Goal: Communication & Community: Answer question/provide support

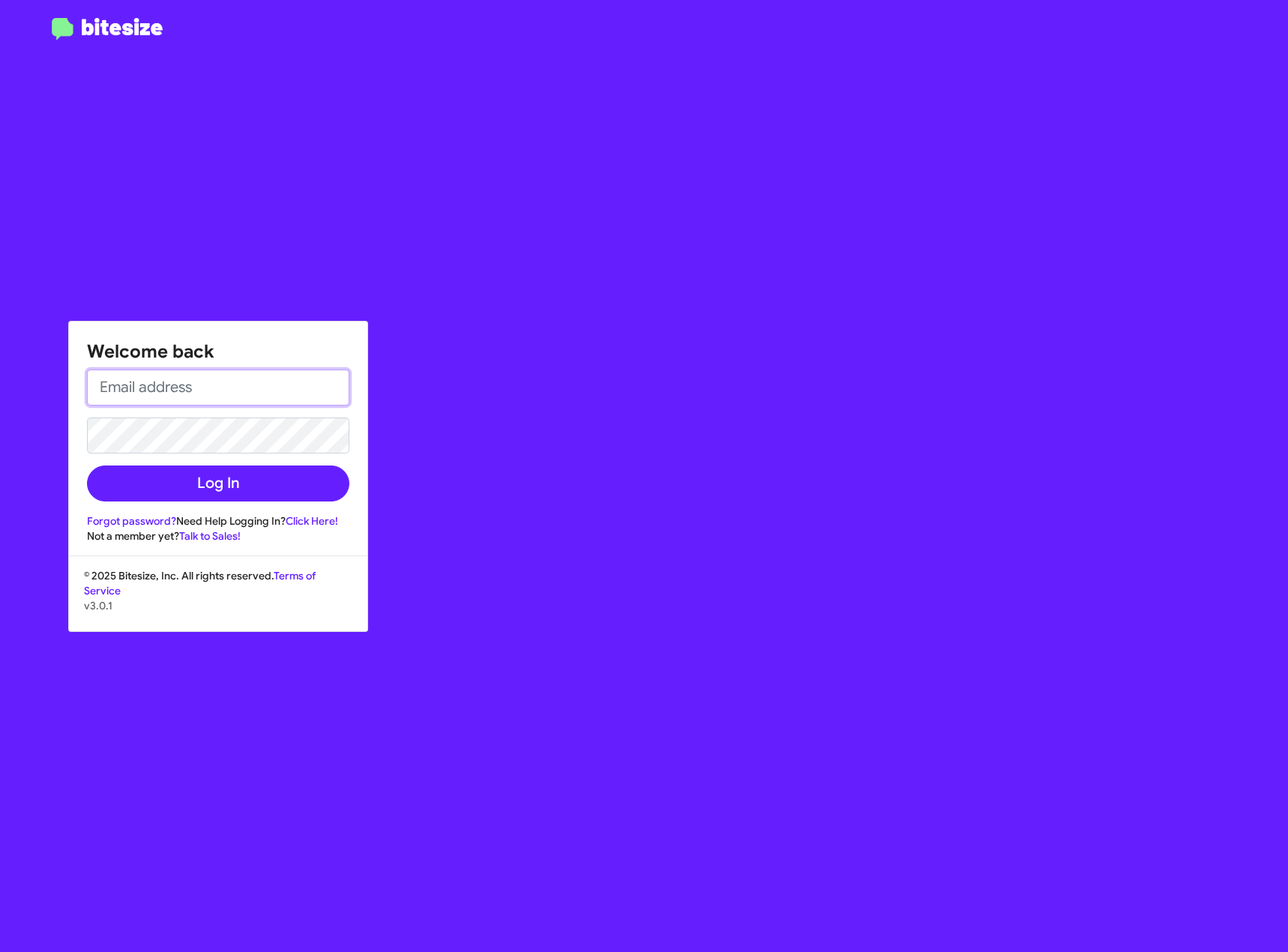
click at [146, 390] on input "email" at bounding box center [218, 387] width 262 height 36
type input "W"
type input "2"
type input "[EMAIL_ADDRESS][DOMAIN_NAME]"
click at [87, 465] on button "Log In" at bounding box center [218, 483] width 262 height 36
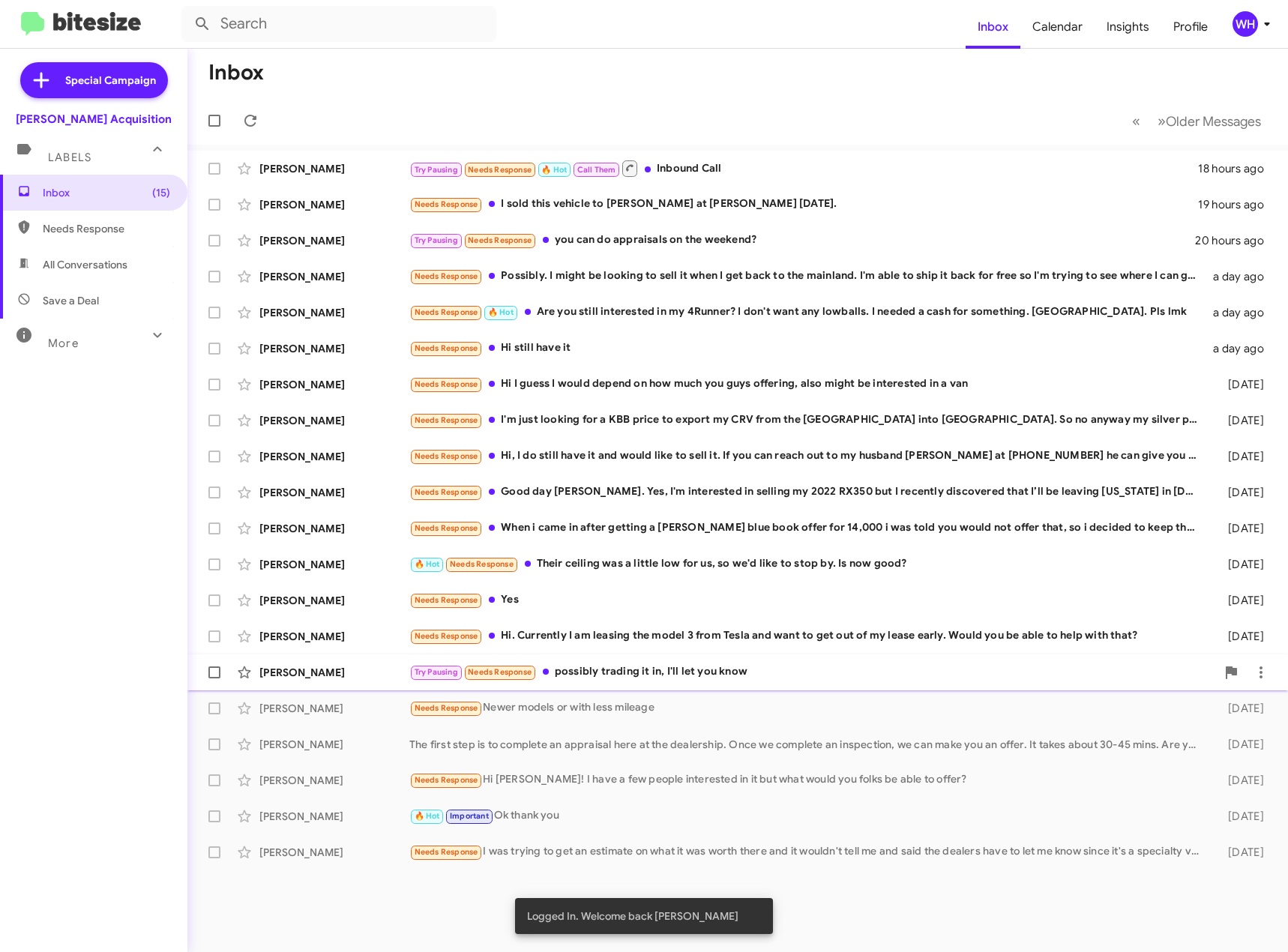
drag, startPoint x: 360, startPoint y: 673, endPoint x: 332, endPoint y: 679, distance: 28.6
click at [359, 673] on div "[PERSON_NAME]" at bounding box center [334, 673] width 150 height 15
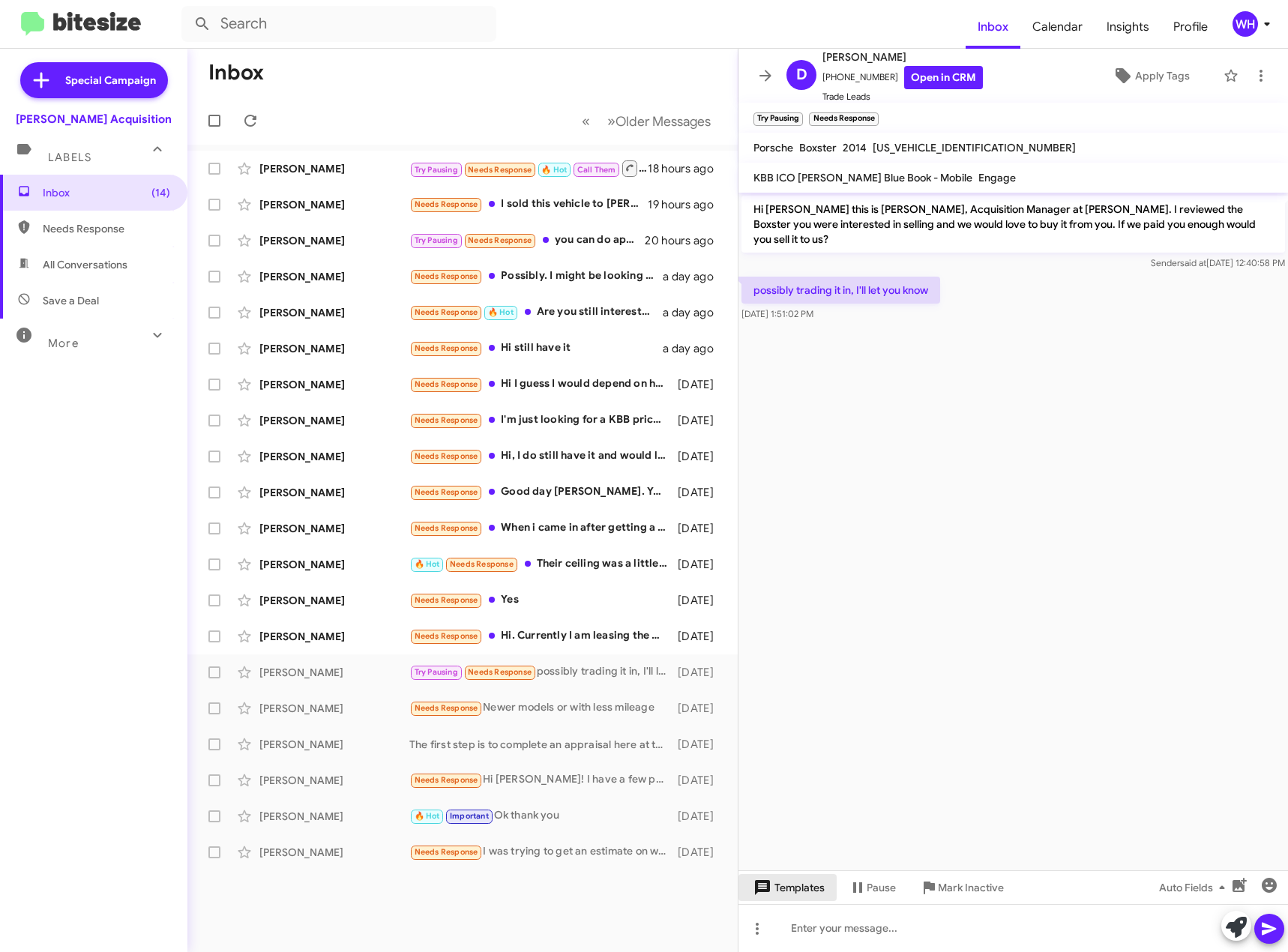
click at [794, 889] on span "Templates" at bounding box center [787, 887] width 74 height 27
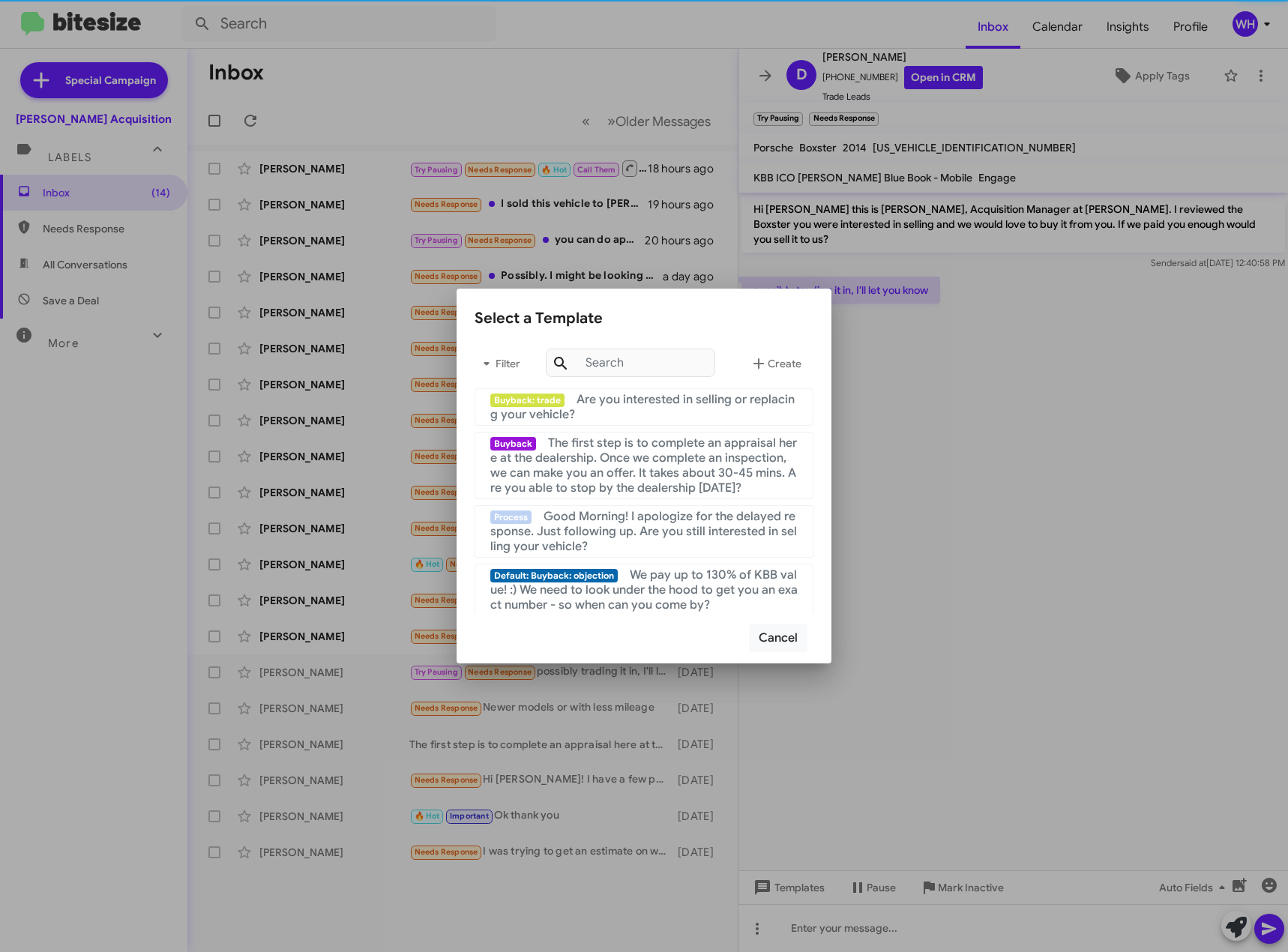
scroll to position [450, 0]
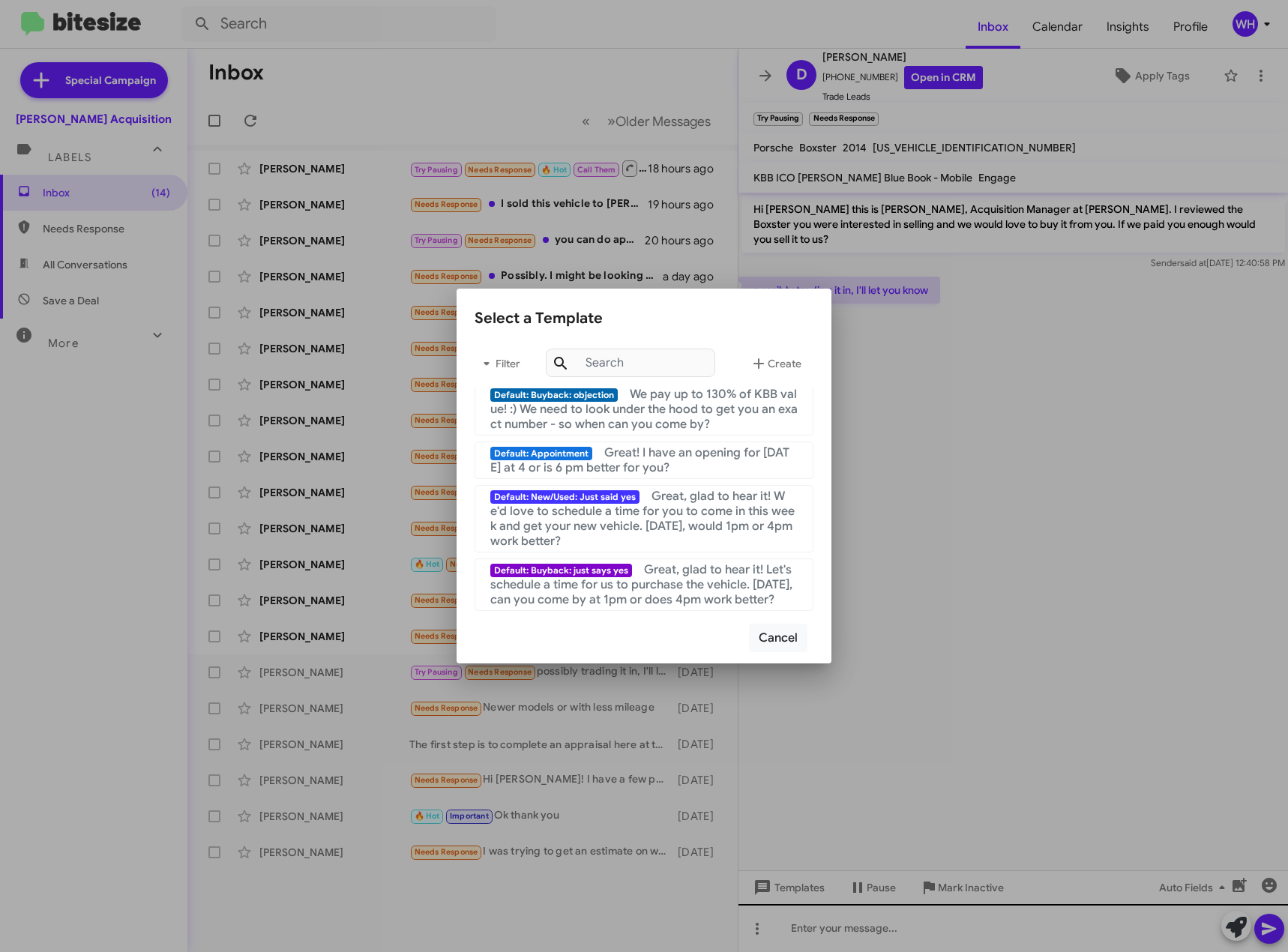
drag, startPoint x: 895, startPoint y: 938, endPoint x: 849, endPoint y: 904, distance: 57.2
click at [894, 937] on div at bounding box center [644, 476] width 1288 height 952
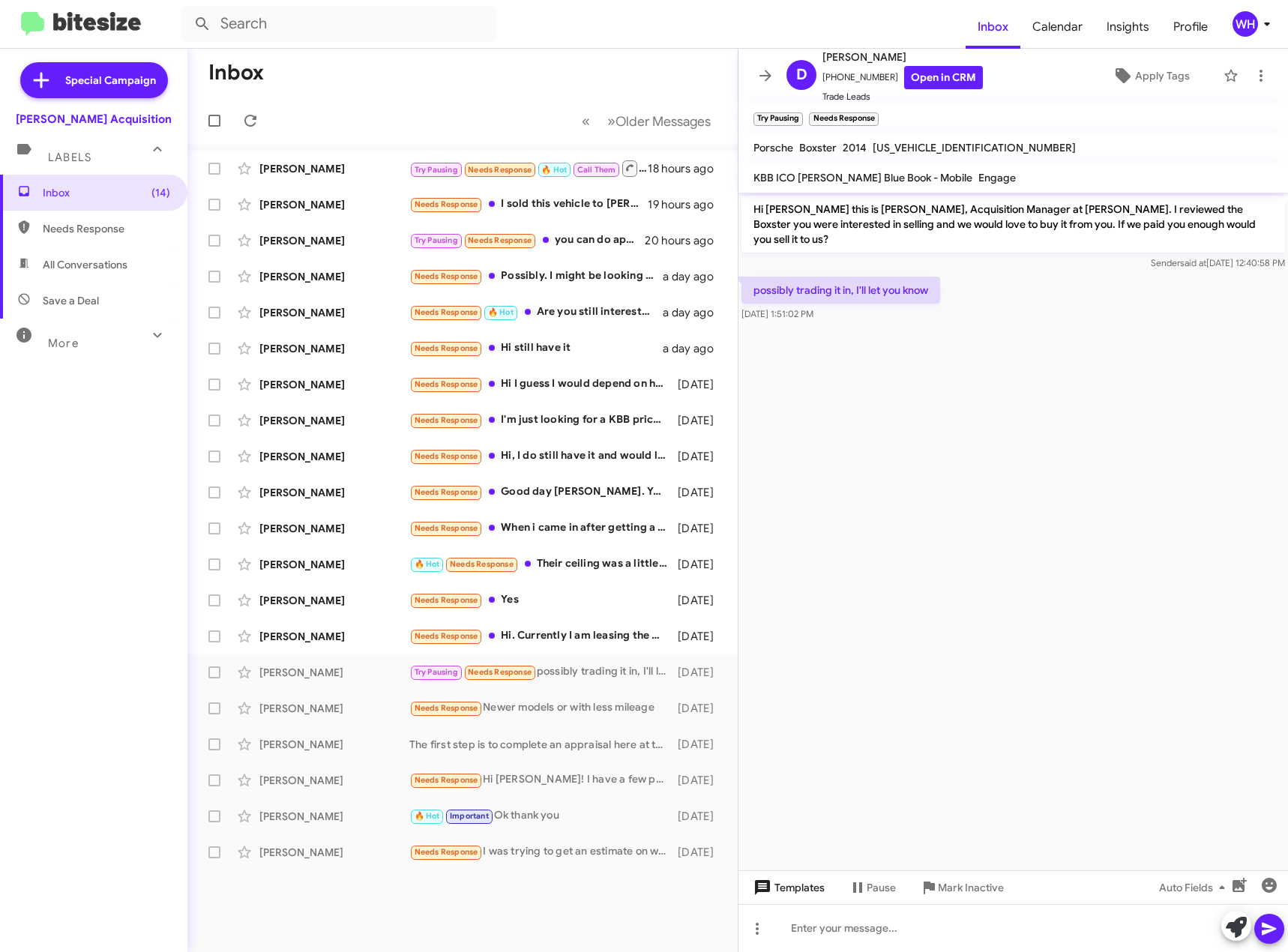
click at [797, 883] on span "Templates" at bounding box center [787, 887] width 74 height 27
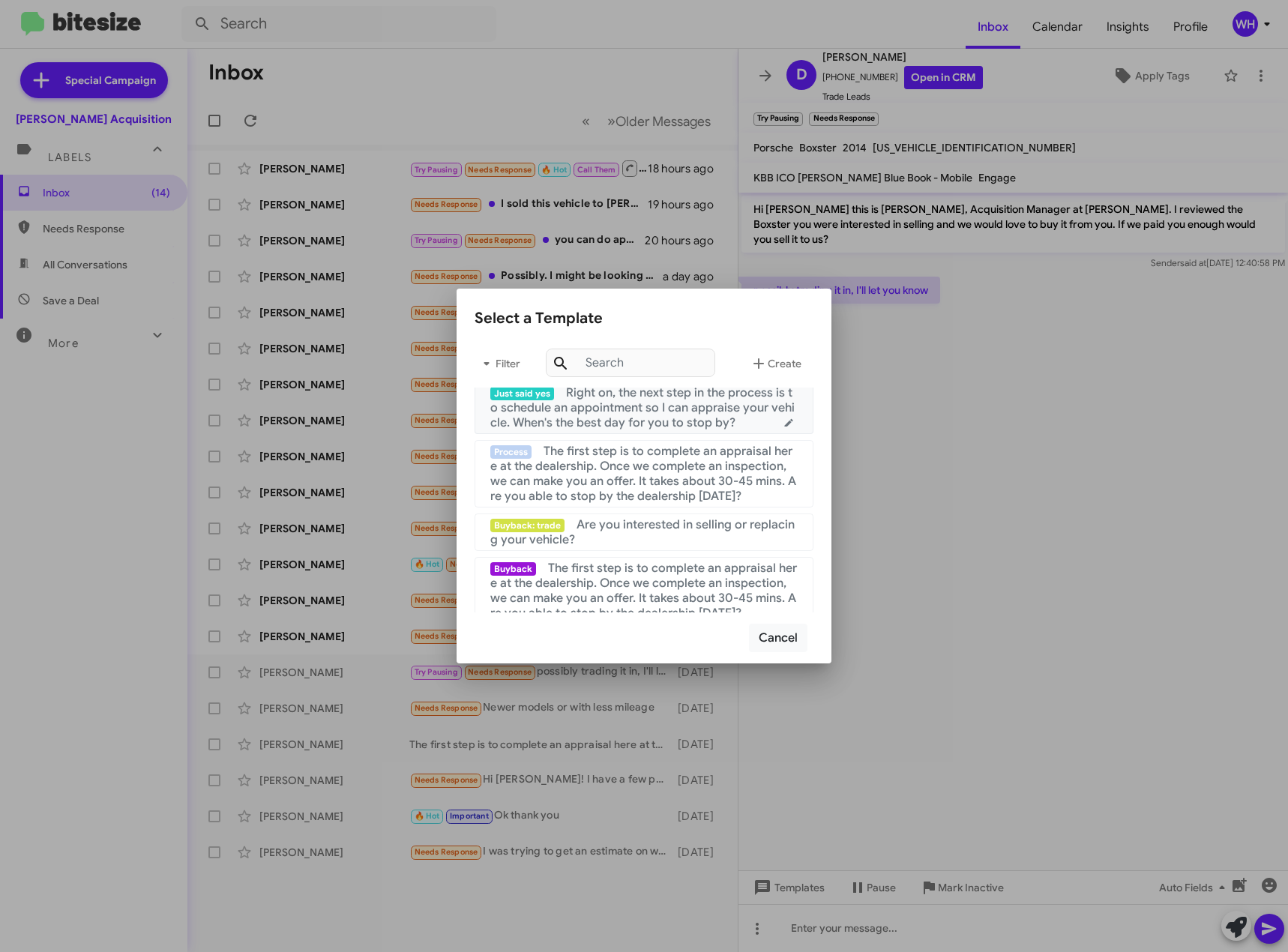
scroll to position [225, 0]
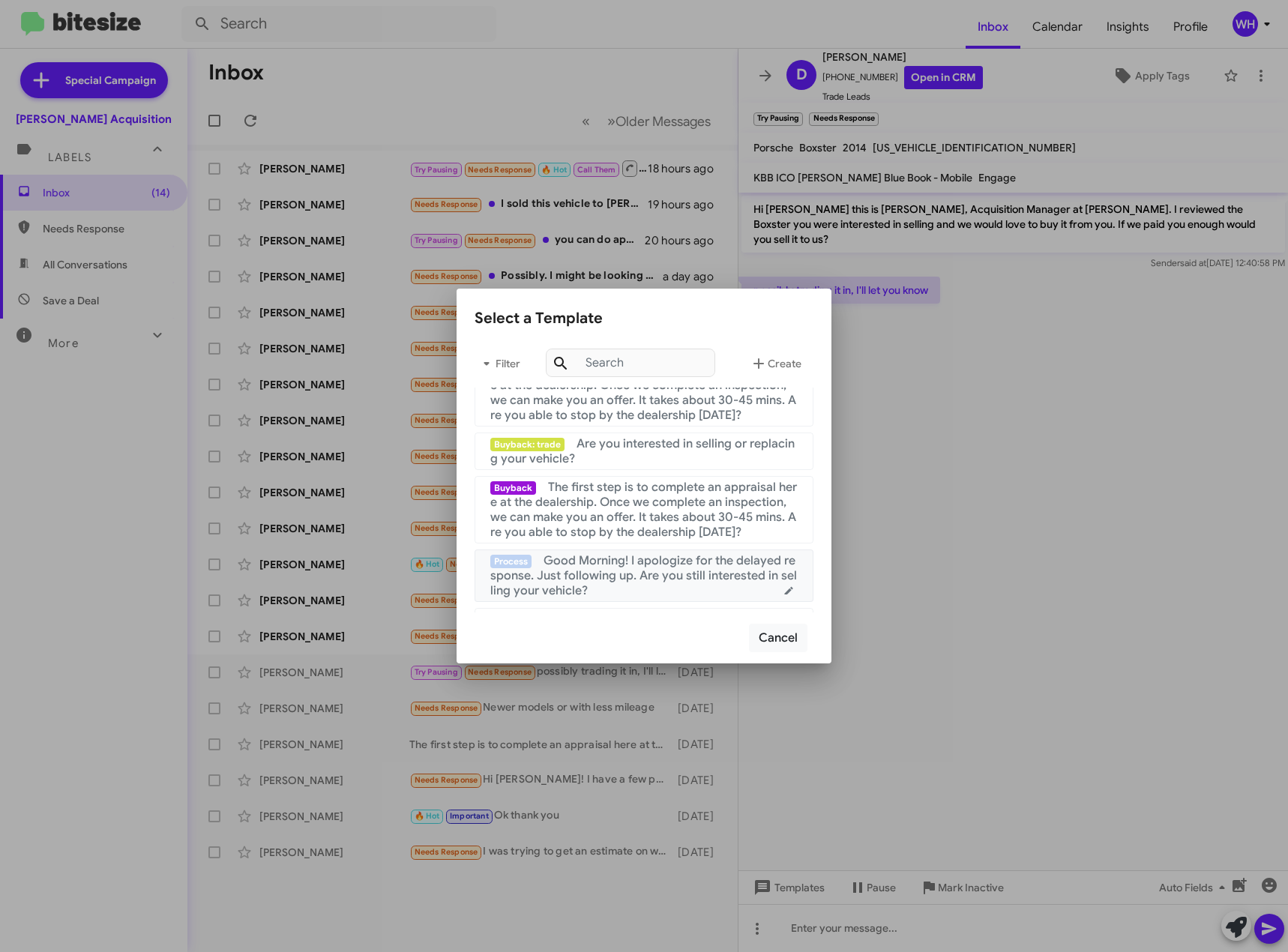
click at [672, 574] on span "Good Morning! I apologize for the delayed response. Just following up. Are you …" at bounding box center [644, 576] width 307 height 45
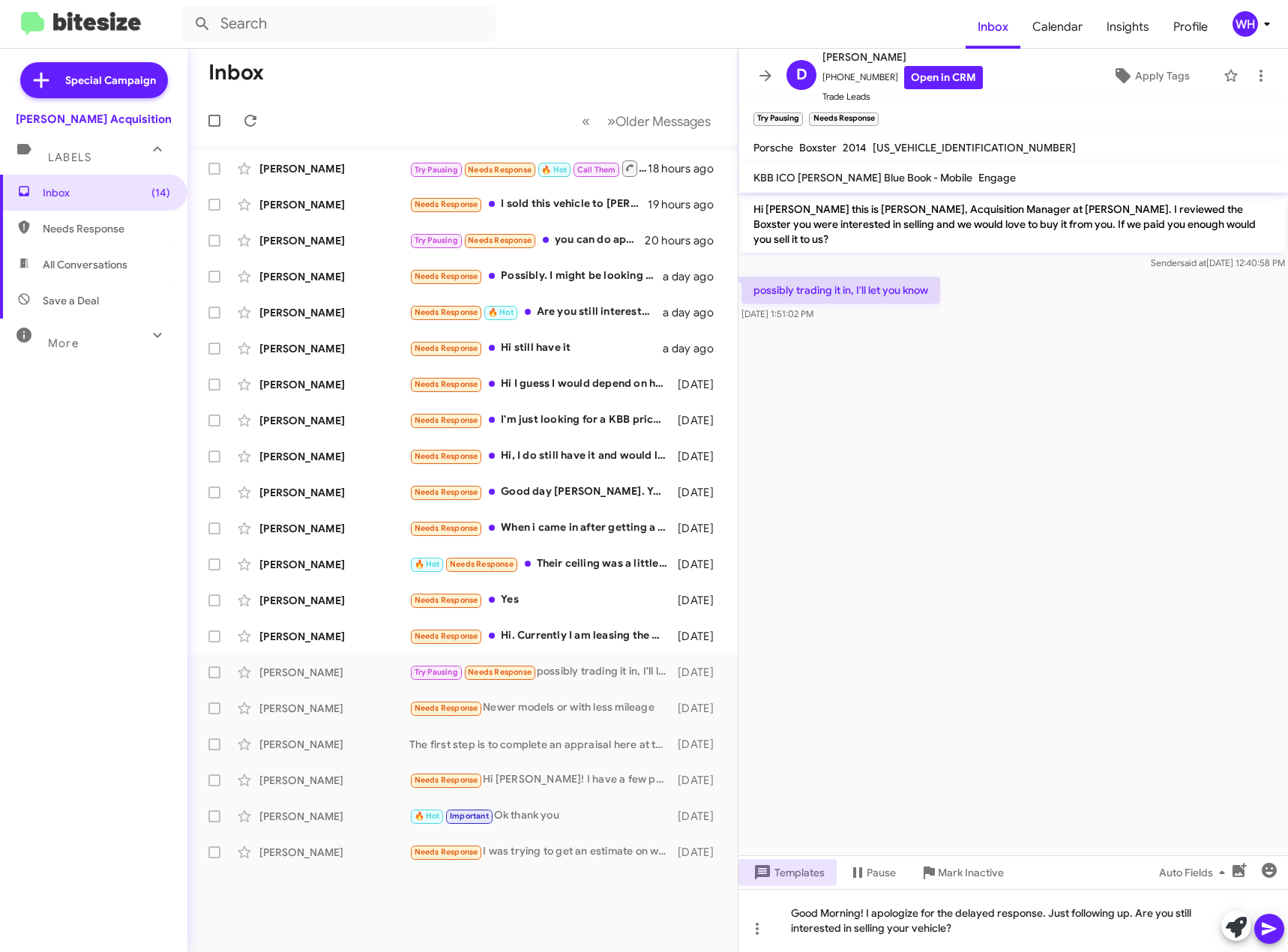
click at [1270, 929] on icon at bounding box center [1269, 928] width 18 height 18
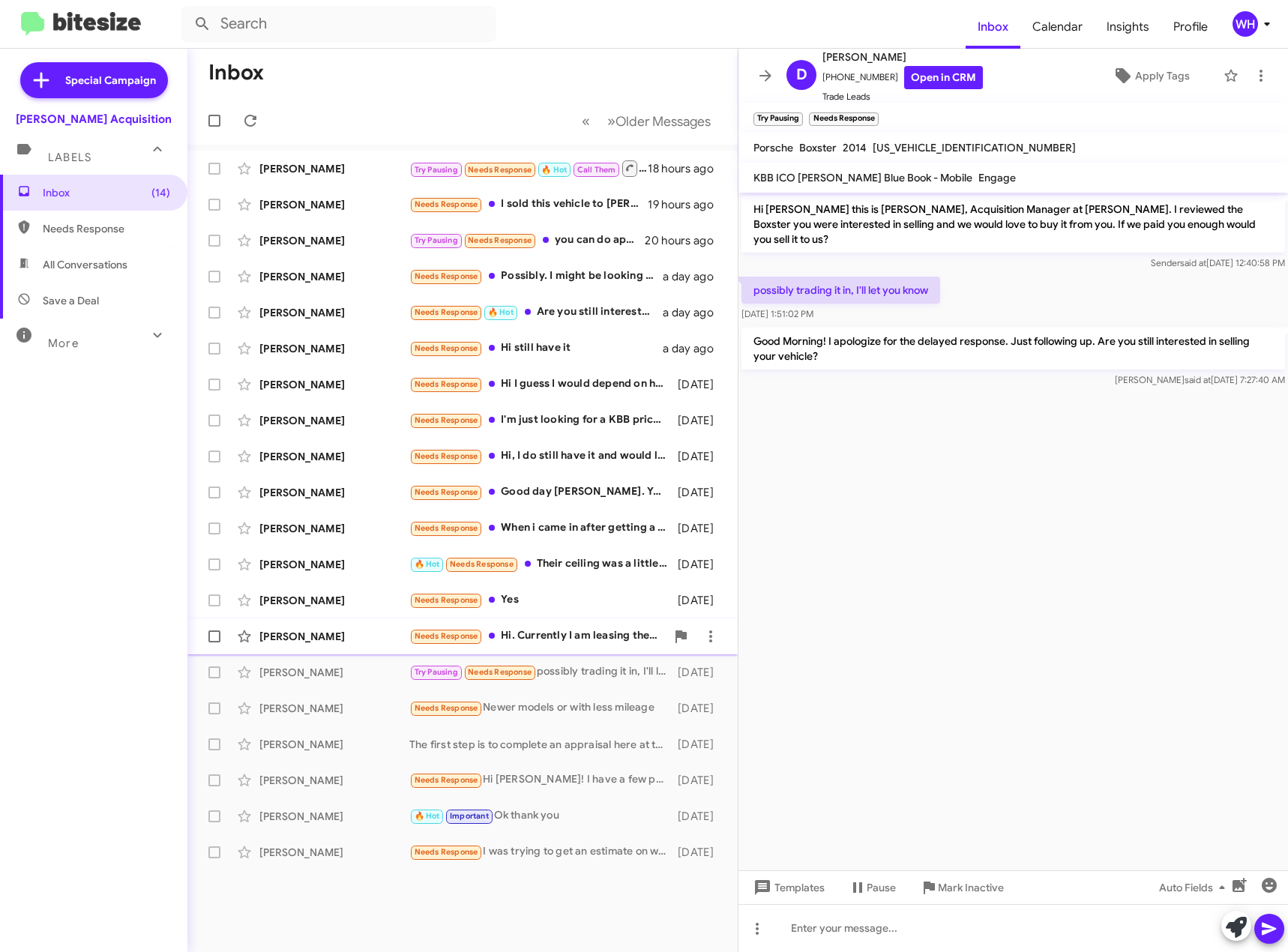
click at [328, 634] on div "[PERSON_NAME]" at bounding box center [334, 637] width 150 height 15
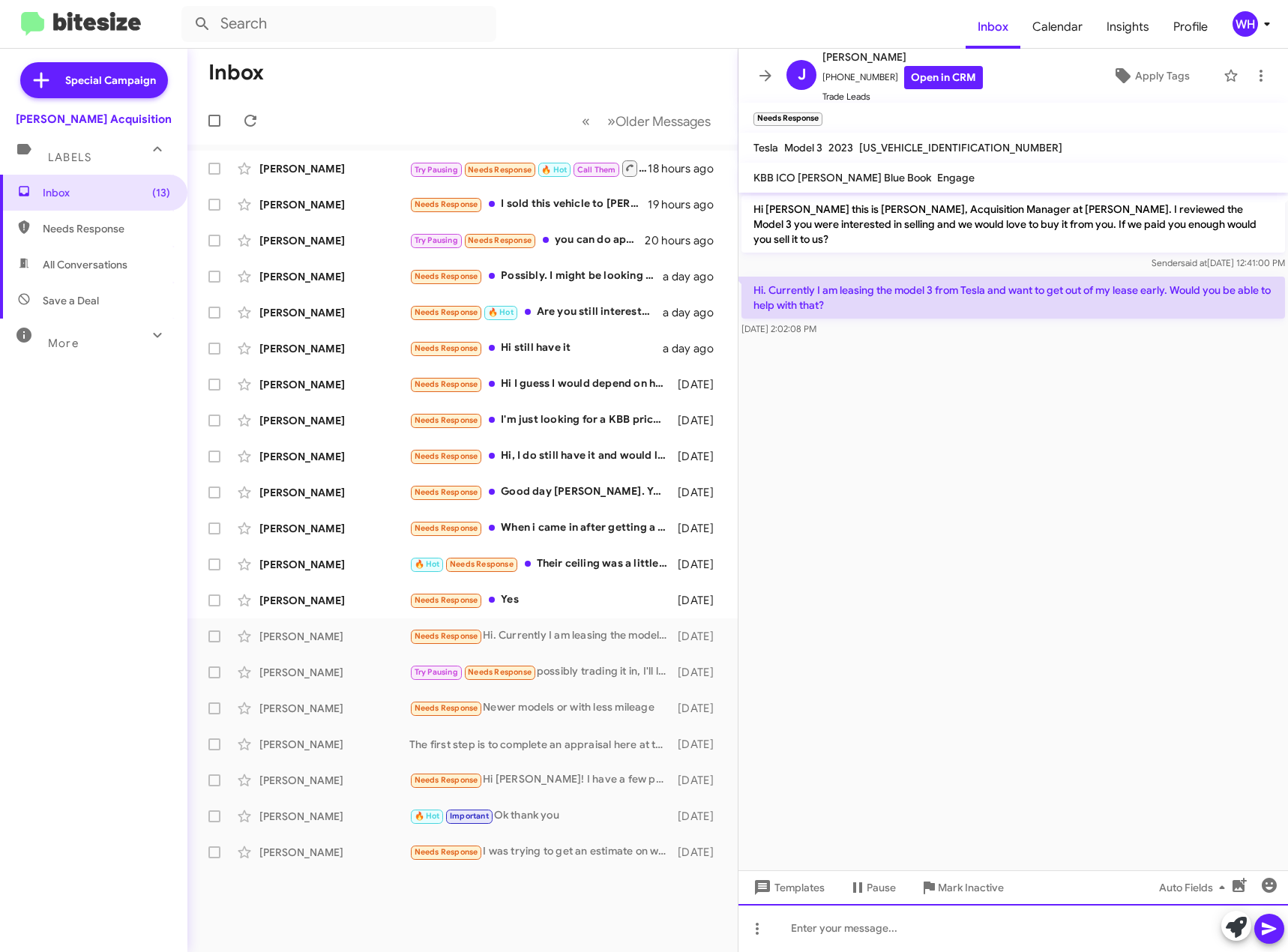
click at [857, 929] on div at bounding box center [1013, 928] width 550 height 48
click at [813, 938] on div at bounding box center [1013, 928] width 550 height 48
click at [794, 899] on span "Templates" at bounding box center [787, 887] width 74 height 27
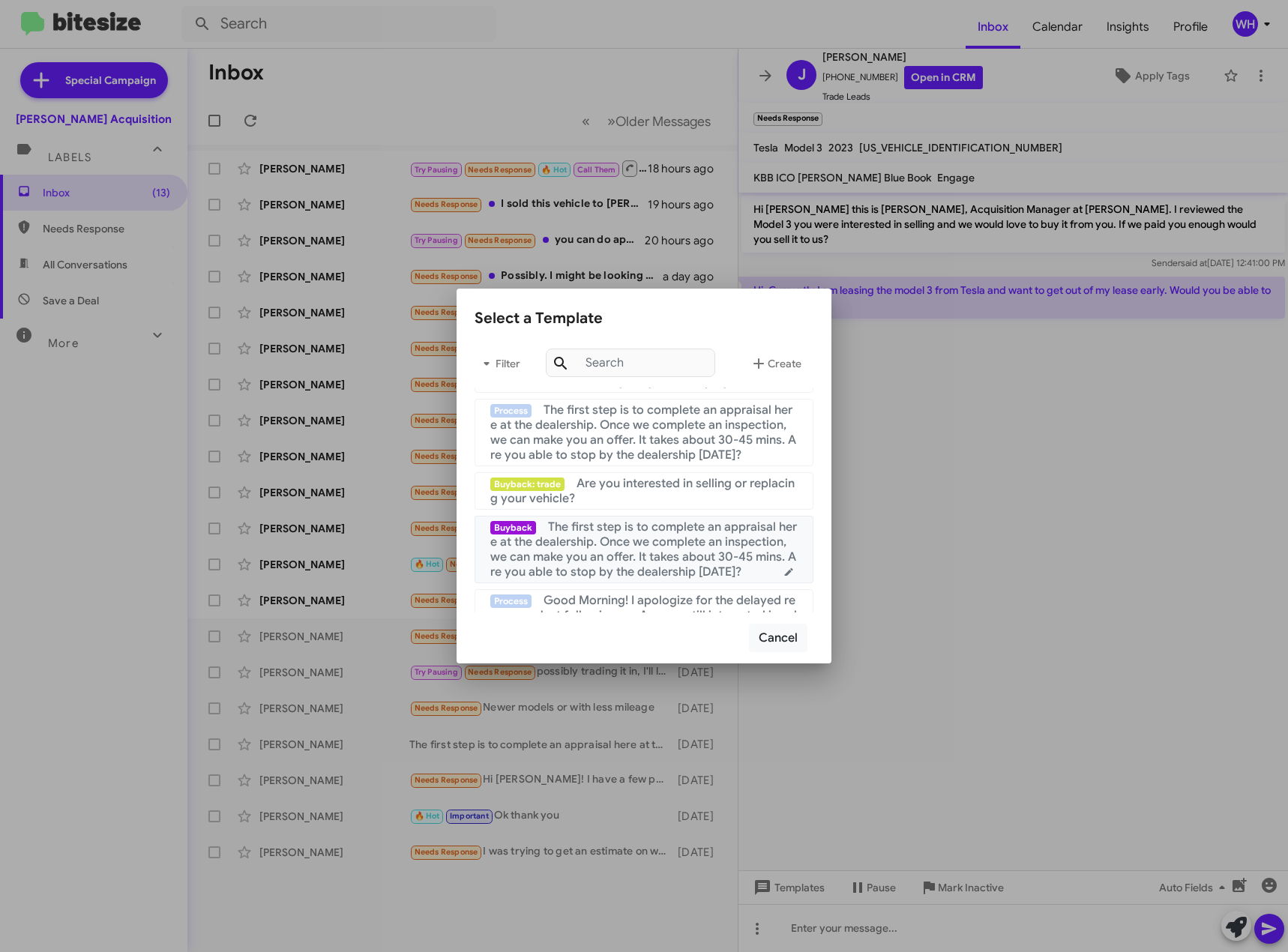
scroll to position [300, 0]
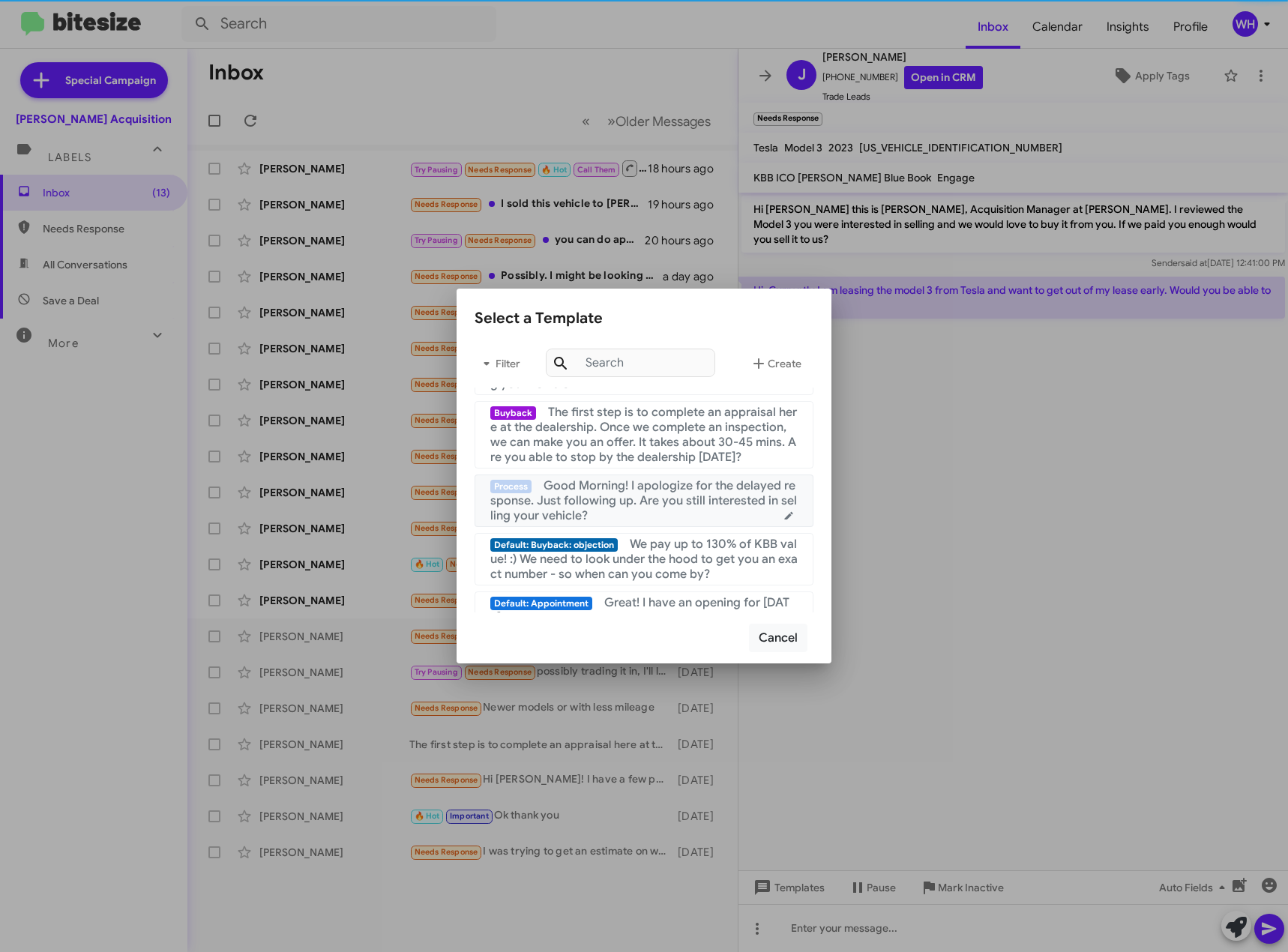
click at [628, 511] on div "Process Good Morning! I apologize for the delayed response. Just following up. …" at bounding box center [644, 501] width 307 height 45
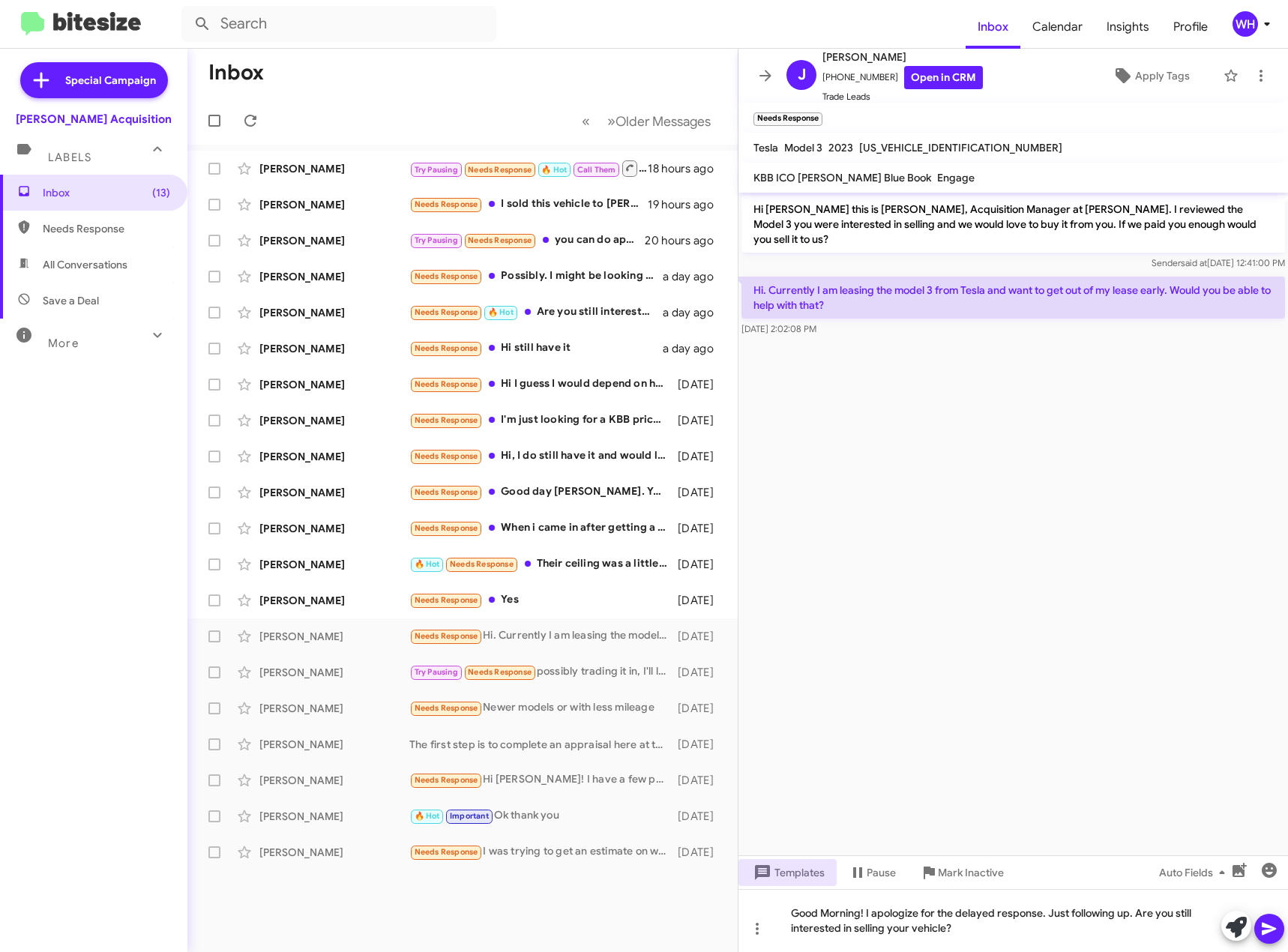
click at [1283, 931] on button at bounding box center [1269, 928] width 30 height 30
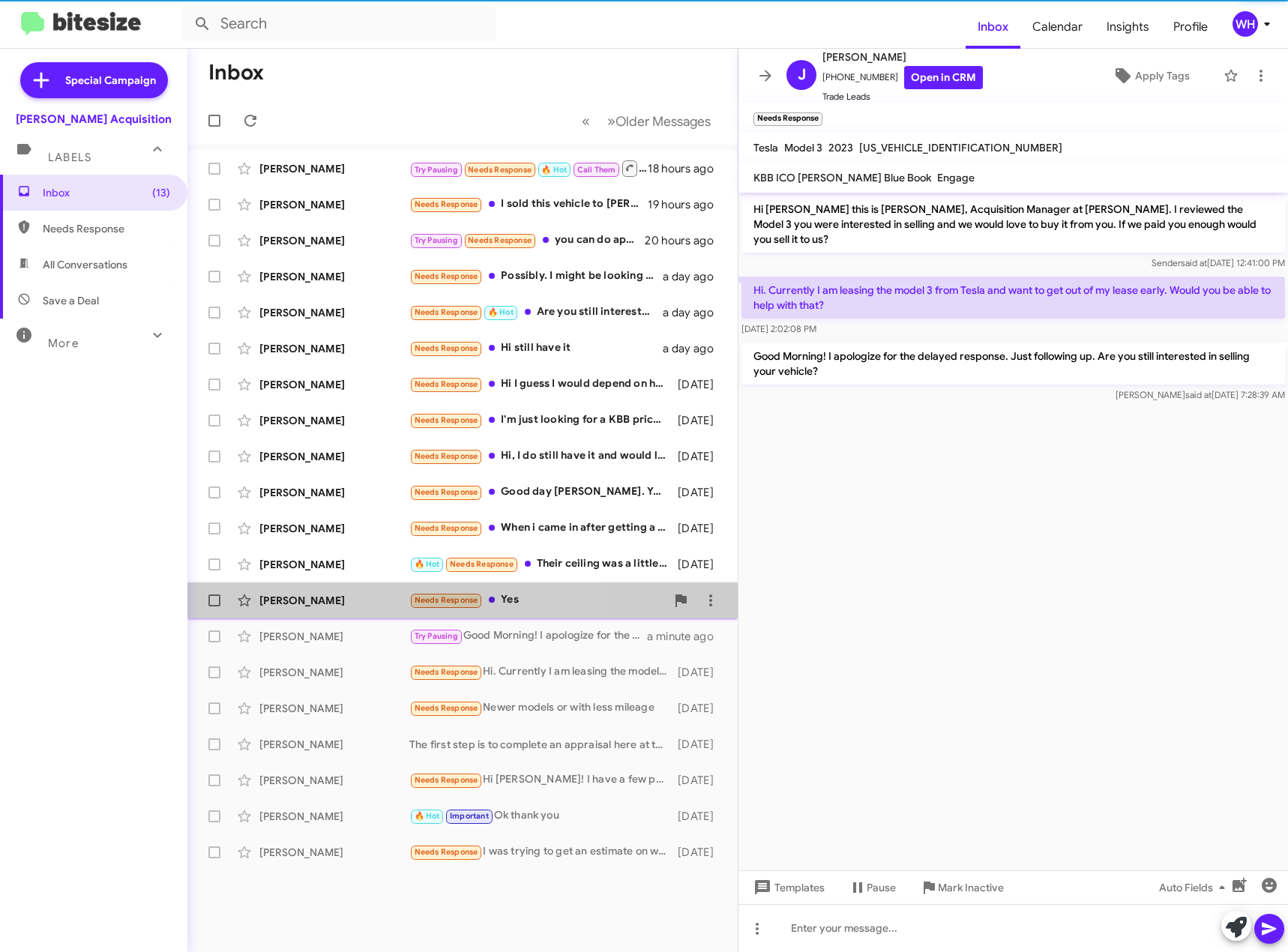
drag, startPoint x: 291, startPoint y: 609, endPoint x: 324, endPoint y: 601, distance: 34.0
click at [291, 609] on div "[PERSON_NAME] Needs Response Yes [DATE]" at bounding box center [462, 600] width 527 height 30
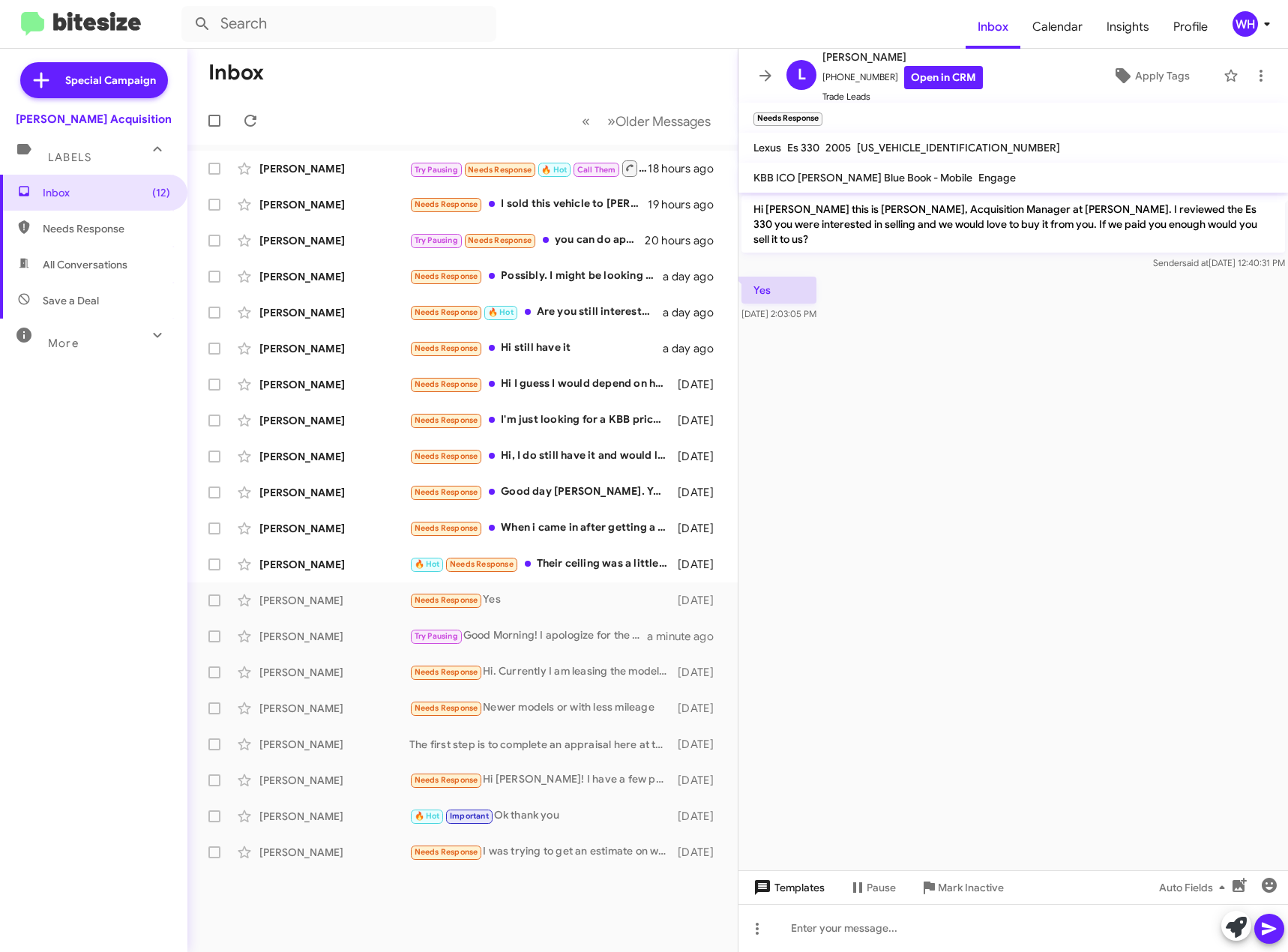
click at [807, 898] on span "Templates" at bounding box center [787, 887] width 74 height 27
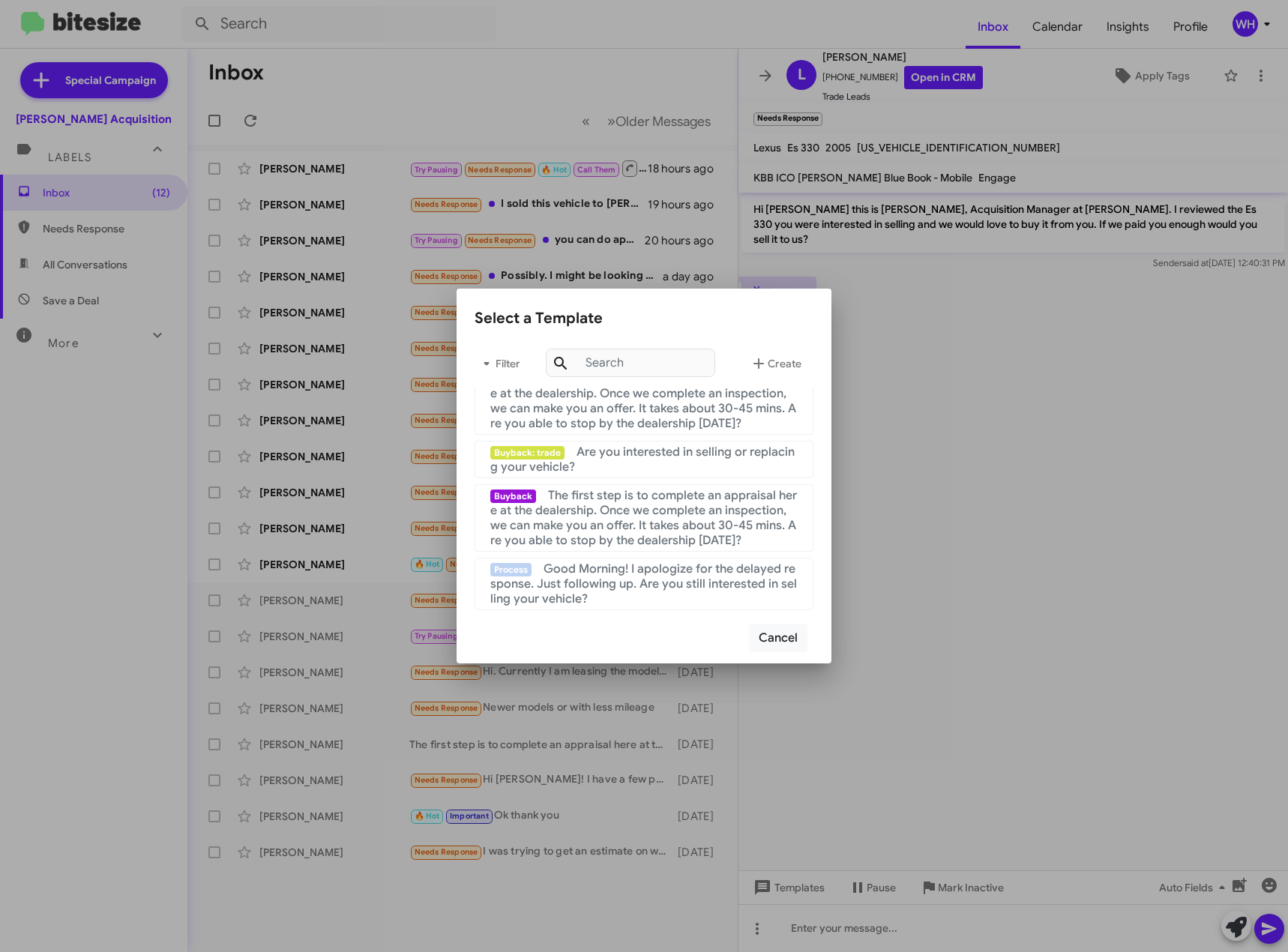
scroll to position [300, 0]
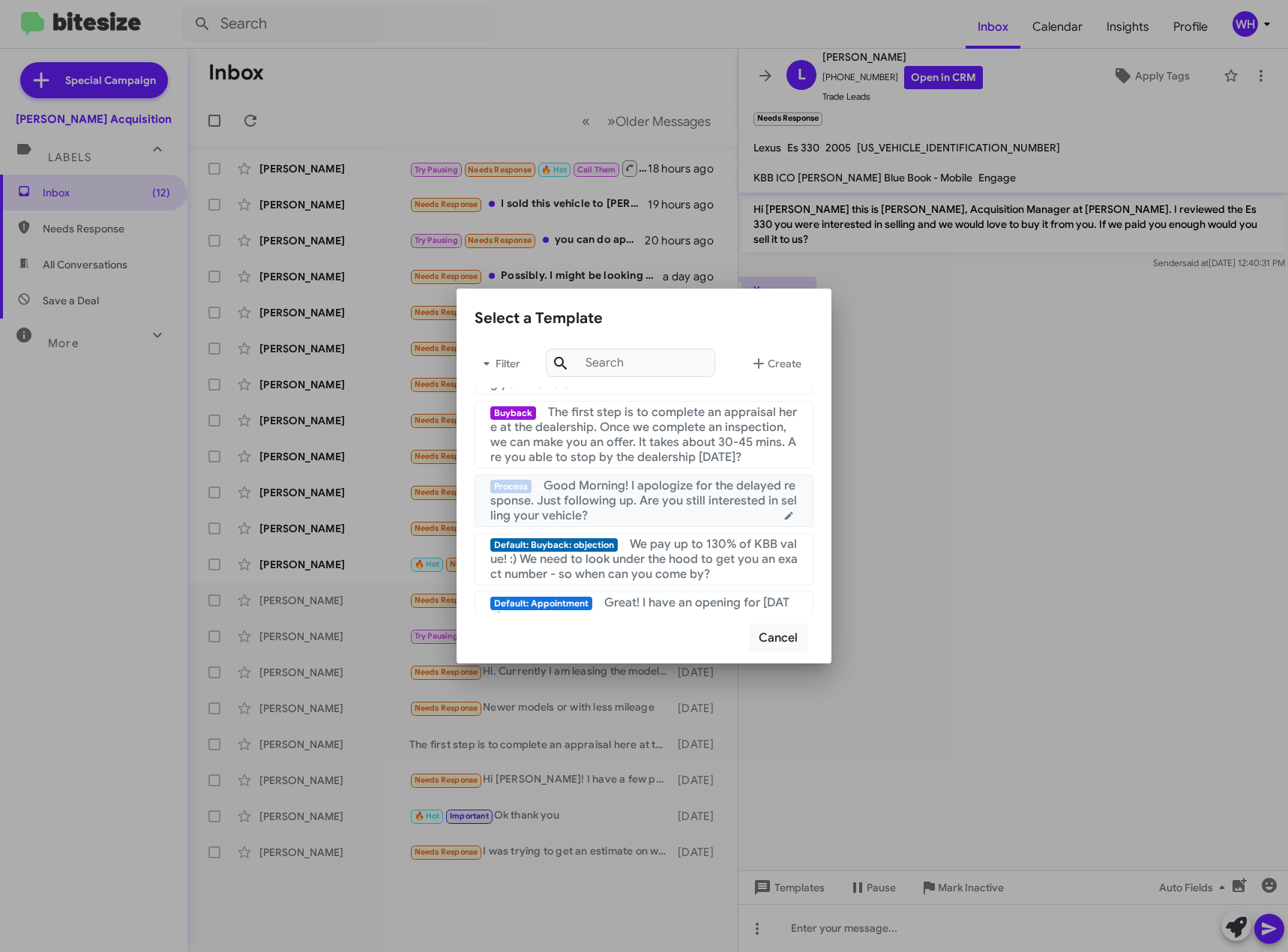
click at [682, 507] on span "Good Morning! I apologize for the delayed response. Just following up. Are you …" at bounding box center [644, 501] width 307 height 45
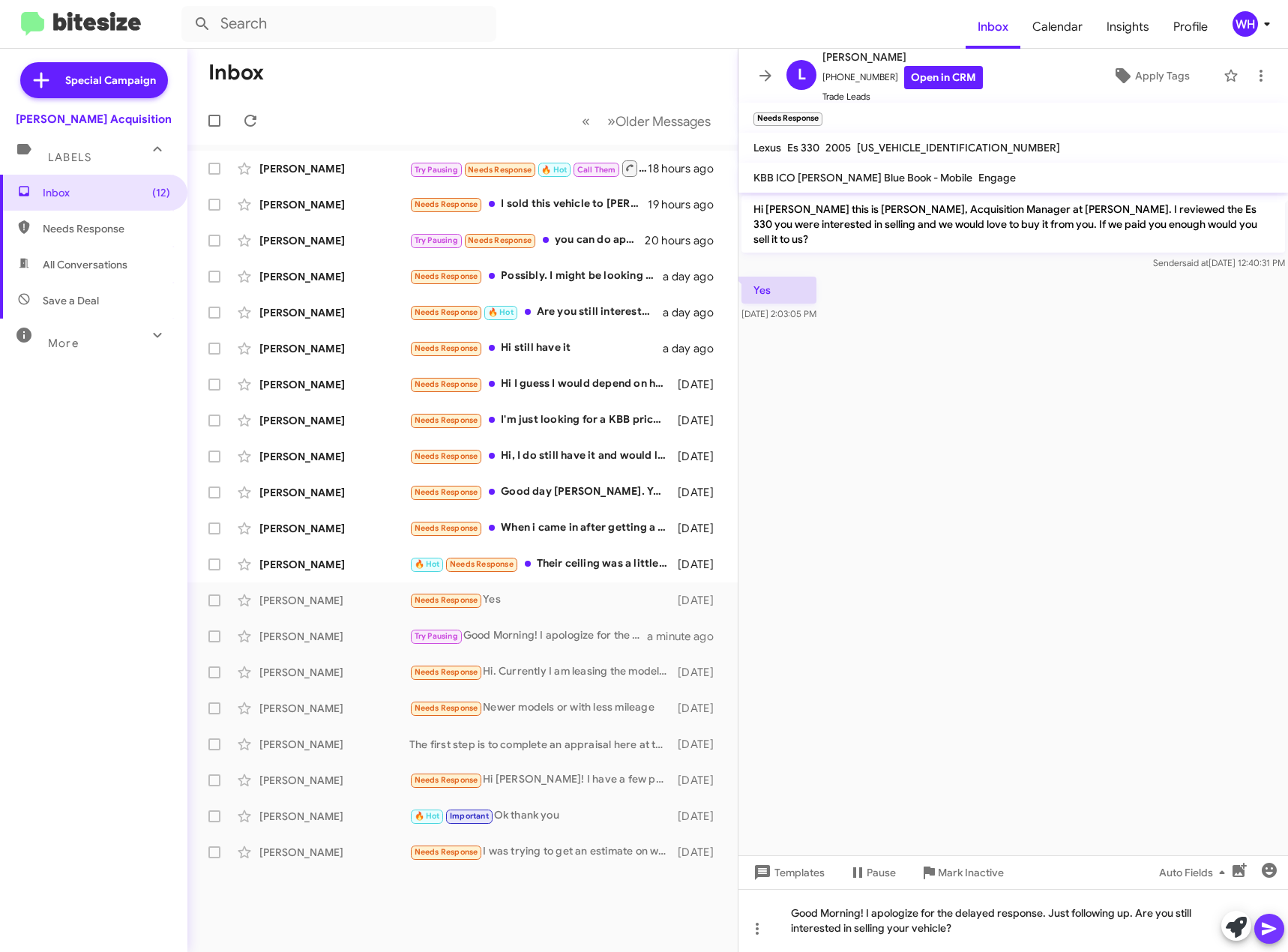
click at [1263, 923] on icon at bounding box center [1269, 928] width 18 height 18
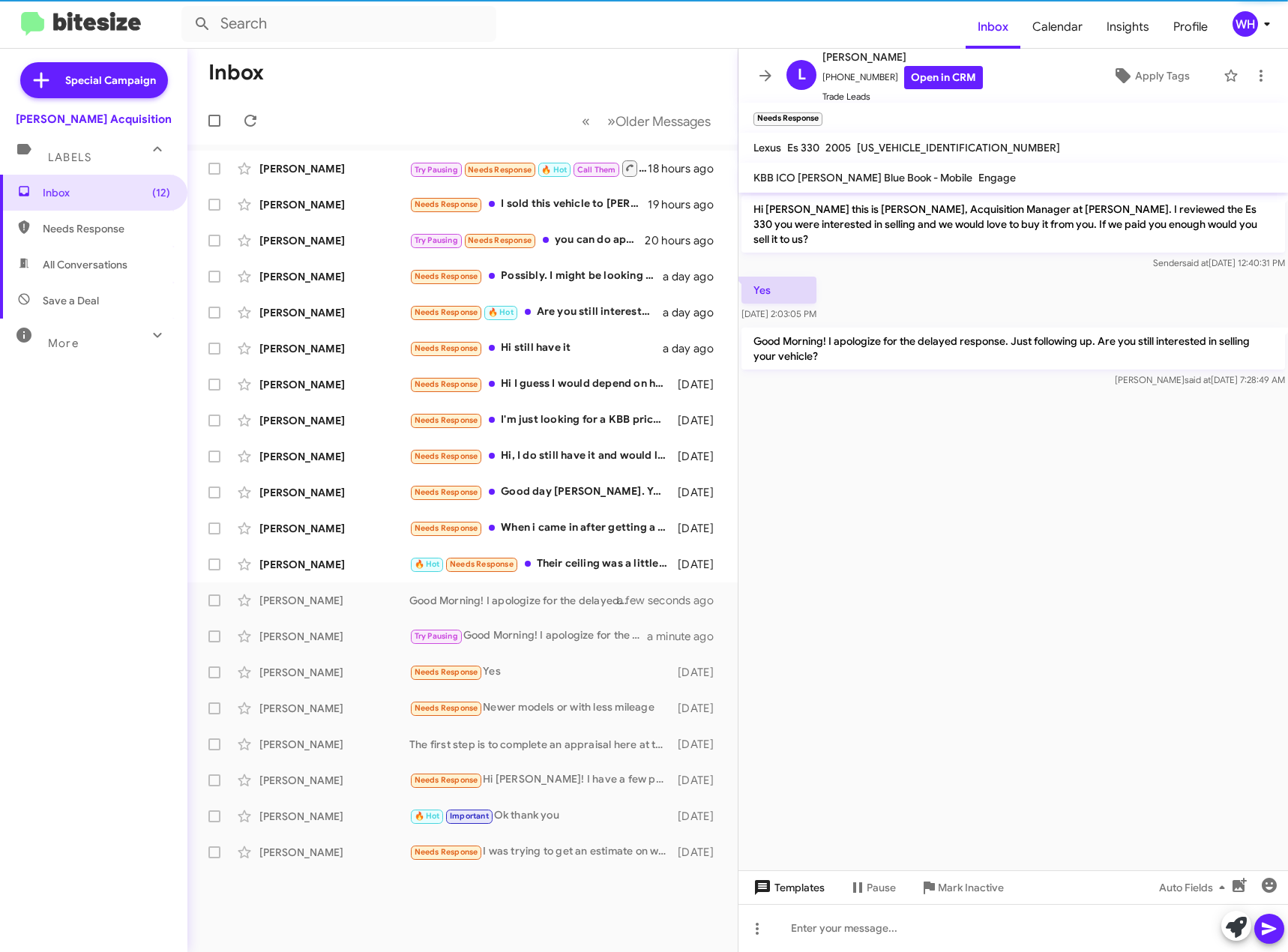
click at [796, 894] on span "Templates" at bounding box center [787, 887] width 74 height 27
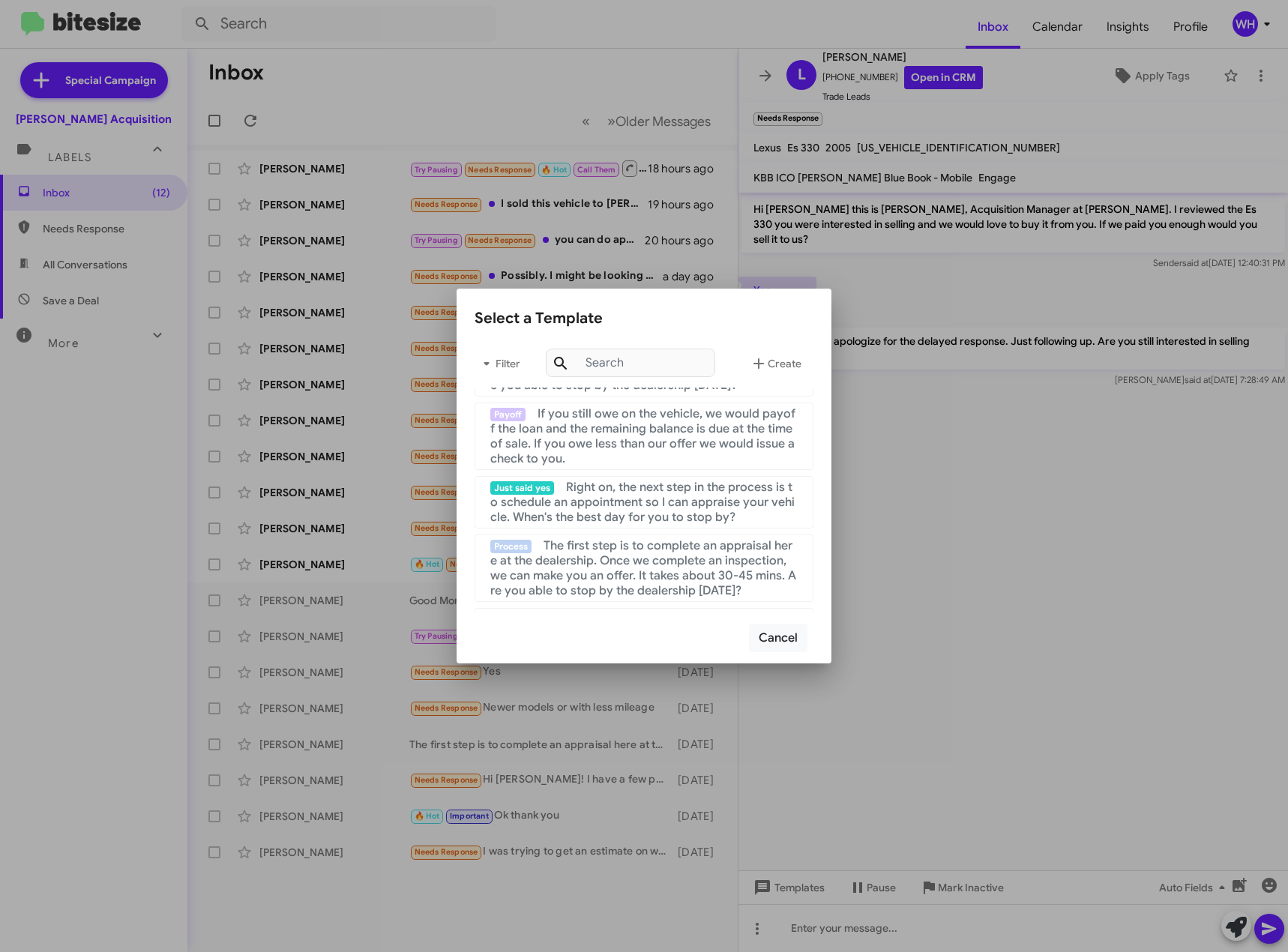
scroll to position [75, 0]
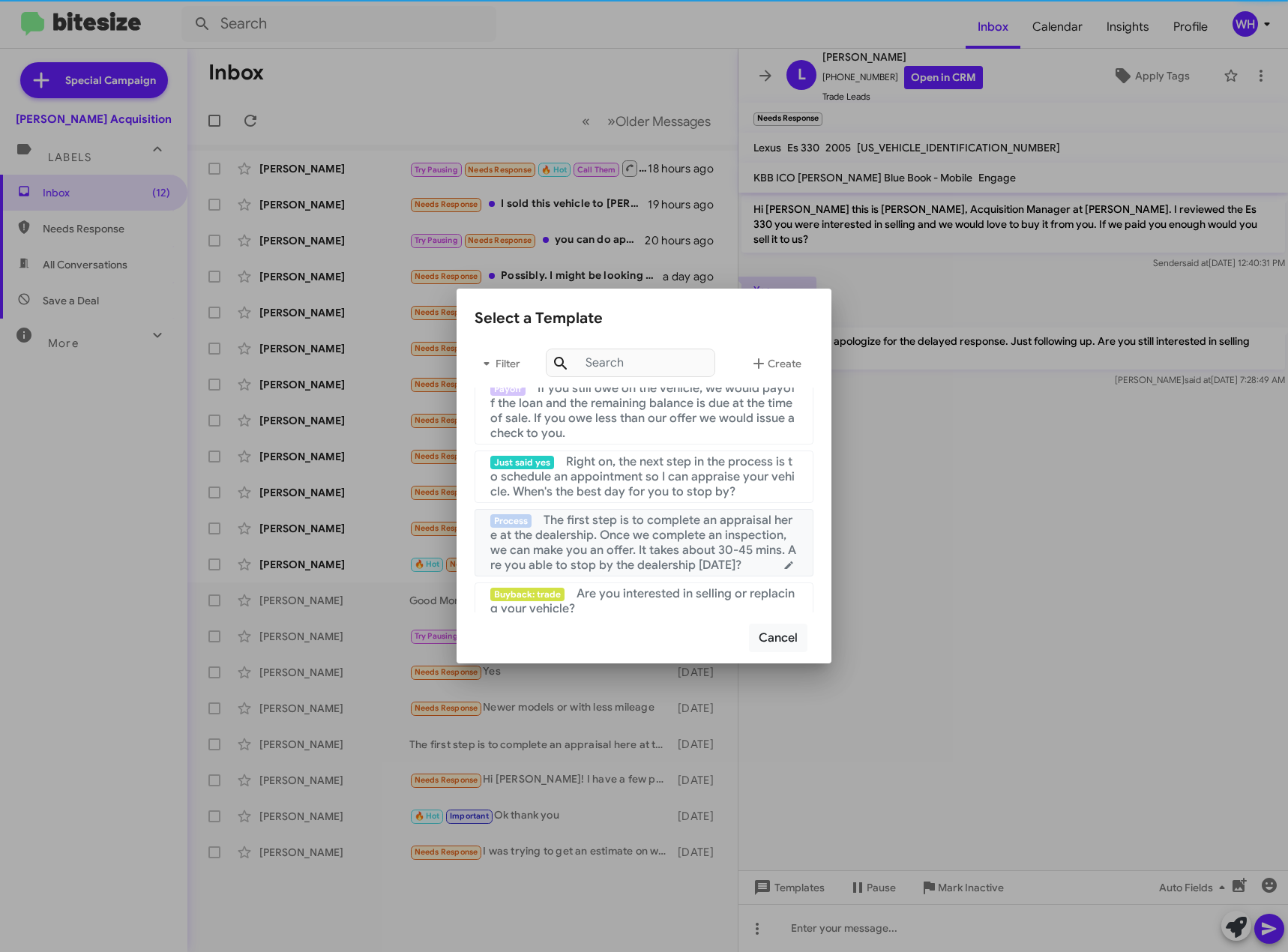
click at [648, 540] on span "The first step is to complete an appraisal here at the dealership. Once we comp…" at bounding box center [643, 543] width 306 height 60
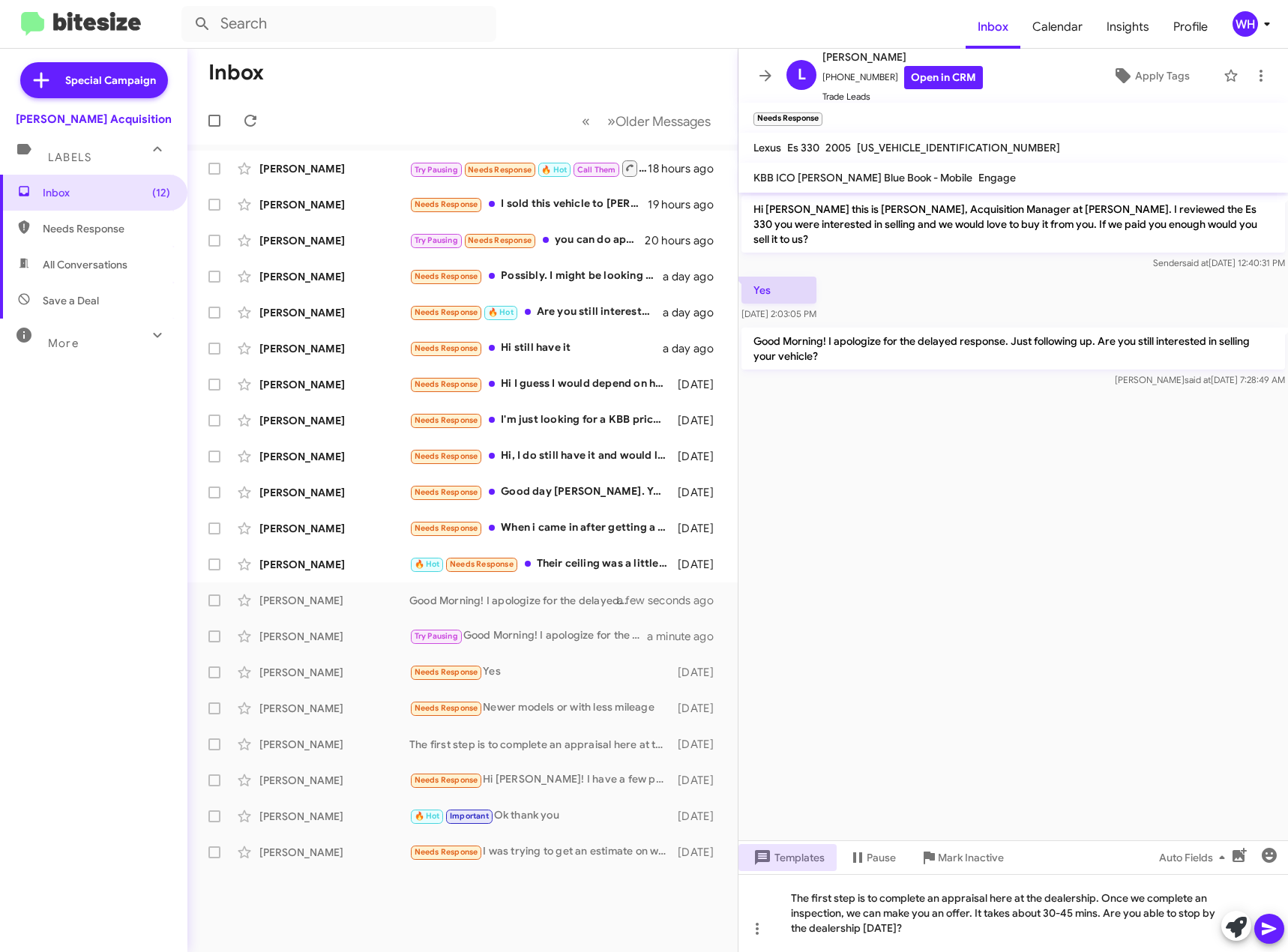
drag, startPoint x: 1274, startPoint y: 927, endPoint x: 1032, endPoint y: 765, distance: 291.2
click at [1274, 925] on icon at bounding box center [1269, 928] width 18 height 18
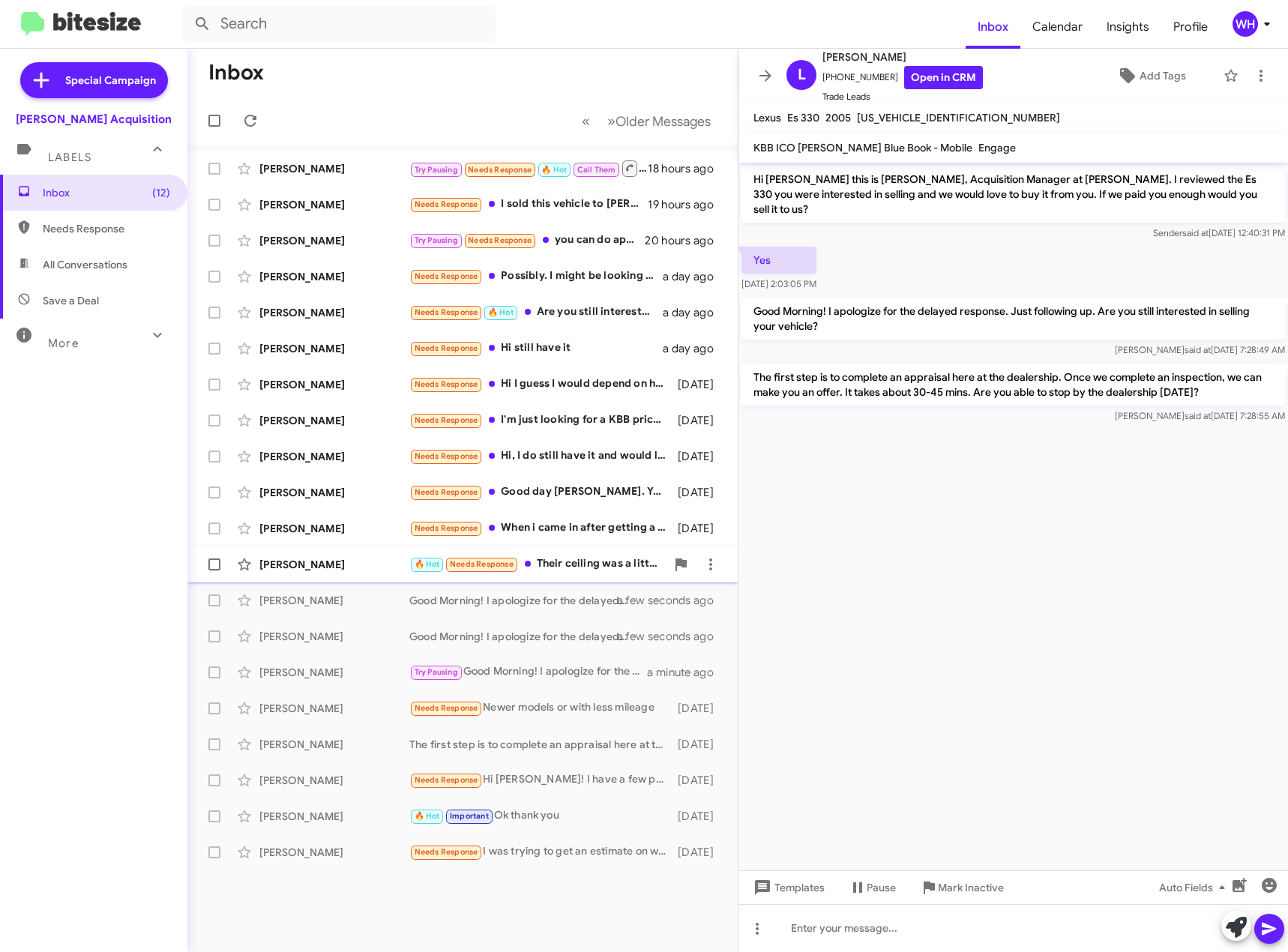
click at [341, 563] on div "[PERSON_NAME]" at bounding box center [334, 565] width 150 height 15
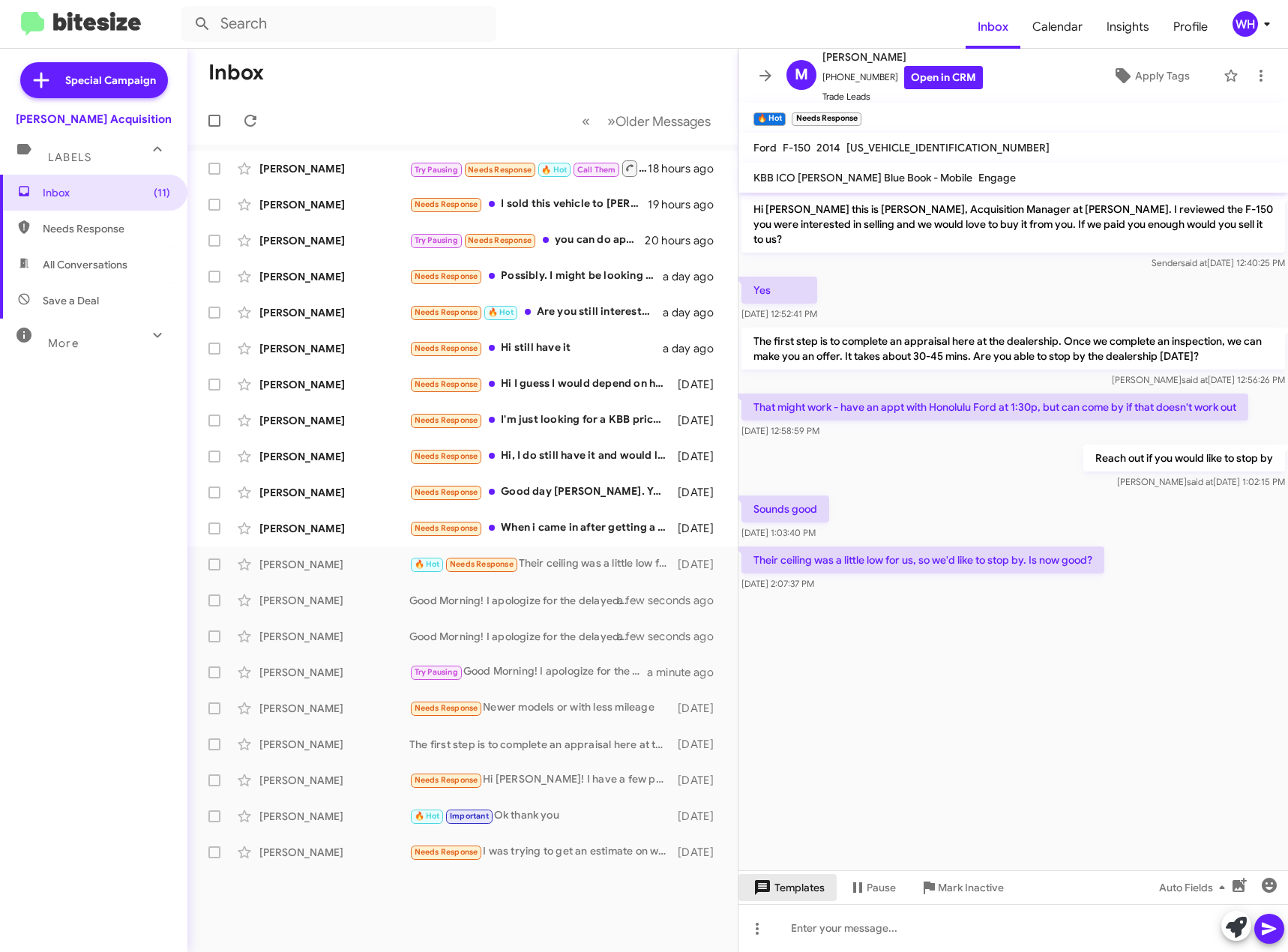
click at [818, 888] on span "Templates" at bounding box center [787, 887] width 74 height 27
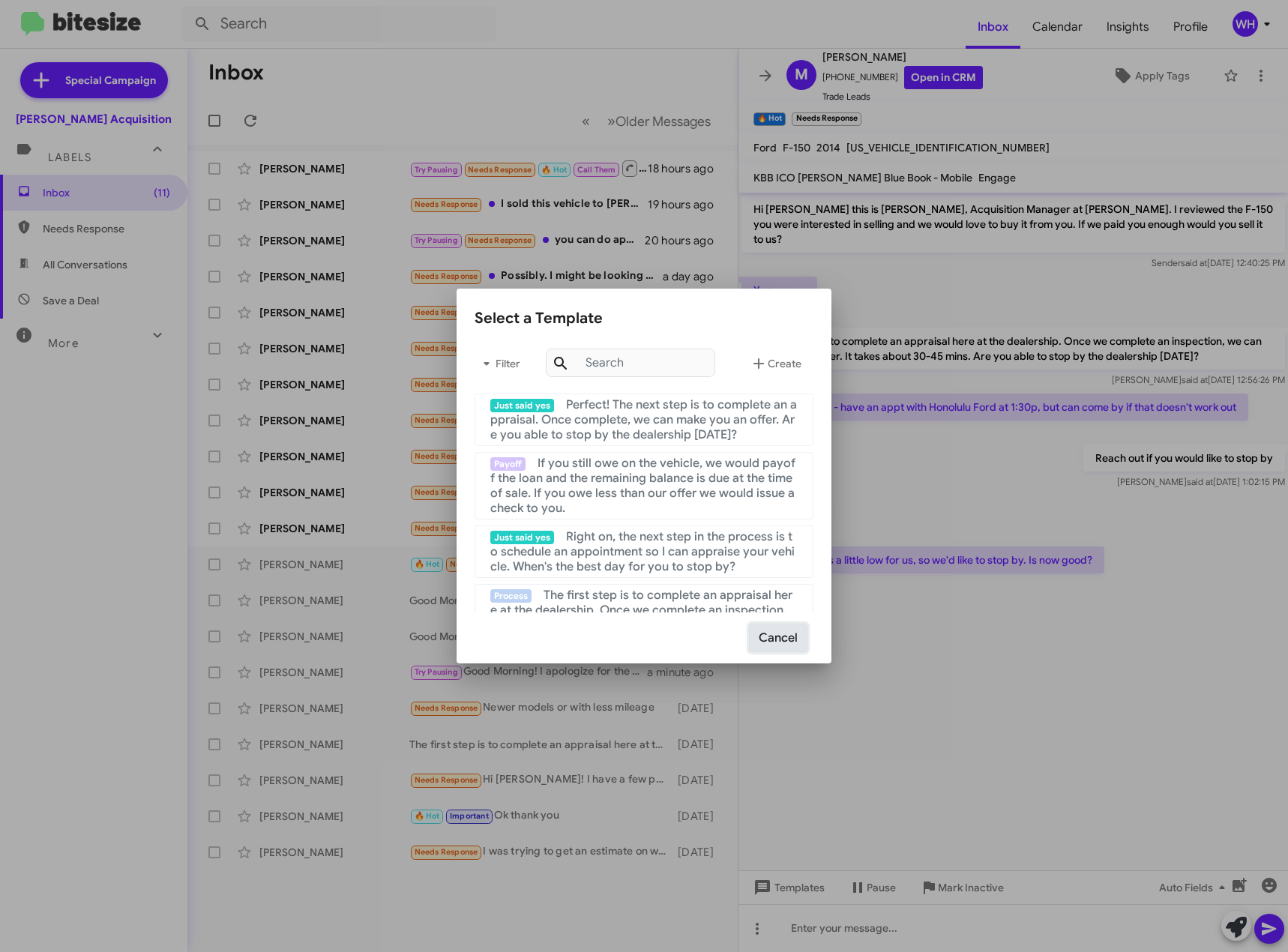
click at [780, 642] on button "Cancel" at bounding box center [778, 638] width 58 height 28
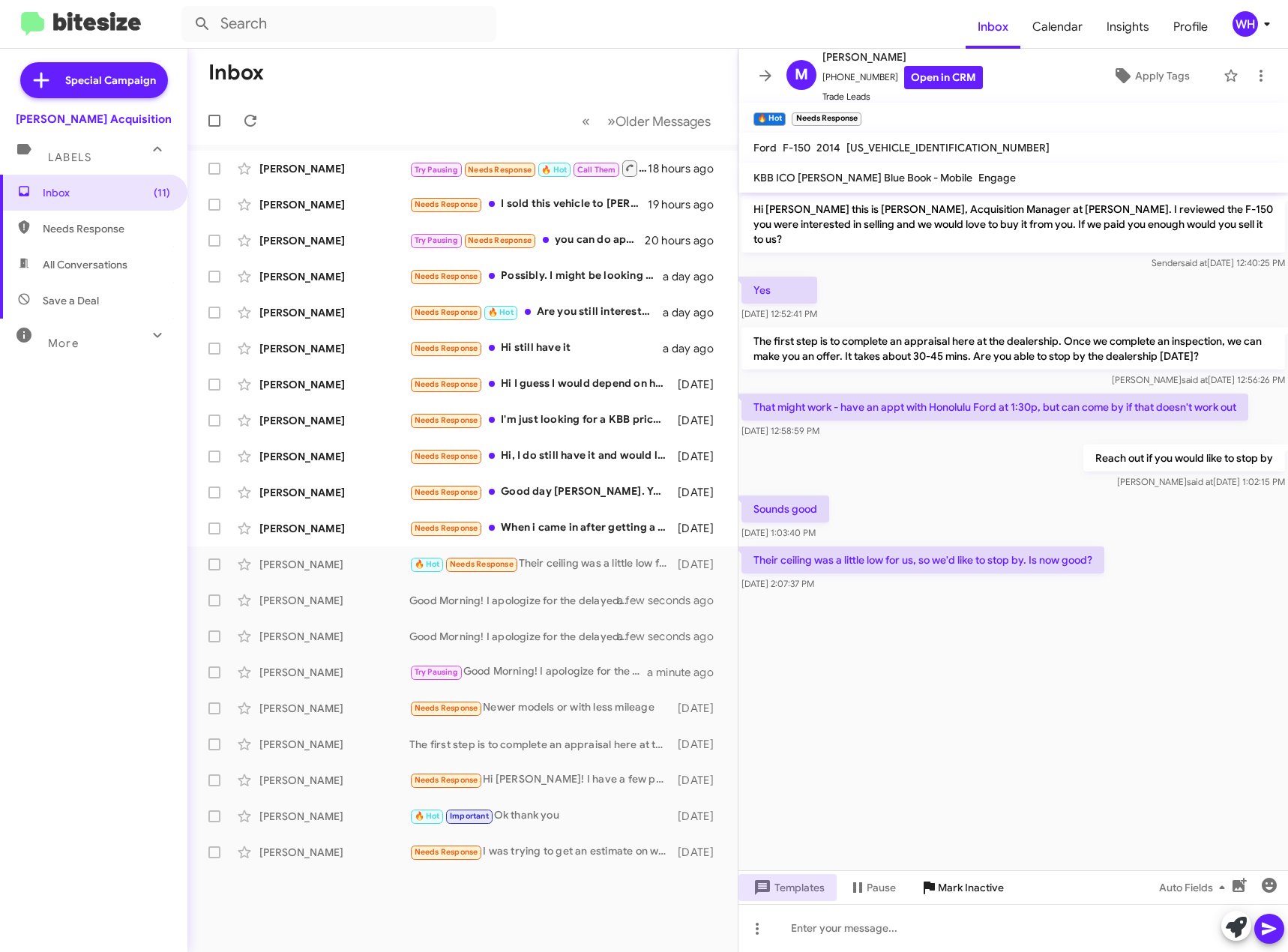
click at [978, 884] on span "Mark Inactive" at bounding box center [971, 887] width 66 height 27
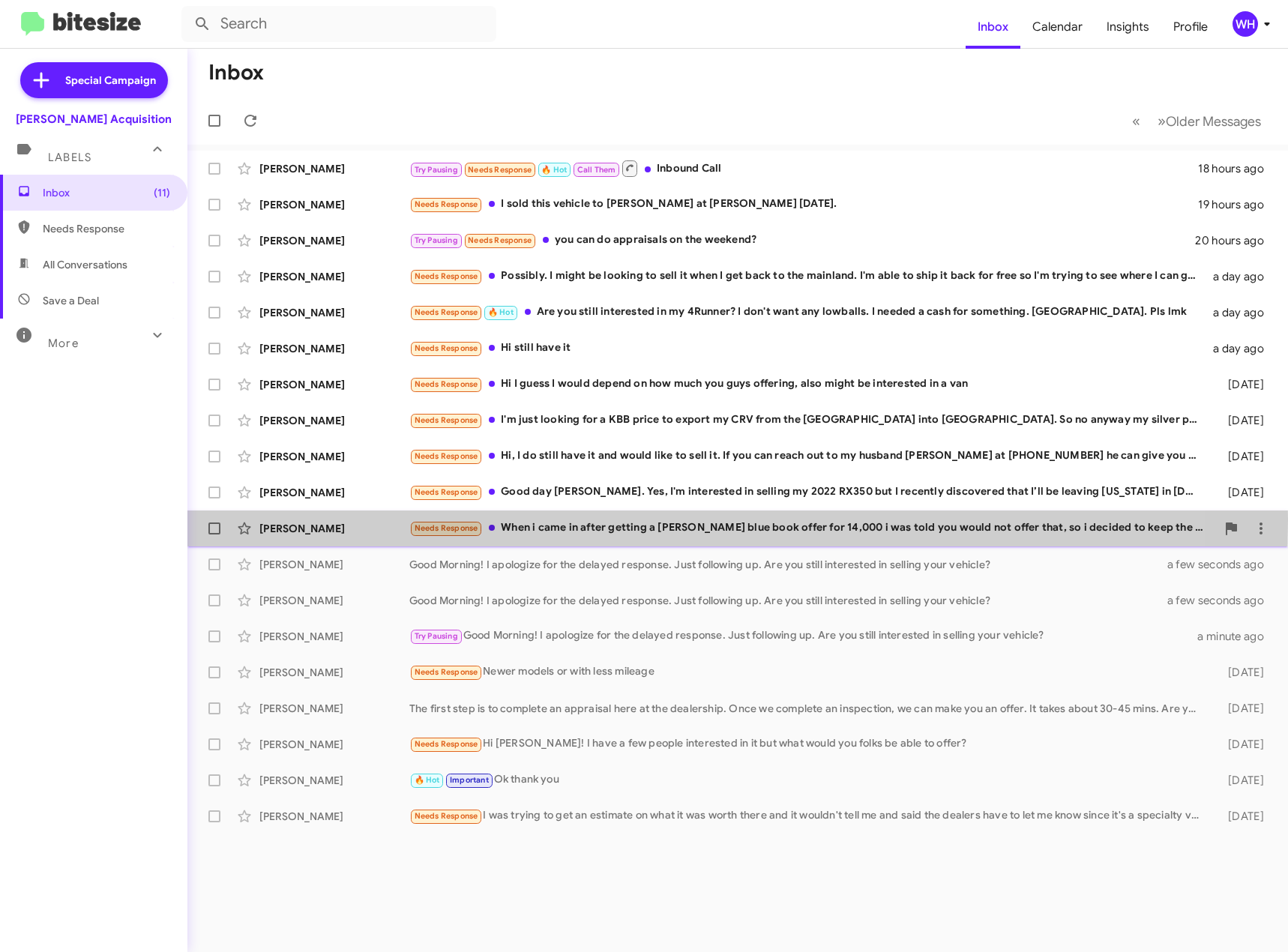
click at [294, 520] on div "[PERSON_NAME] Needs Response When i came in after getting a [PERSON_NAME] blue …" at bounding box center [738, 528] width 1077 height 30
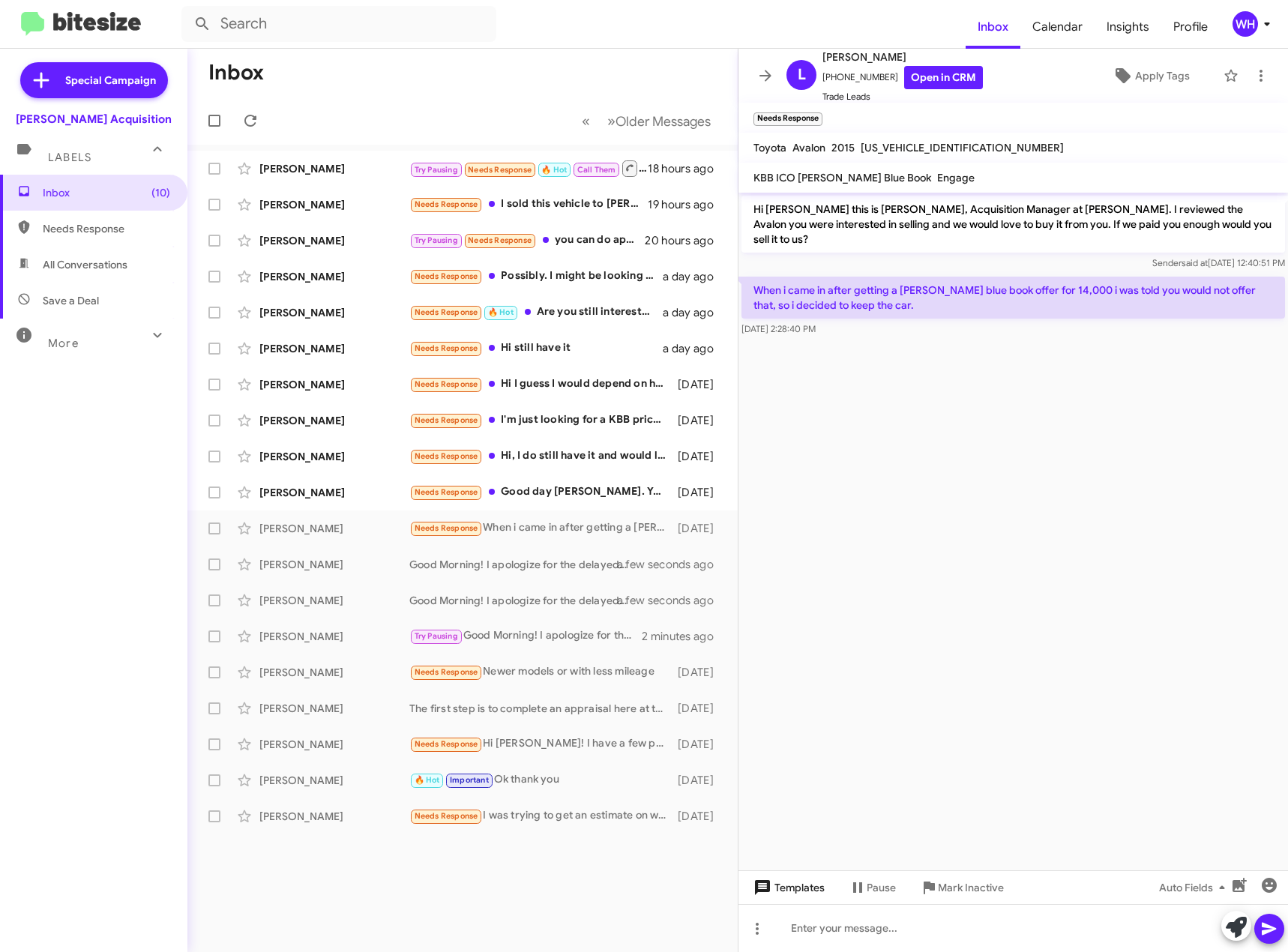
click at [800, 889] on span "Templates" at bounding box center [787, 887] width 74 height 27
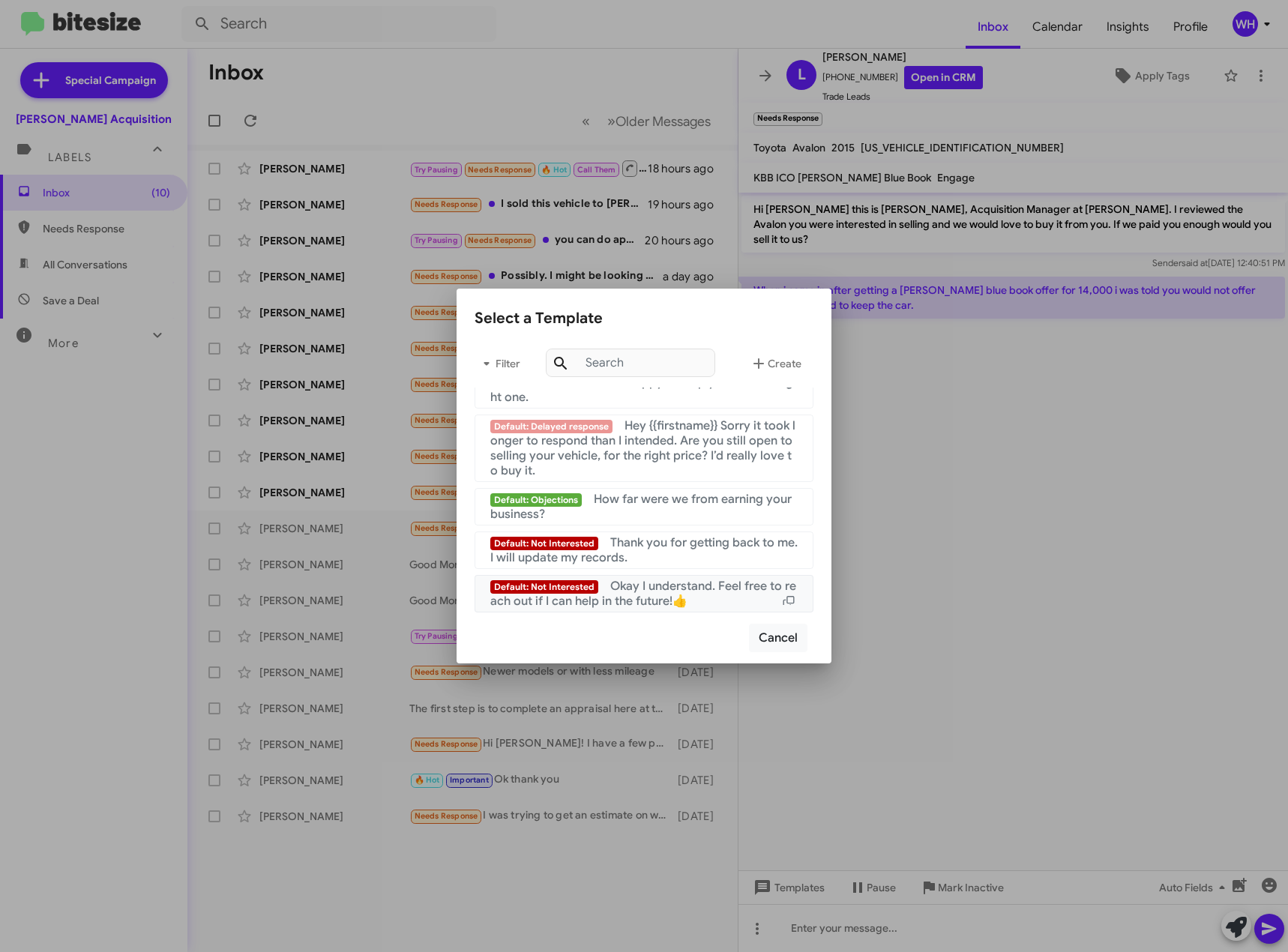
scroll to position [1446, 0]
drag, startPoint x: 678, startPoint y: 550, endPoint x: 688, endPoint y: 551, distance: 10.0
click at [679, 550] on div "Default: Not Interested Thank you for getting back to me. I will update my reco…" at bounding box center [644, 550] width 307 height 30
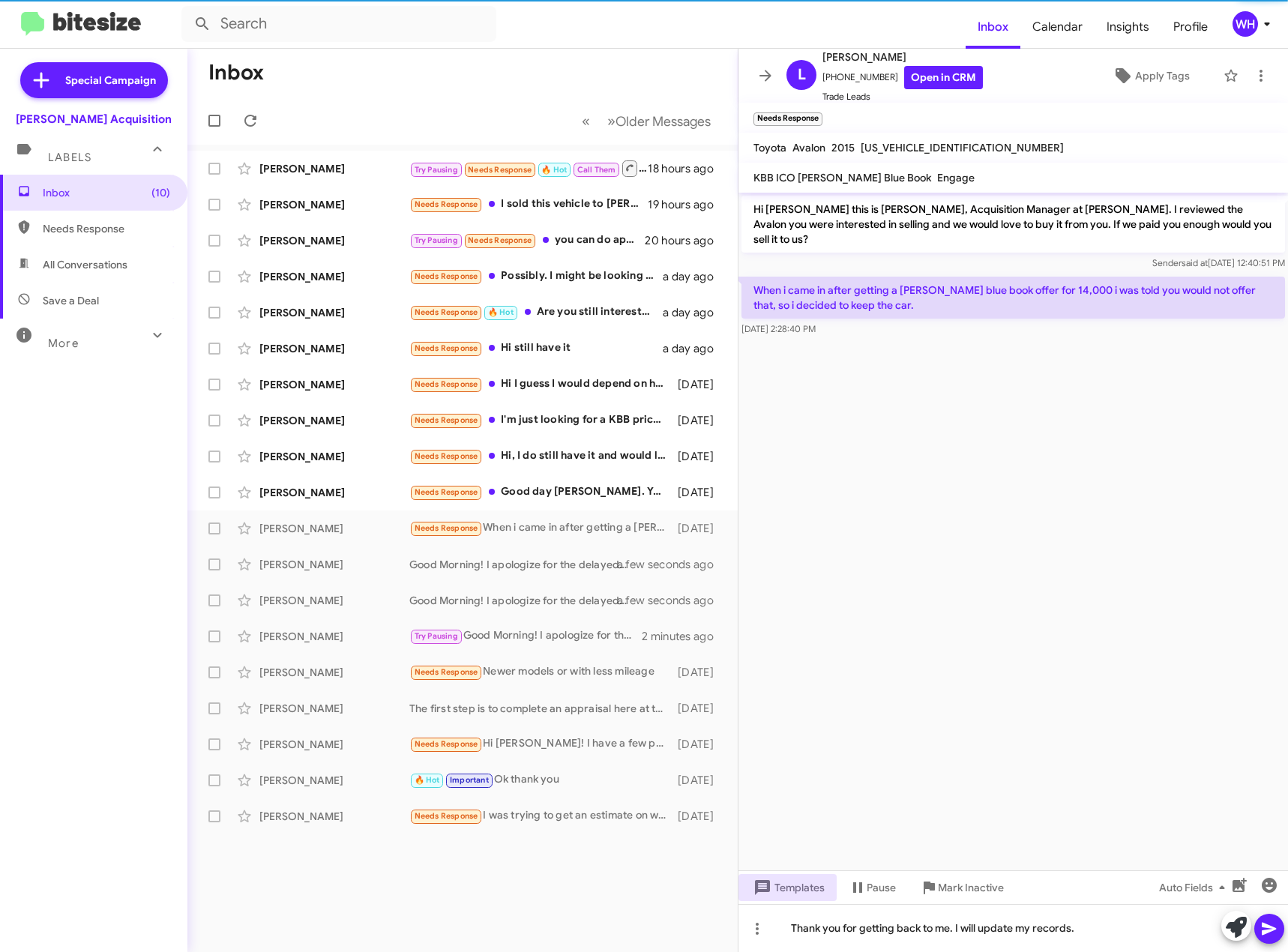
click at [1260, 927] on button at bounding box center [1269, 928] width 30 height 30
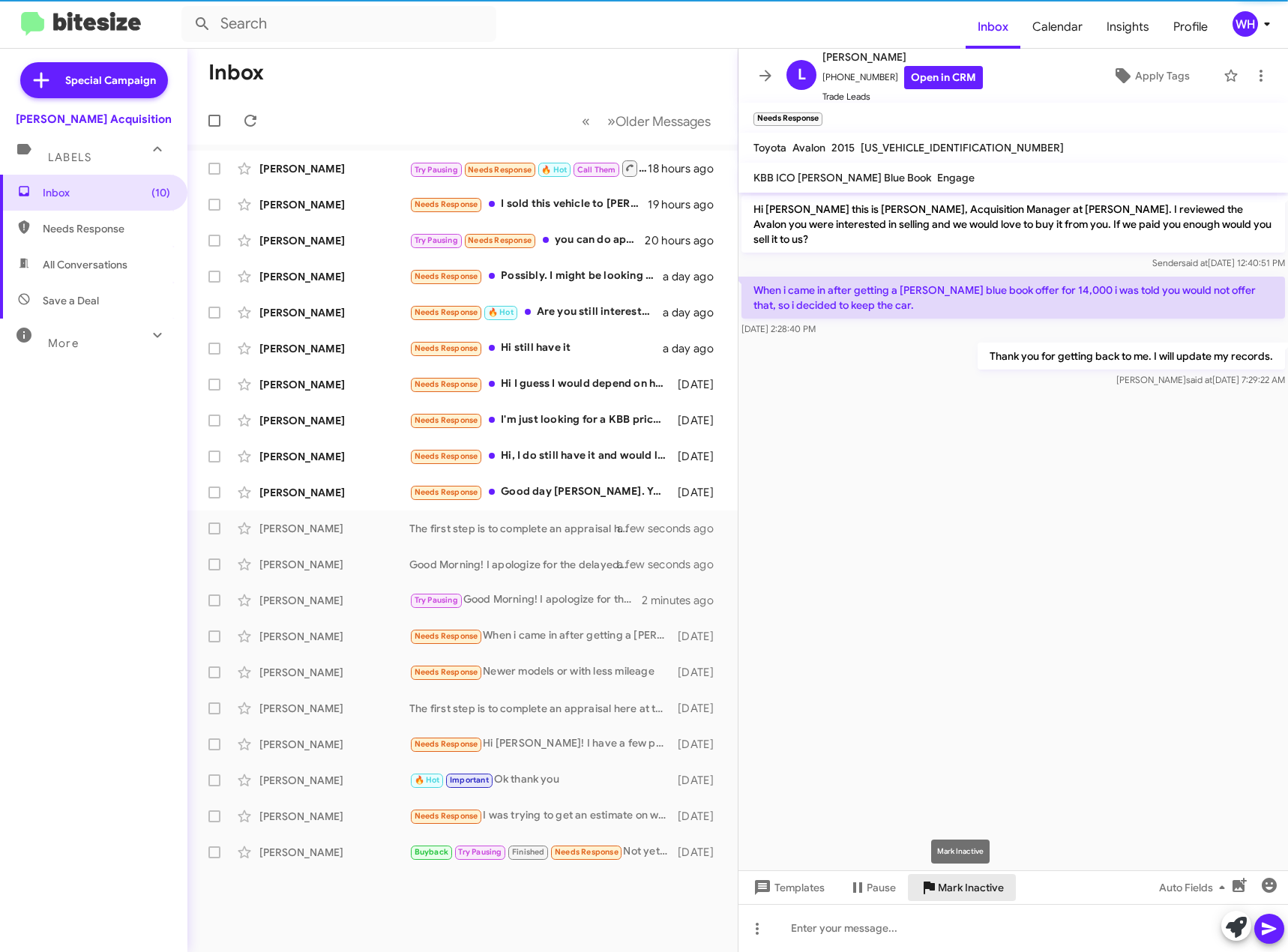
drag, startPoint x: 951, startPoint y: 892, endPoint x: 987, endPoint y: 909, distance: 39.8
click at [951, 891] on span "Mark Inactive" at bounding box center [971, 887] width 66 height 27
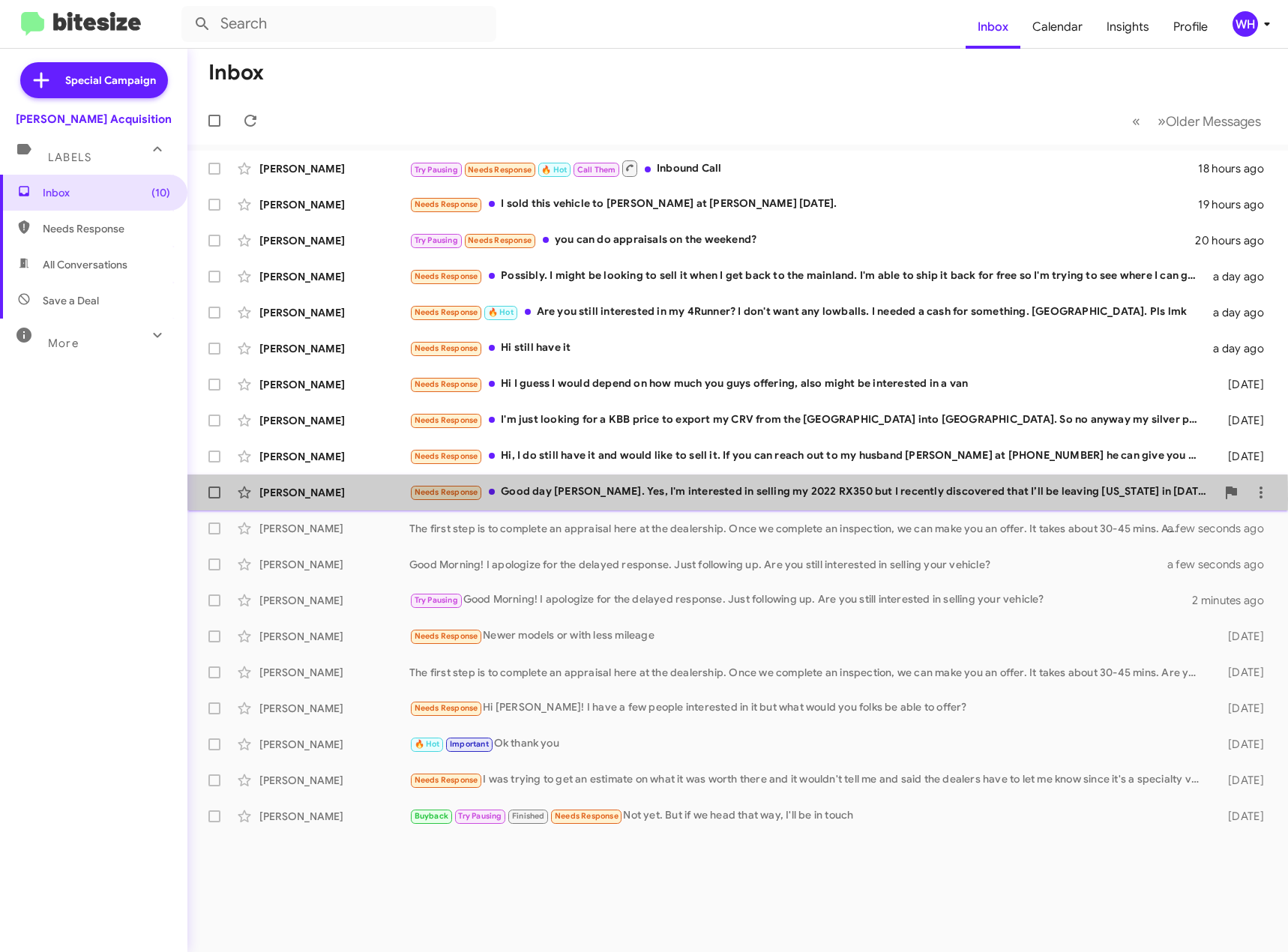
click at [300, 499] on div "[PERSON_NAME]" at bounding box center [334, 493] width 150 height 15
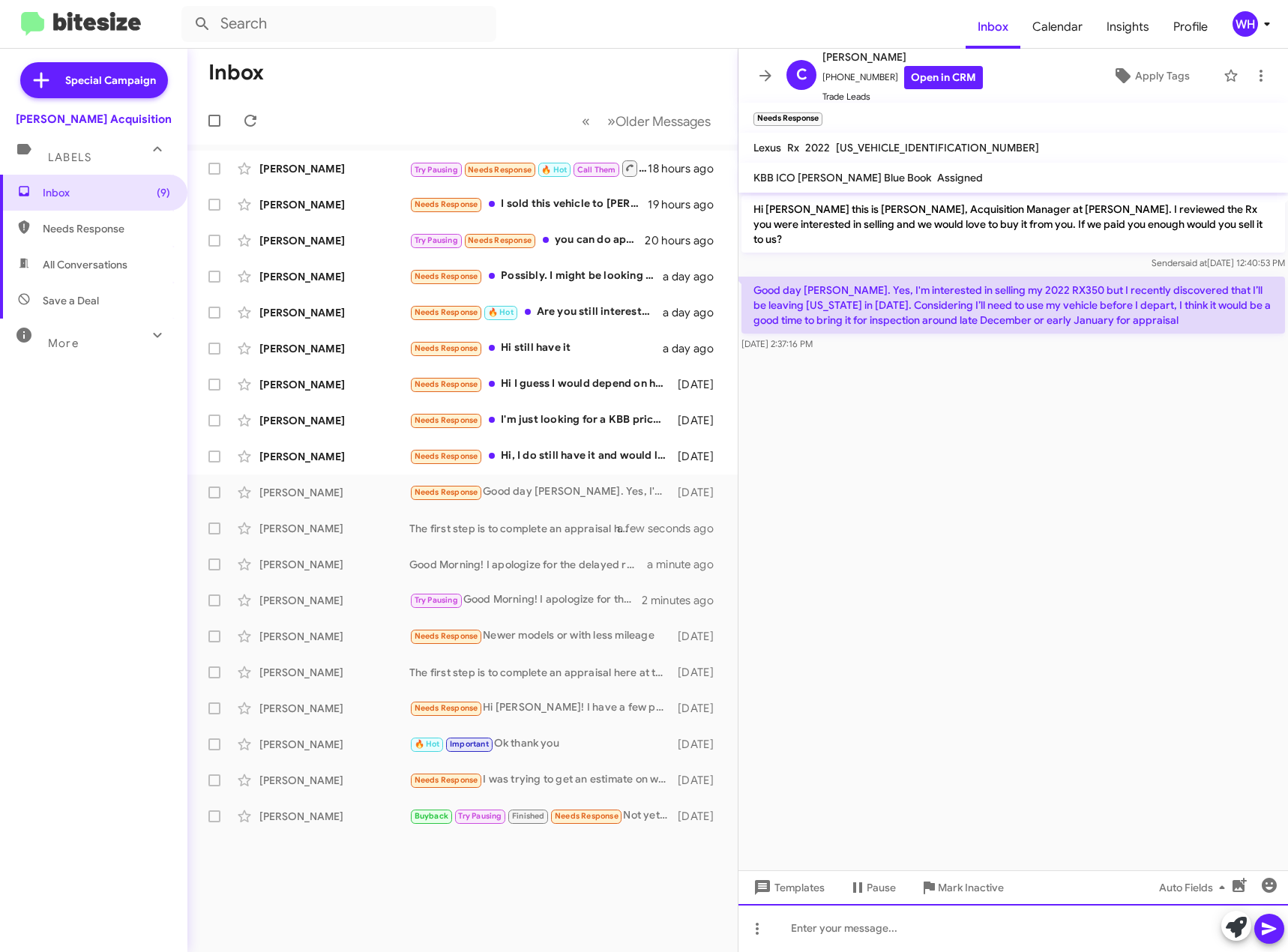
click at [818, 937] on div at bounding box center [1013, 928] width 550 height 48
click at [803, 898] on span "Templates" at bounding box center [787, 887] width 74 height 27
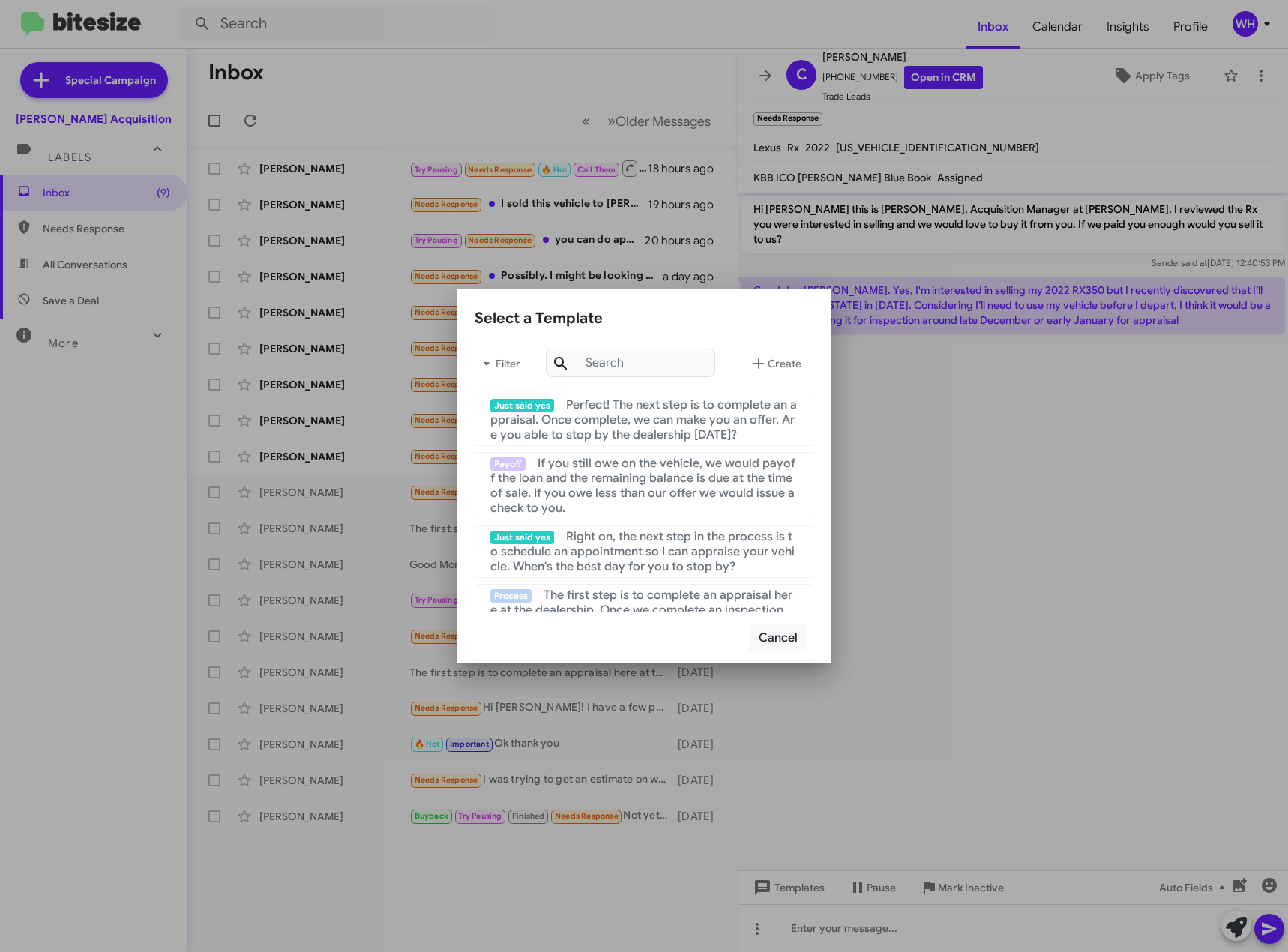
click at [944, 780] on div at bounding box center [644, 476] width 1288 height 952
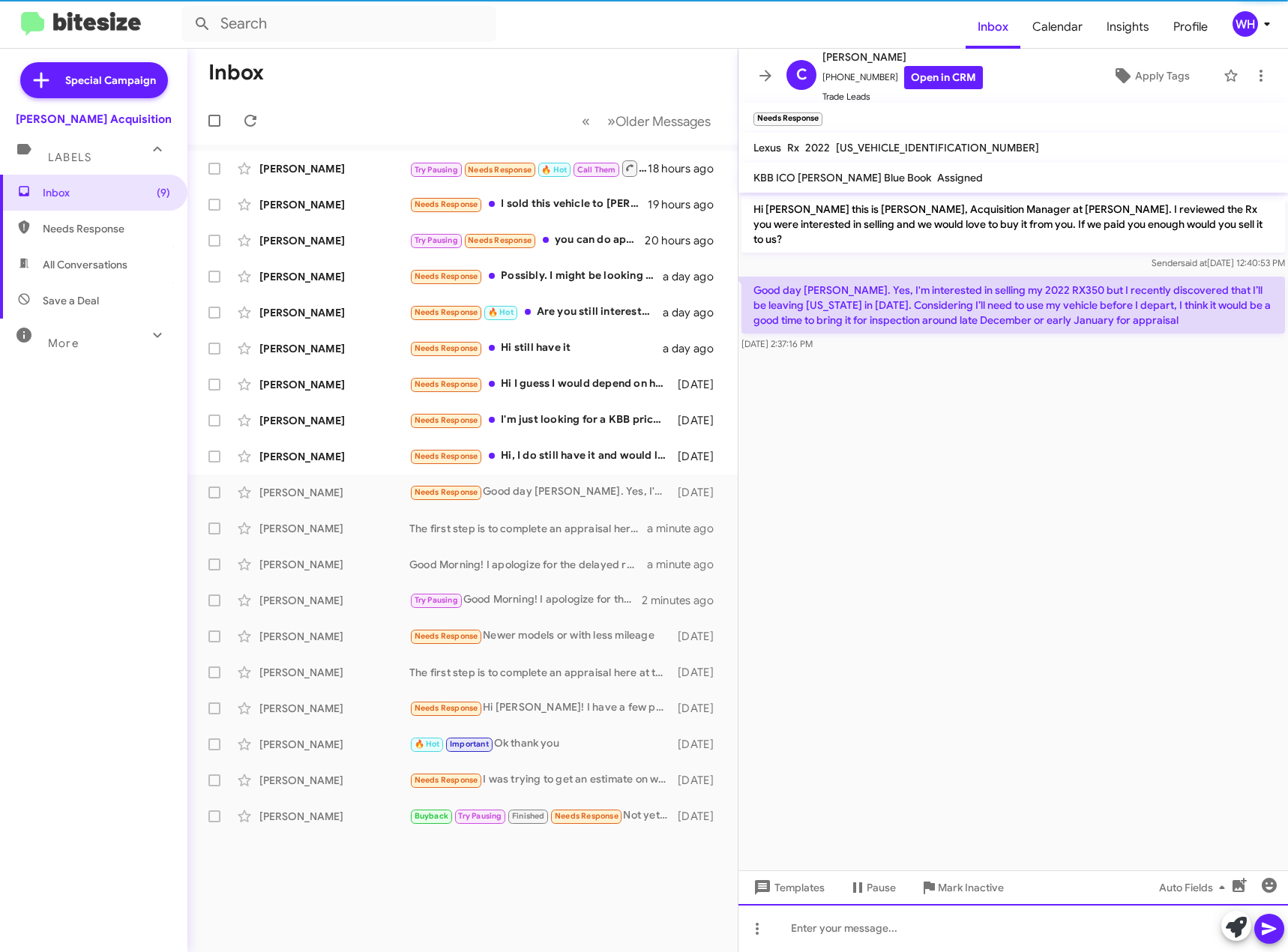
click at [855, 942] on div at bounding box center [1013, 928] width 550 height 48
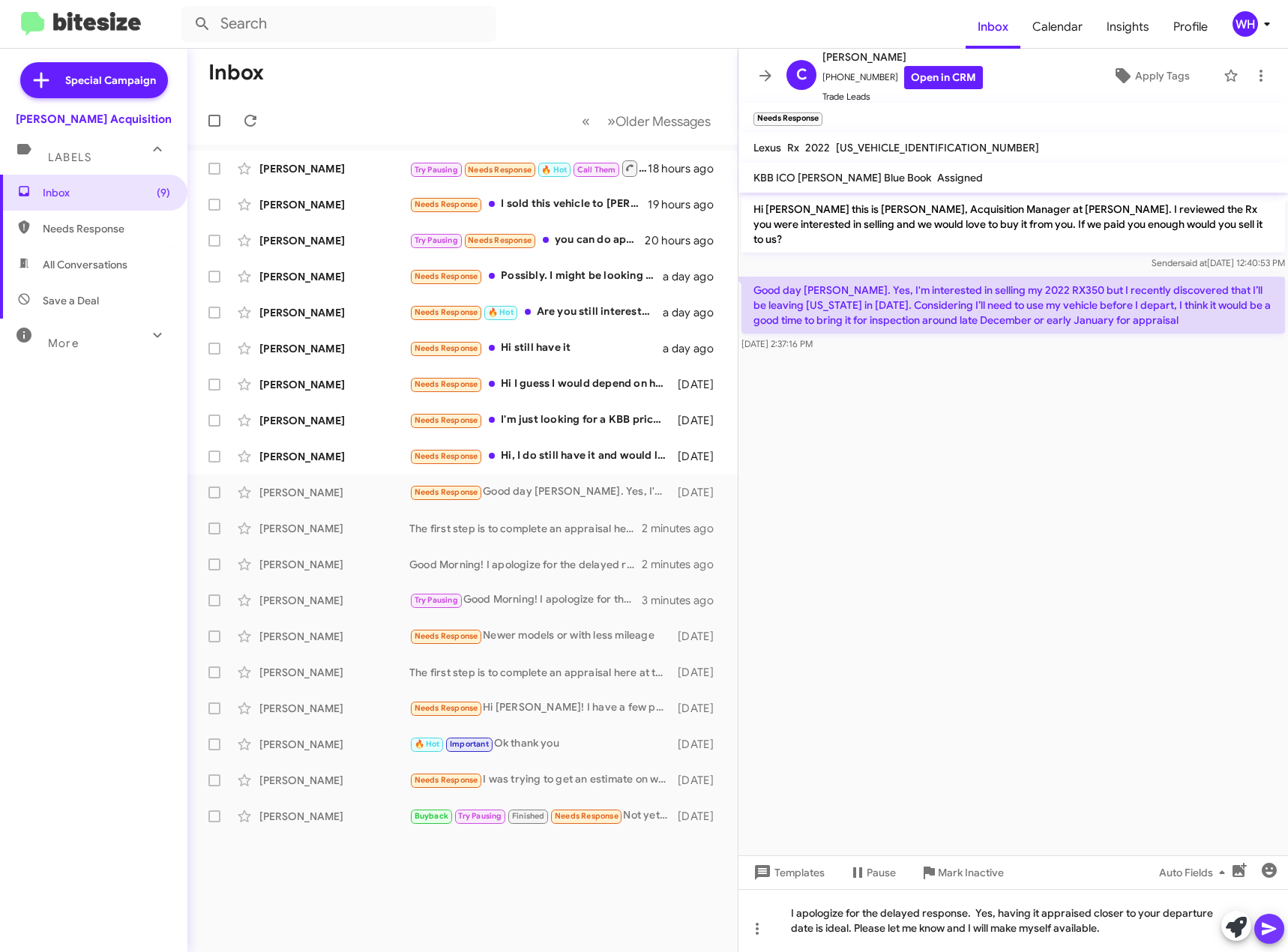
click at [1257, 934] on button at bounding box center [1269, 928] width 30 height 30
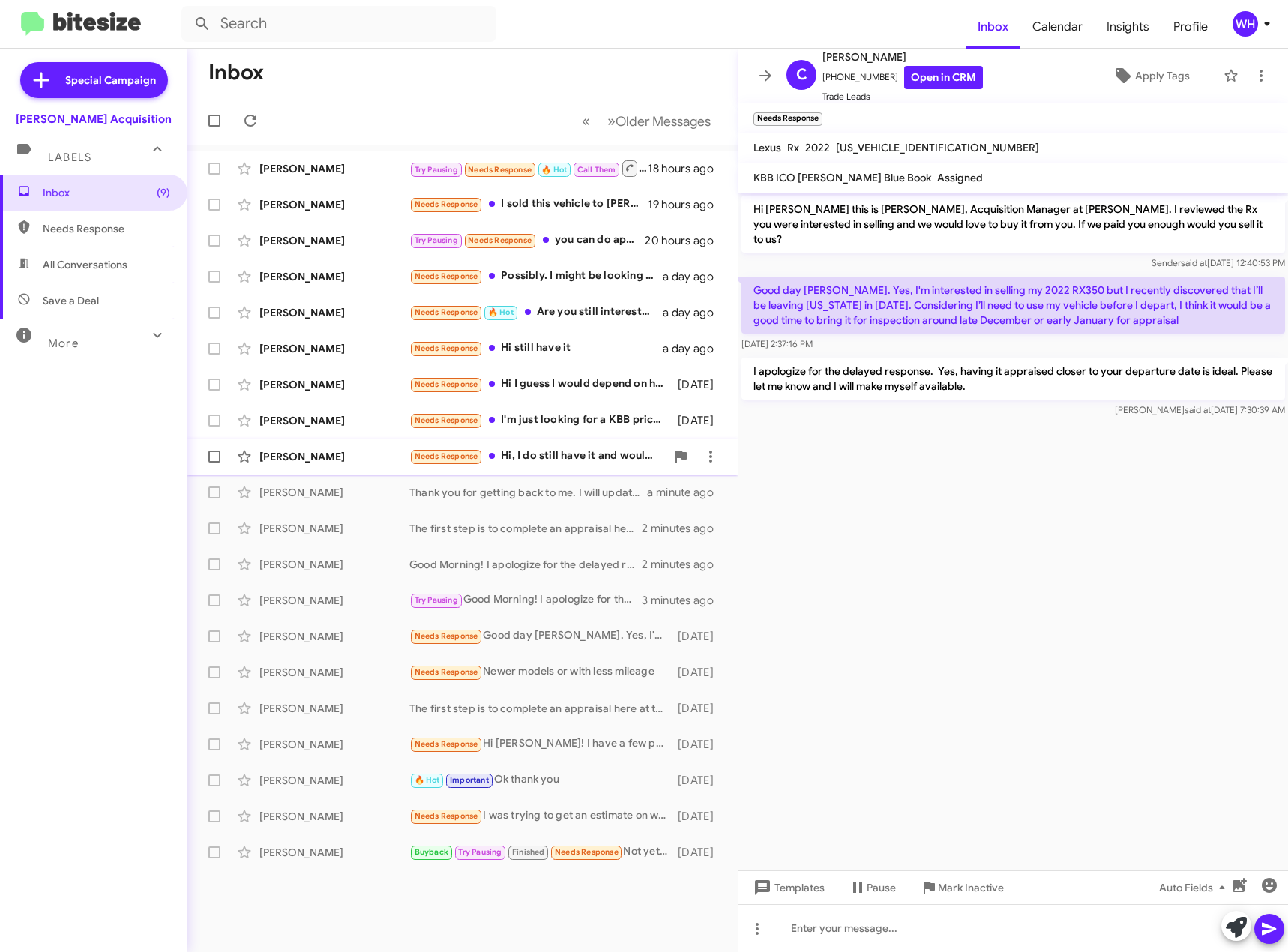
click at [336, 454] on div "[PERSON_NAME]" at bounding box center [334, 457] width 150 height 15
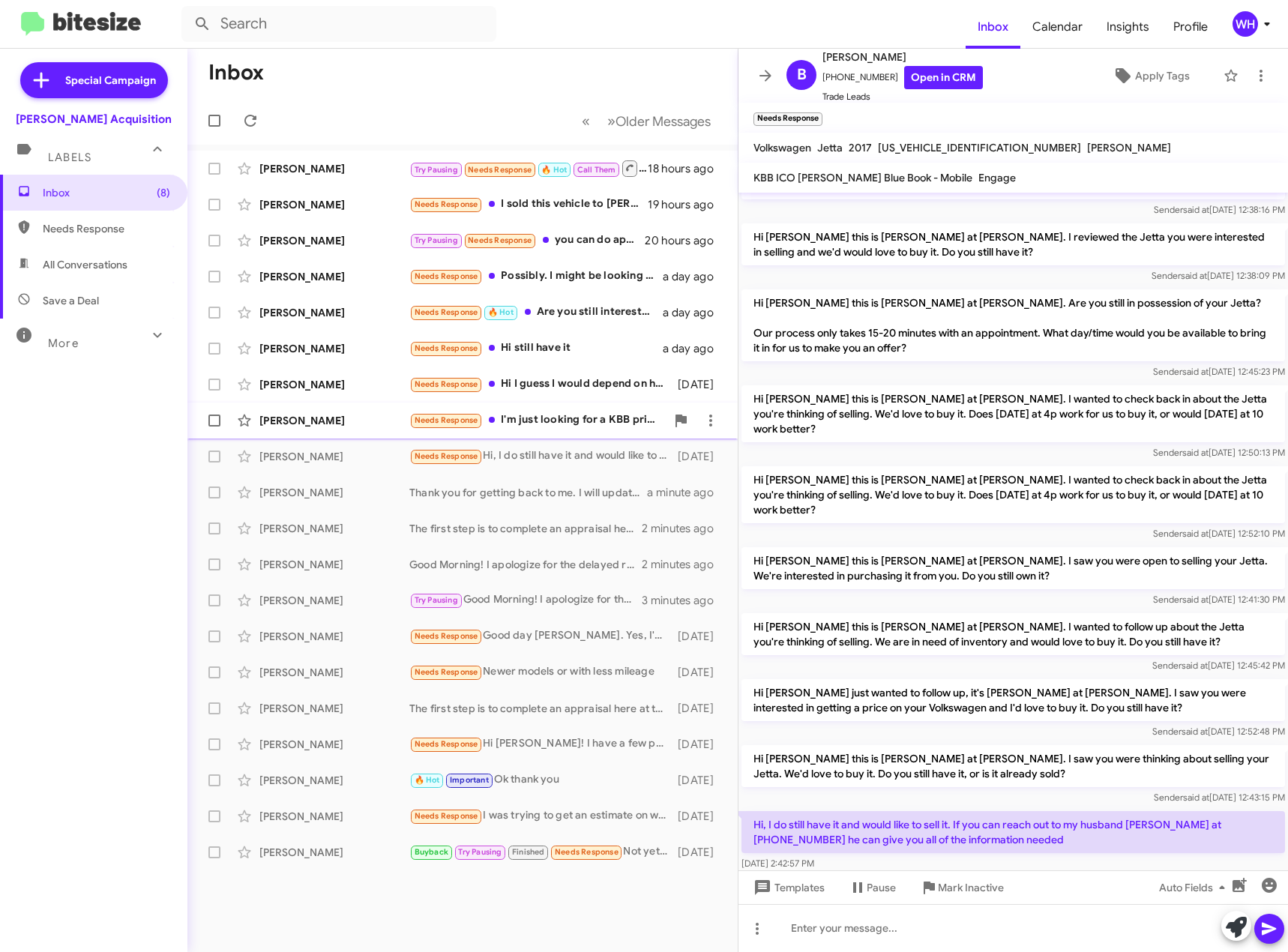
click at [314, 414] on div "[PERSON_NAME]" at bounding box center [334, 421] width 150 height 15
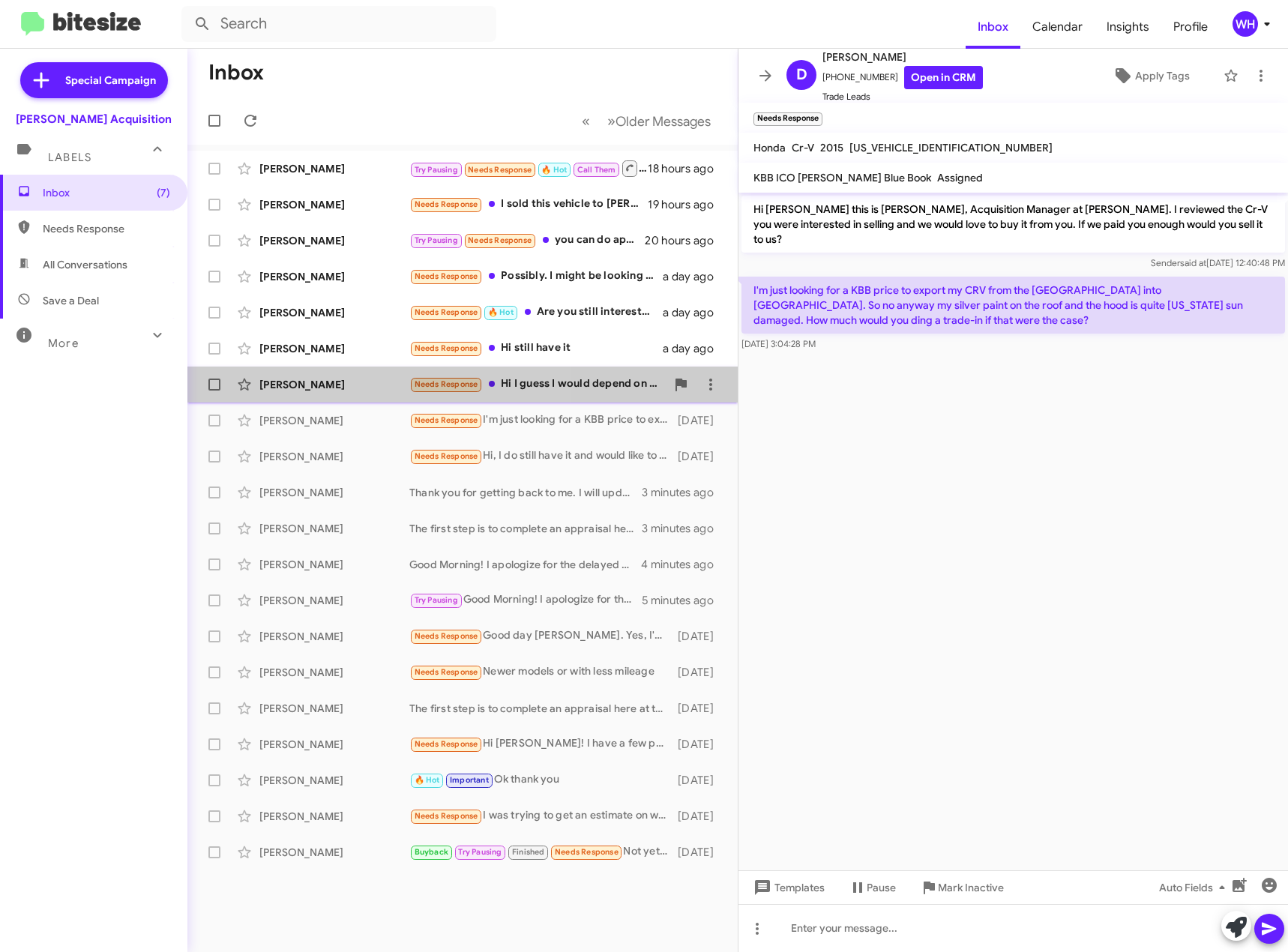
drag, startPoint x: 274, startPoint y: 384, endPoint x: 360, endPoint y: 375, distance: 86.5
click at [275, 384] on div "[PERSON_NAME]" at bounding box center [334, 385] width 150 height 15
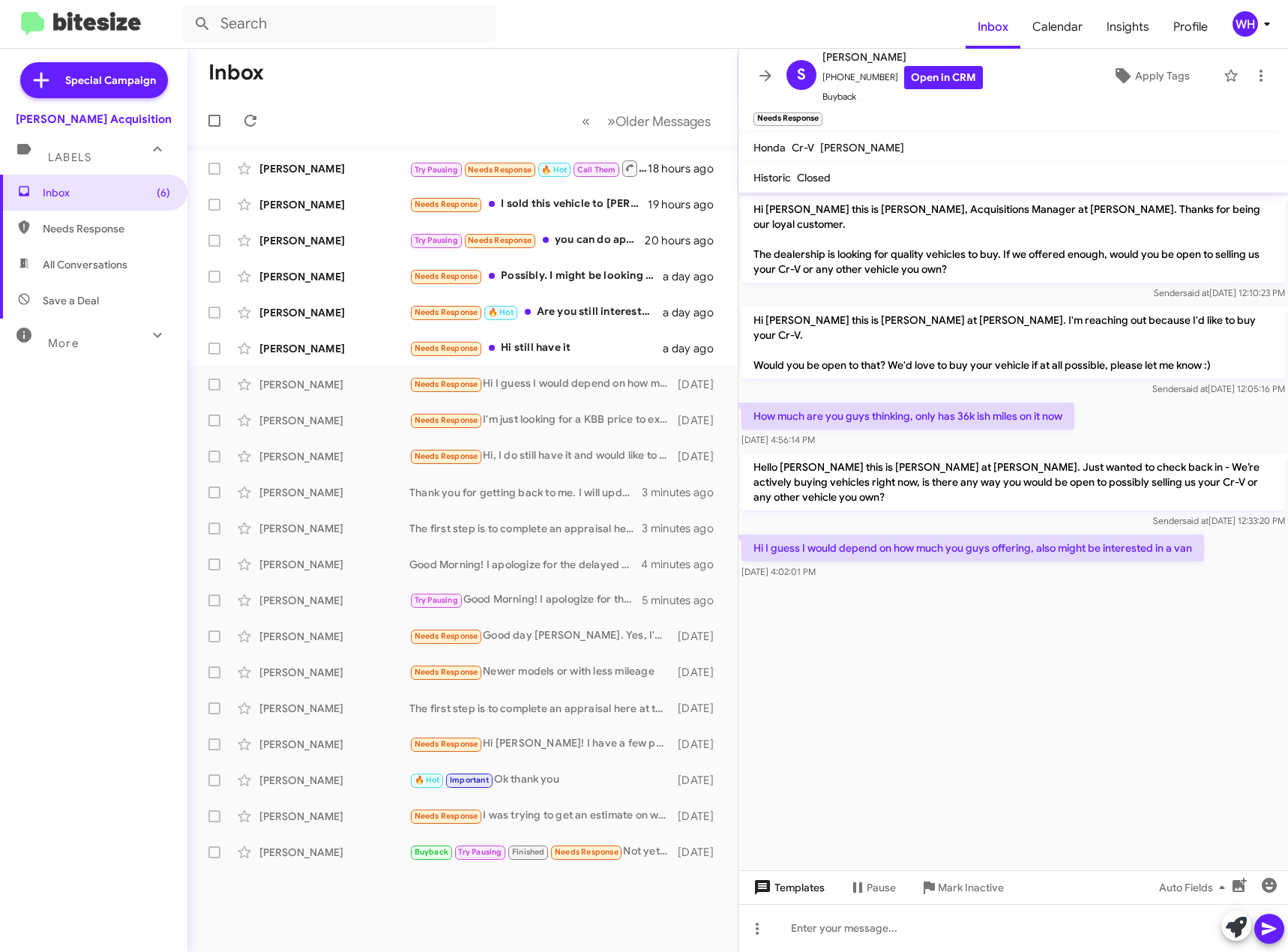
click at [798, 888] on span "Templates" at bounding box center [787, 887] width 74 height 27
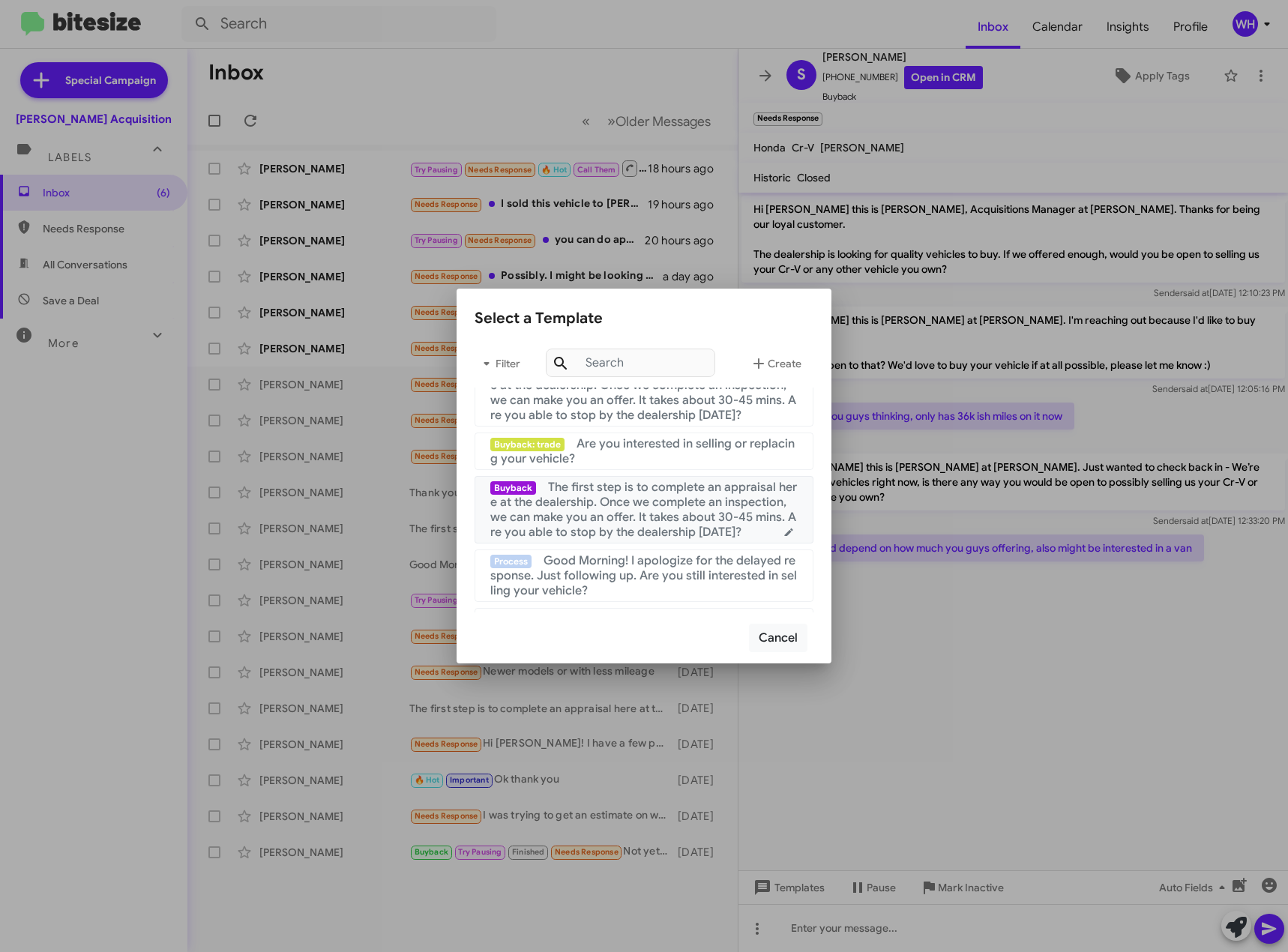
scroll to position [600, 0]
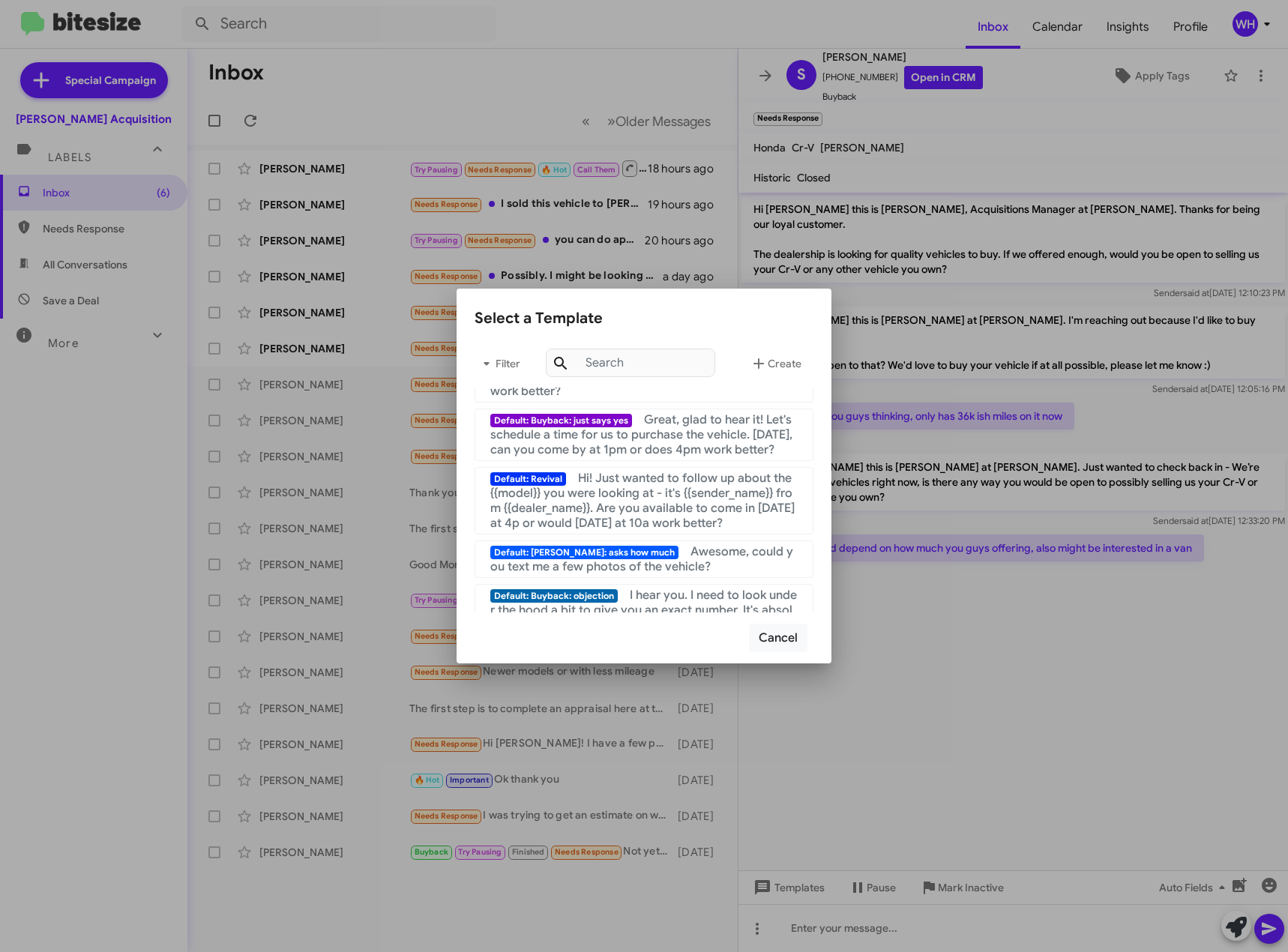
click at [1049, 848] on div at bounding box center [644, 476] width 1288 height 952
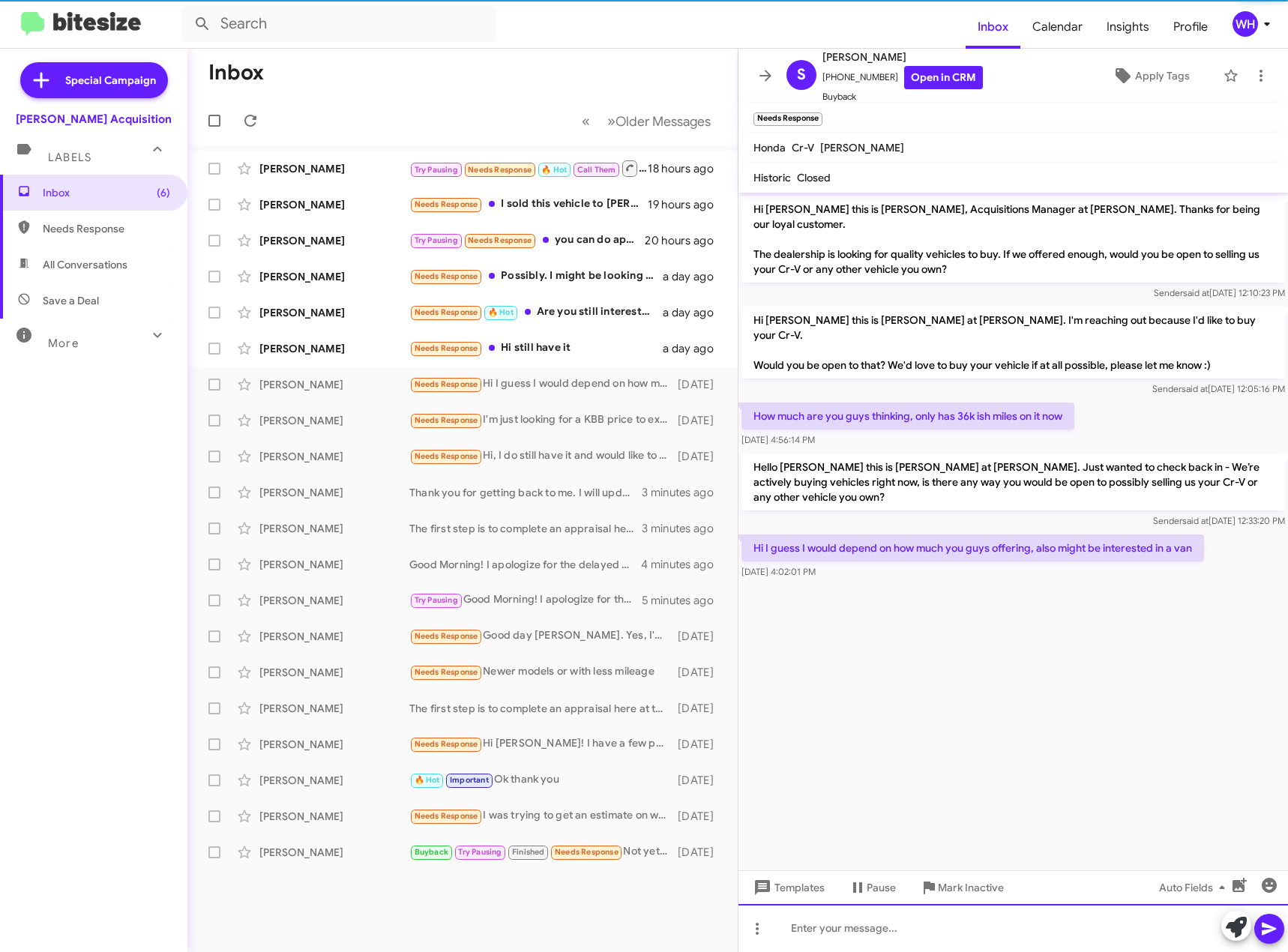
click at [859, 939] on div at bounding box center [1013, 928] width 550 height 48
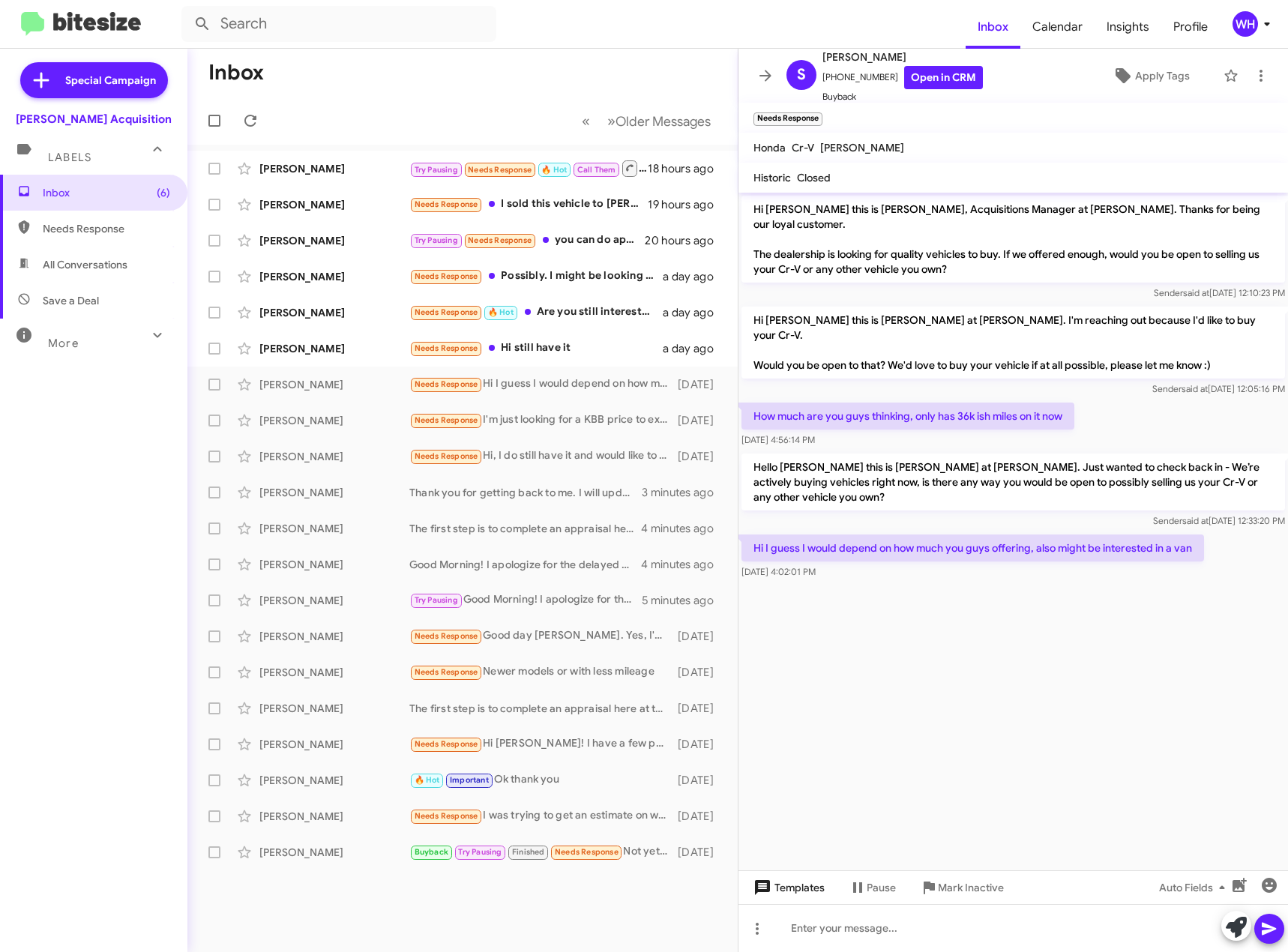
click at [812, 895] on span "Templates" at bounding box center [787, 887] width 74 height 27
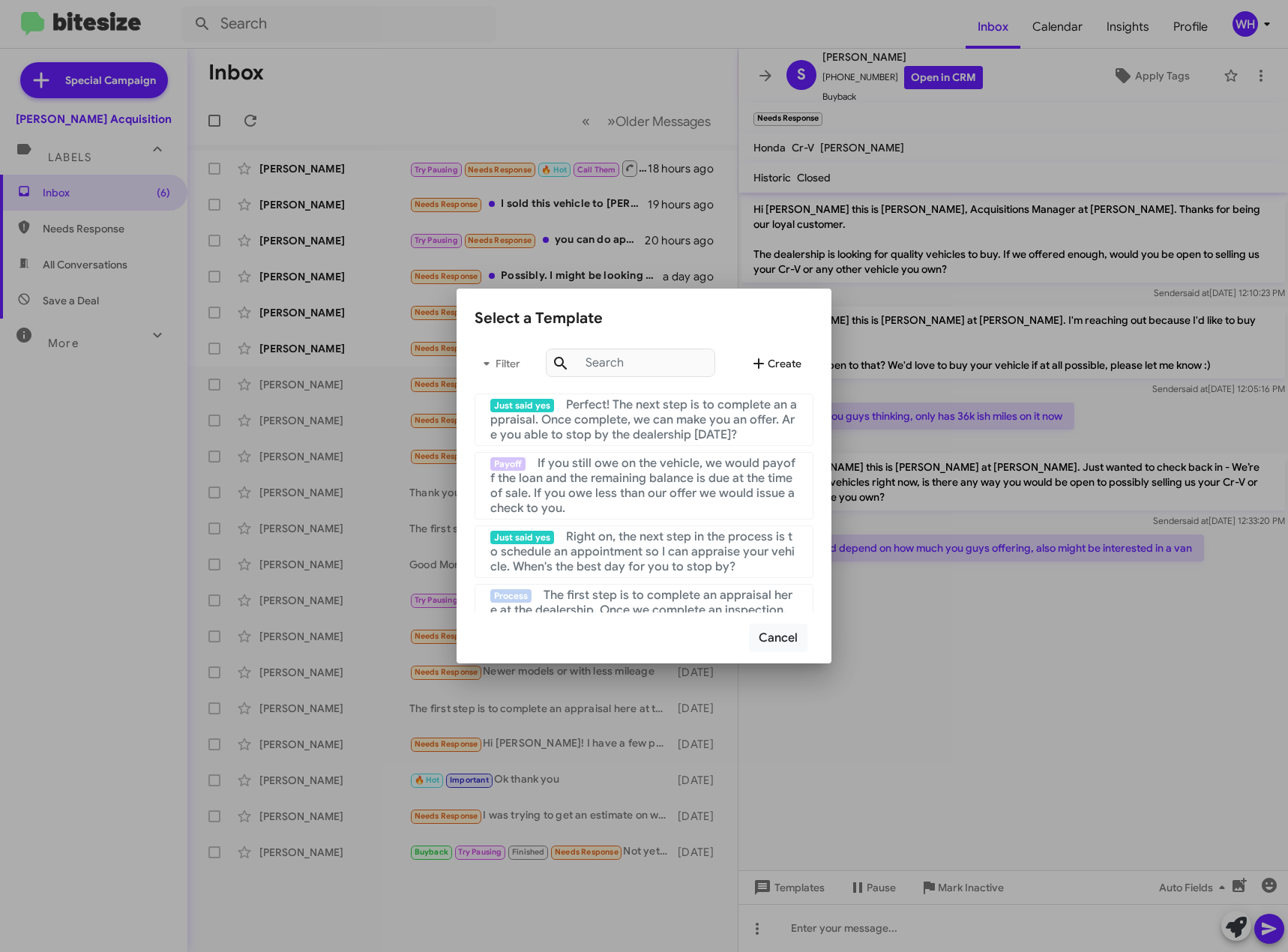
click at [780, 364] on span "Create" at bounding box center [775, 363] width 51 height 27
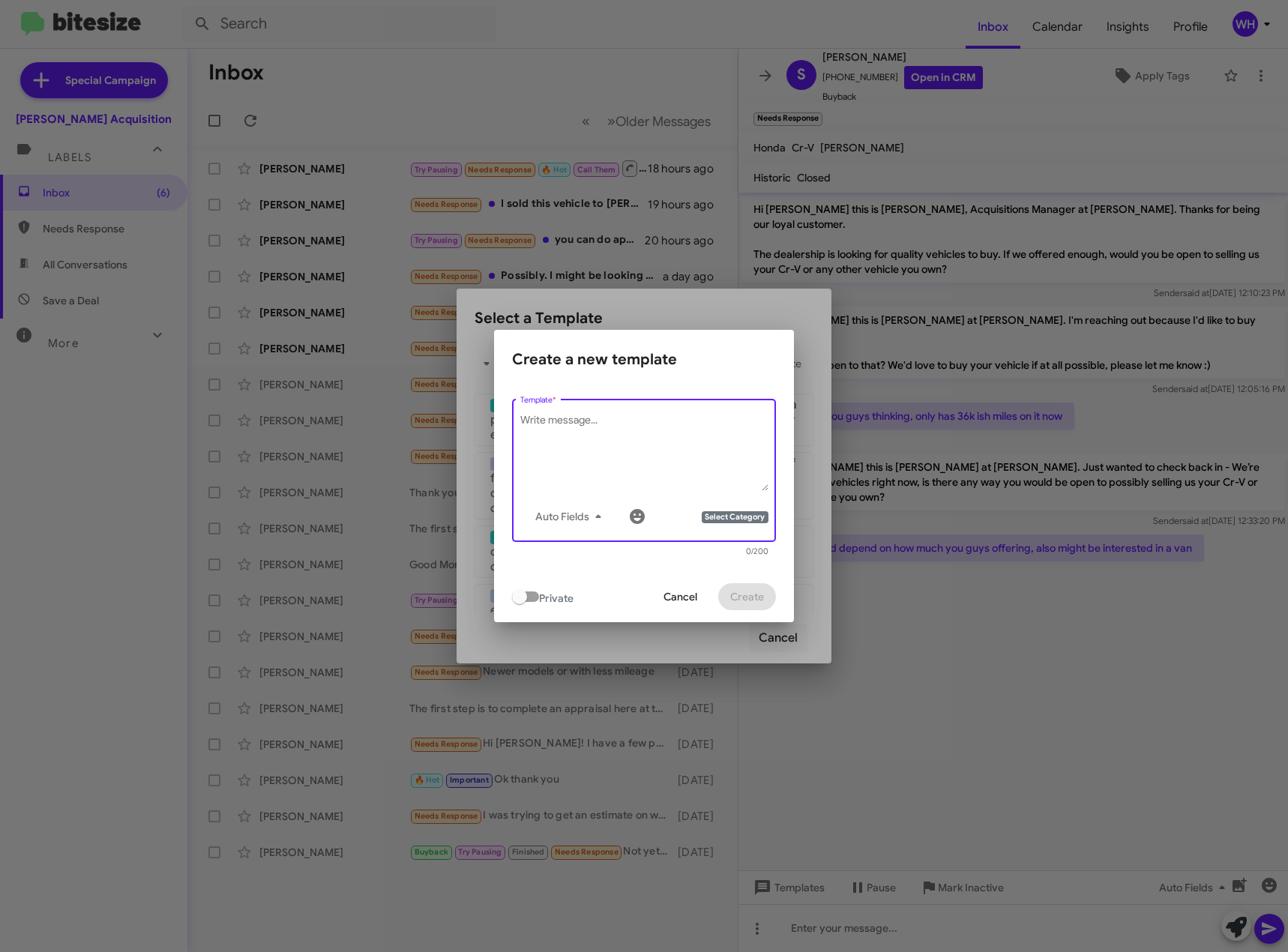
click at [558, 431] on textarea "Template *" at bounding box center [645, 452] width 248 height 78
type textarea "I apologize for the delayed response. The first step is to appraise your vehicl…"
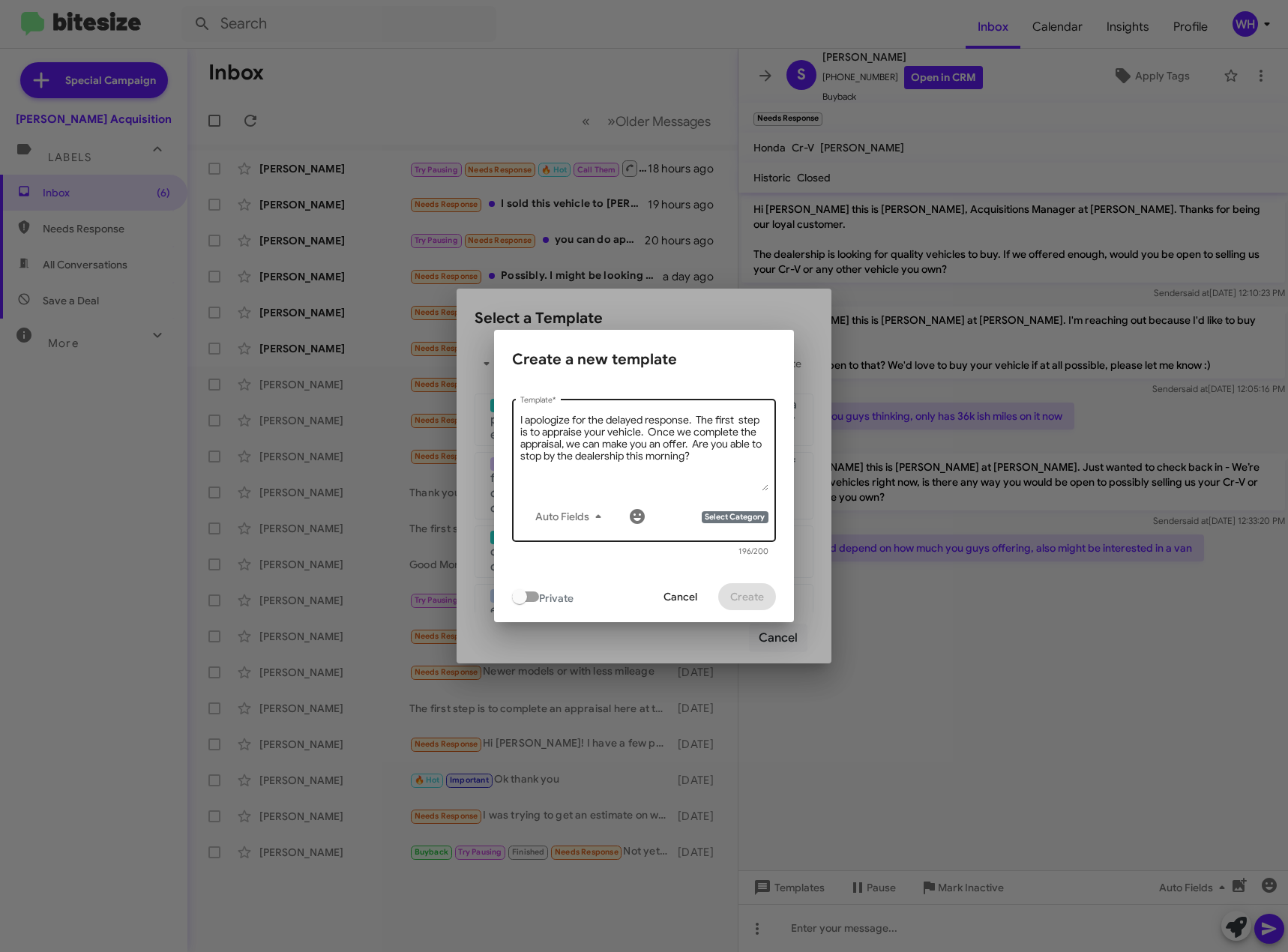
click at [741, 520] on span "Select Category" at bounding box center [735, 517] width 66 height 12
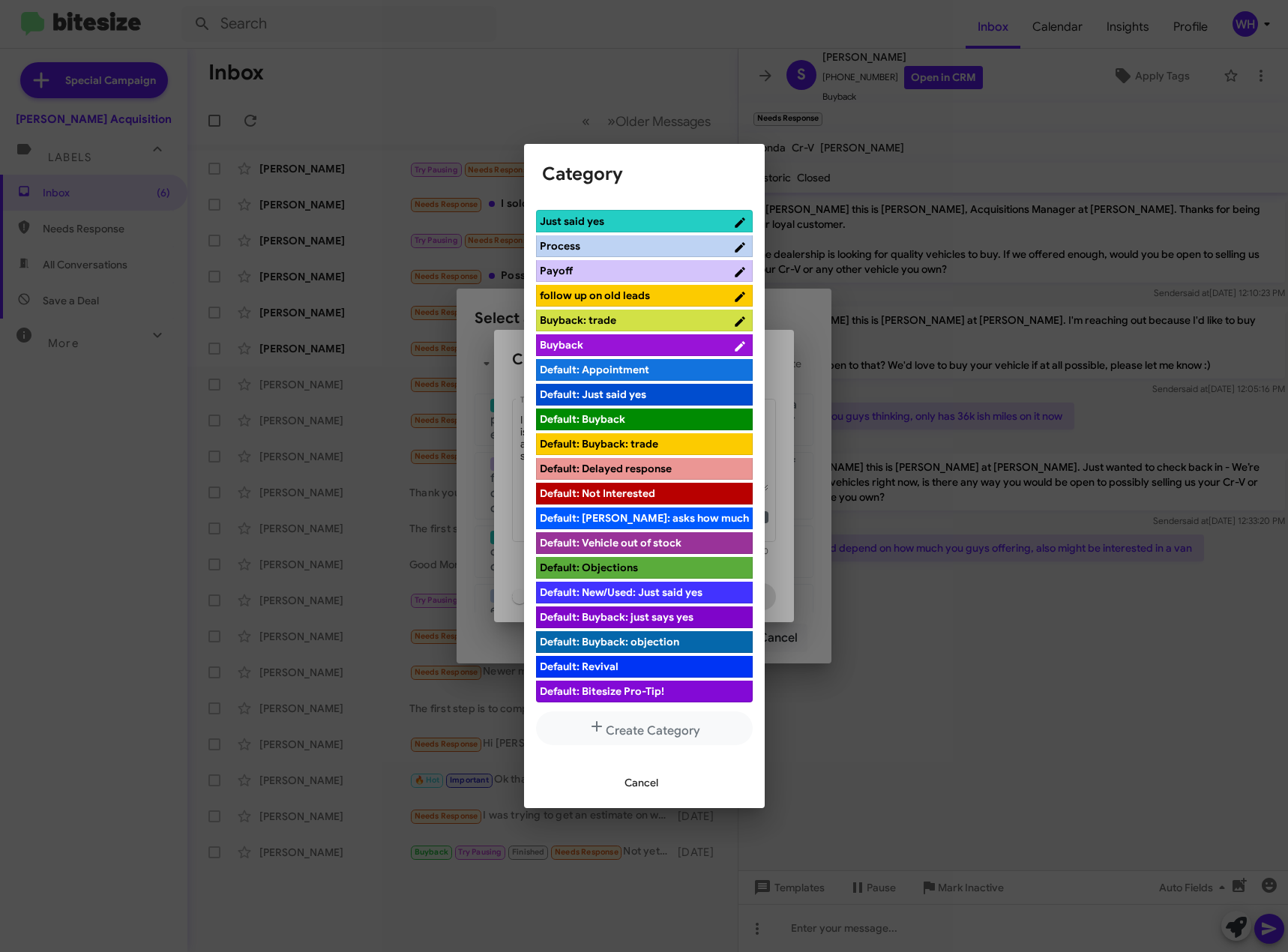
click at [596, 247] on span "Process" at bounding box center [636, 246] width 192 height 15
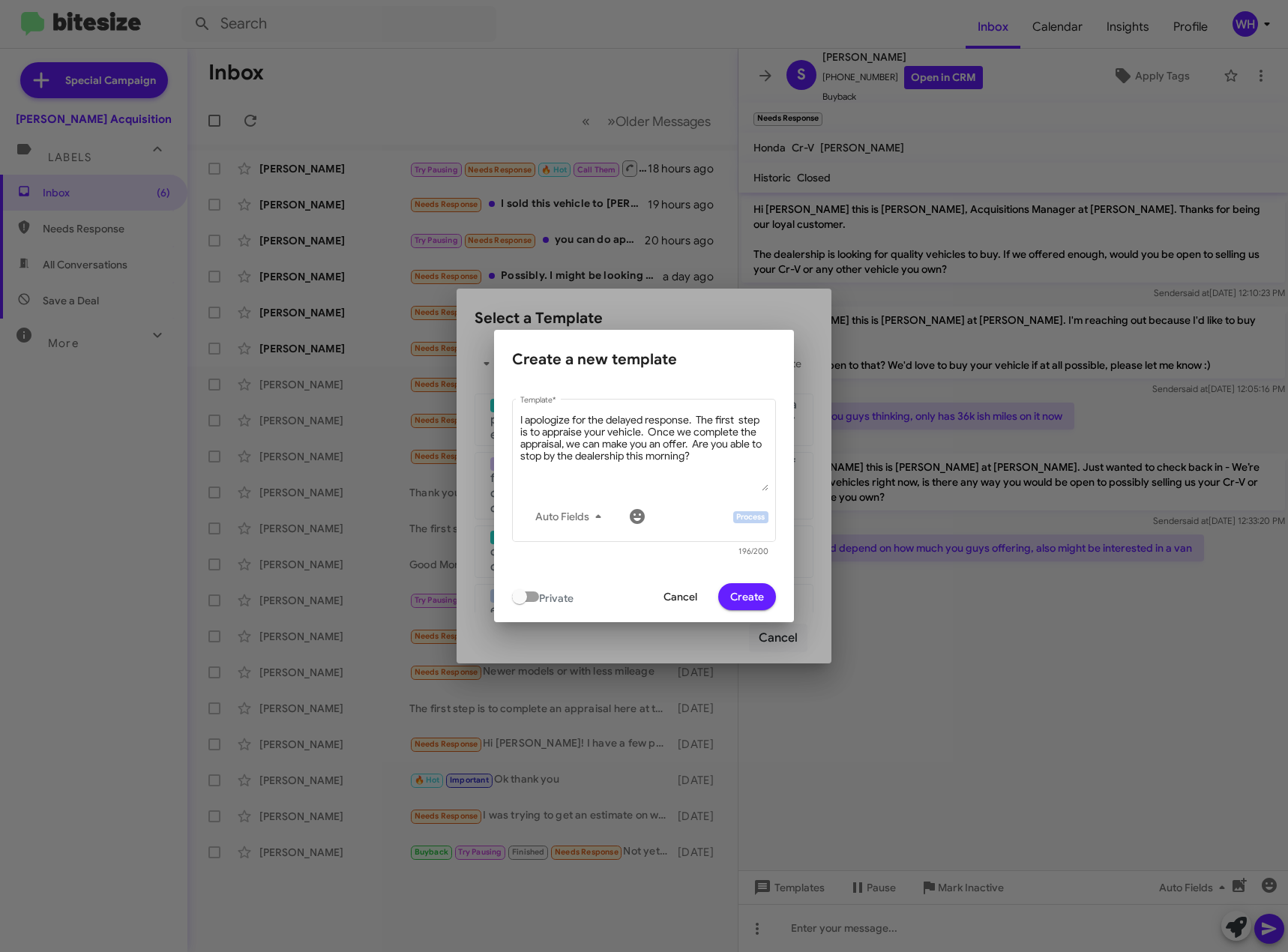
click at [743, 596] on span "Create" at bounding box center [748, 596] width 34 height 27
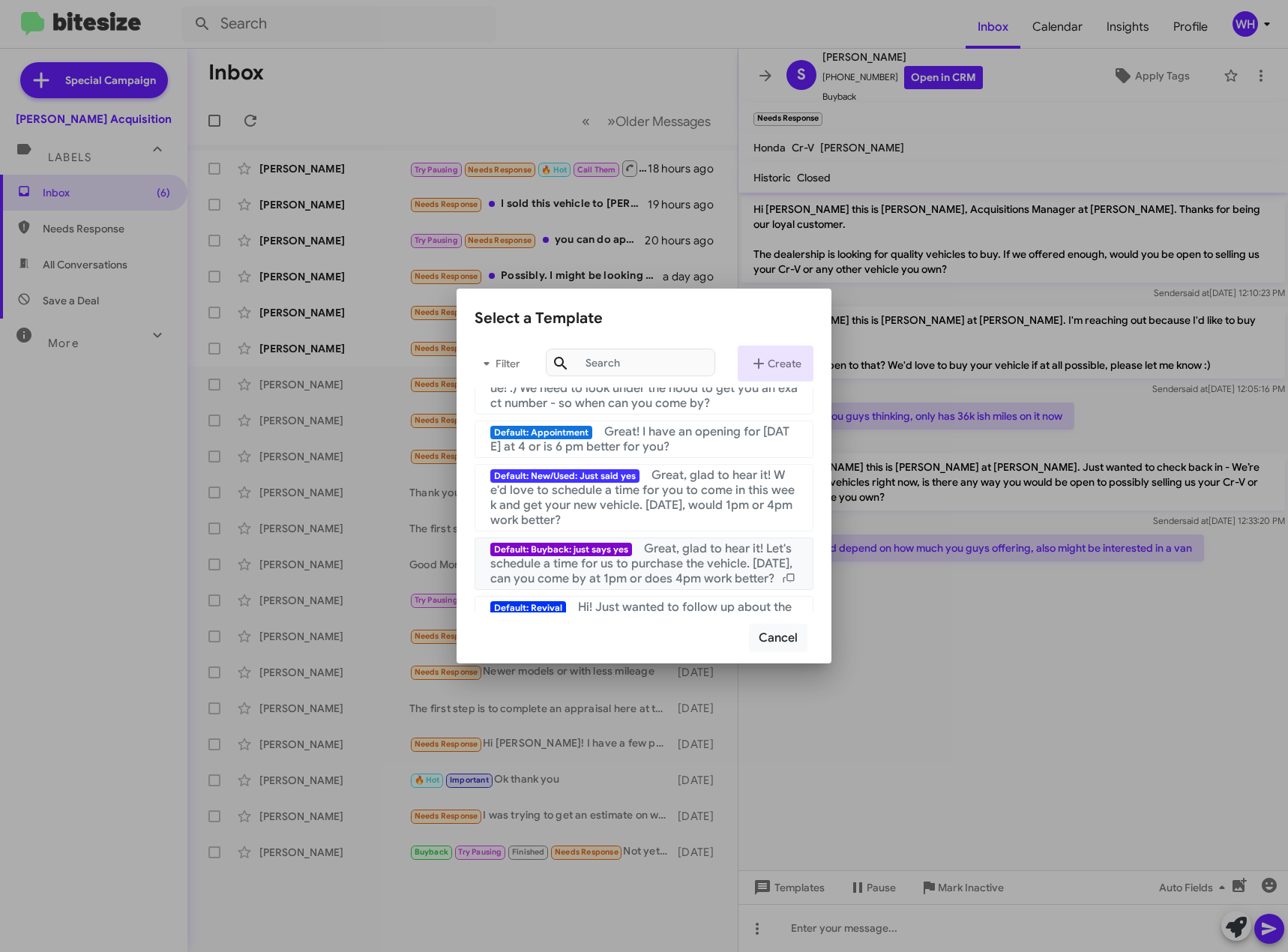
scroll to position [245, 0]
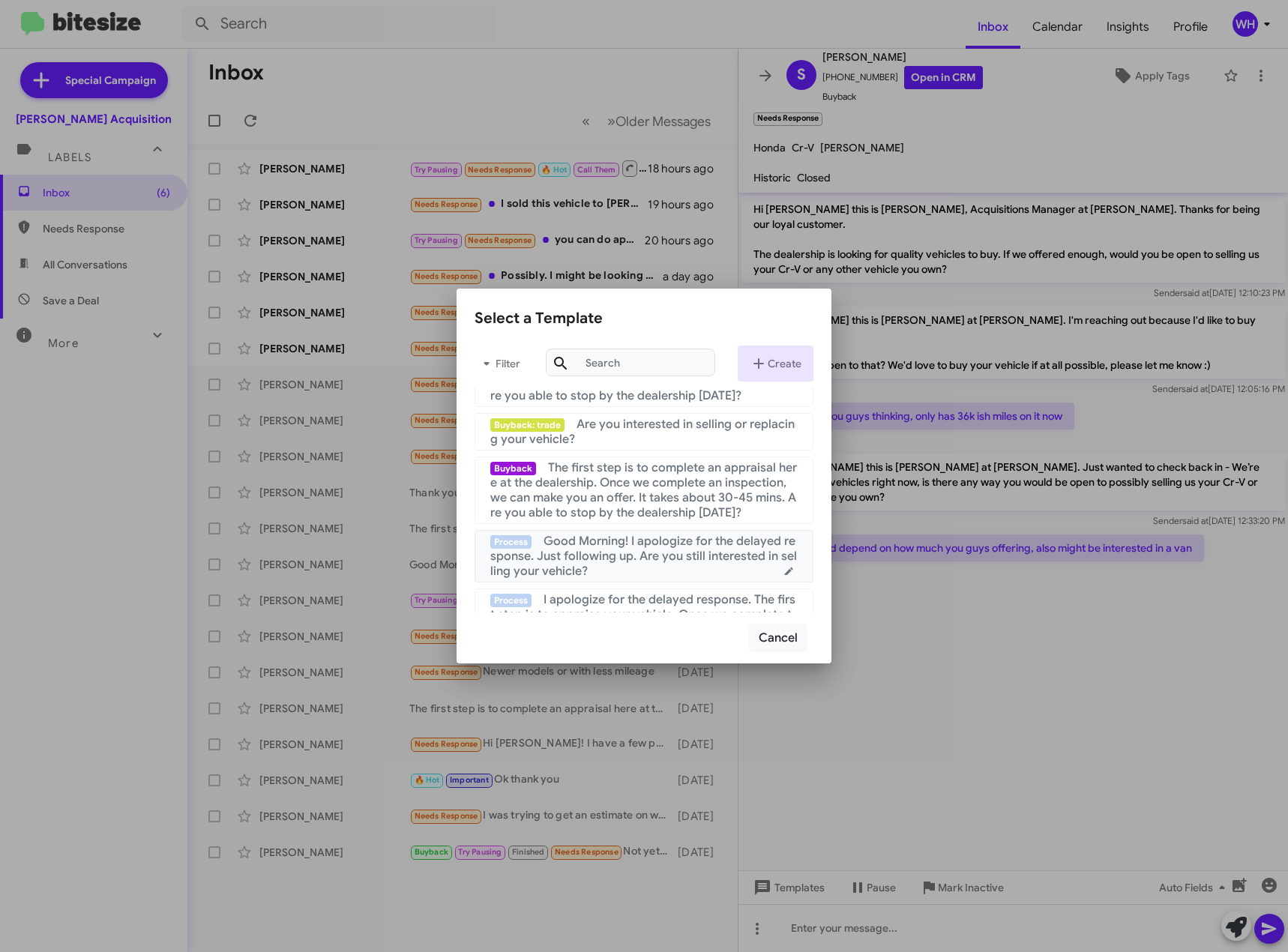
click at [668, 544] on span "Good Morning! I apologize for the delayed response. Just following up. Are you …" at bounding box center [644, 556] width 307 height 45
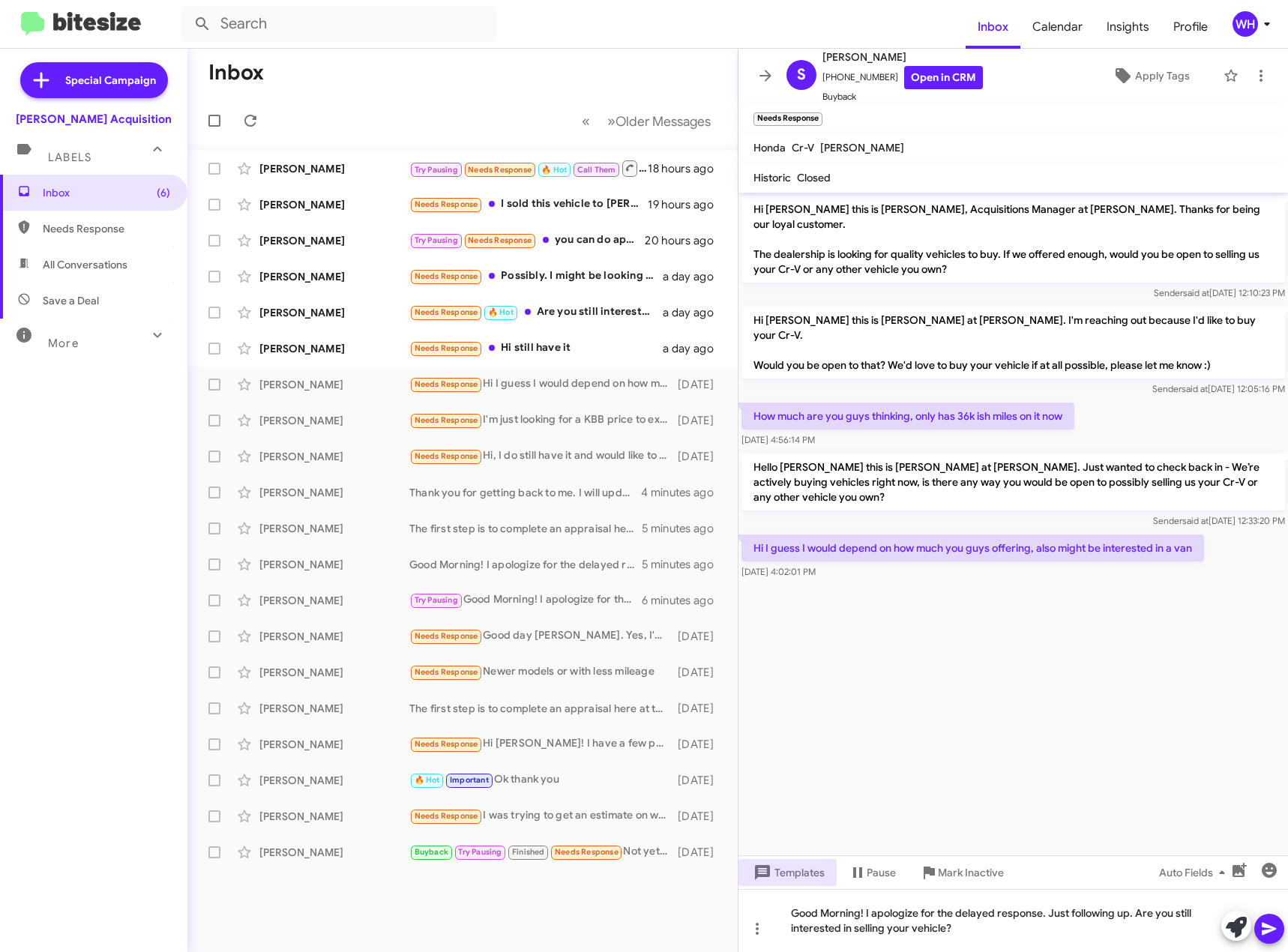
click at [1263, 929] on icon at bounding box center [1269, 928] width 18 height 18
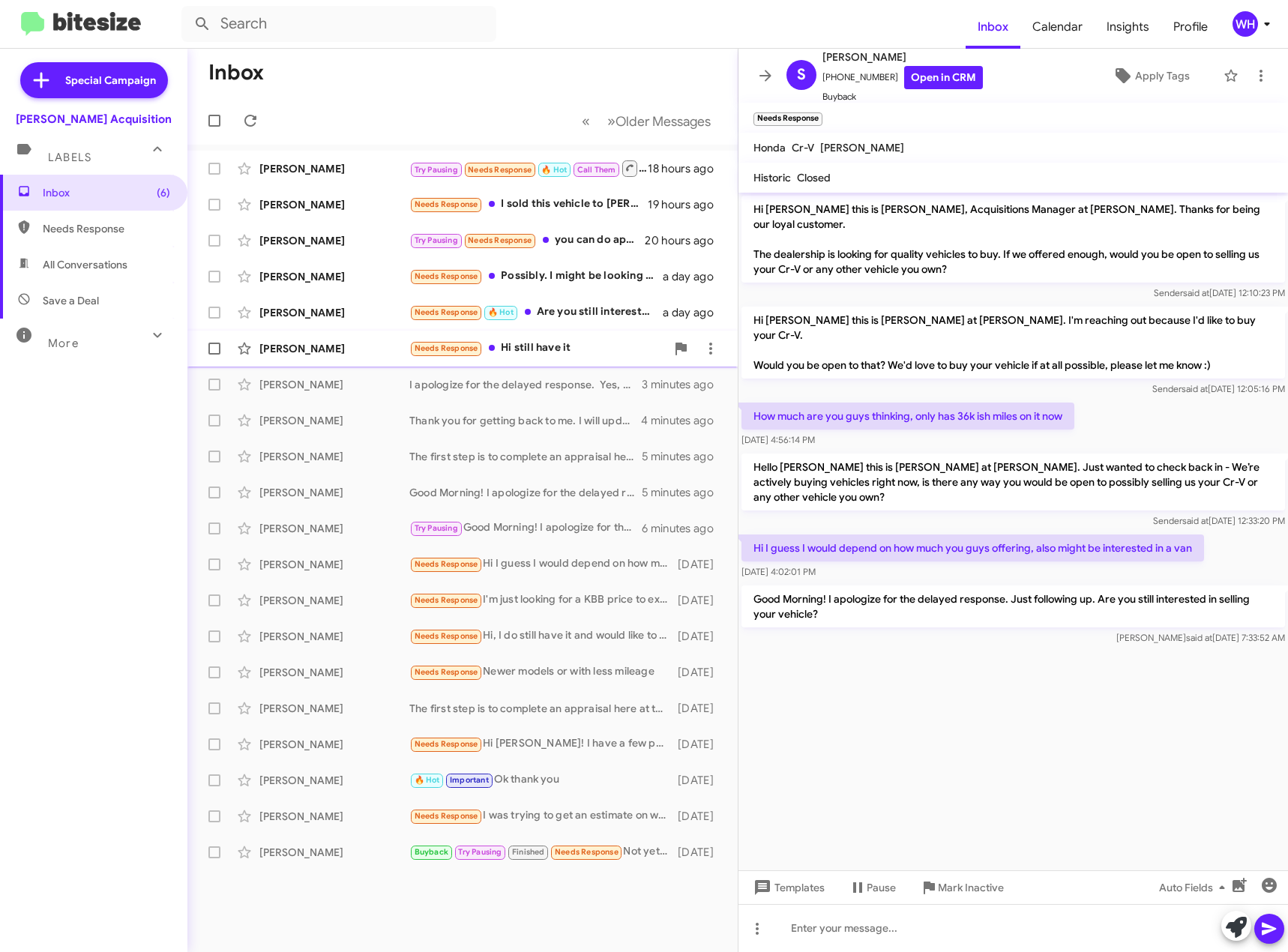
click at [287, 363] on div "[PERSON_NAME] Needs Response Hi still have it a day ago" at bounding box center [462, 348] width 527 height 30
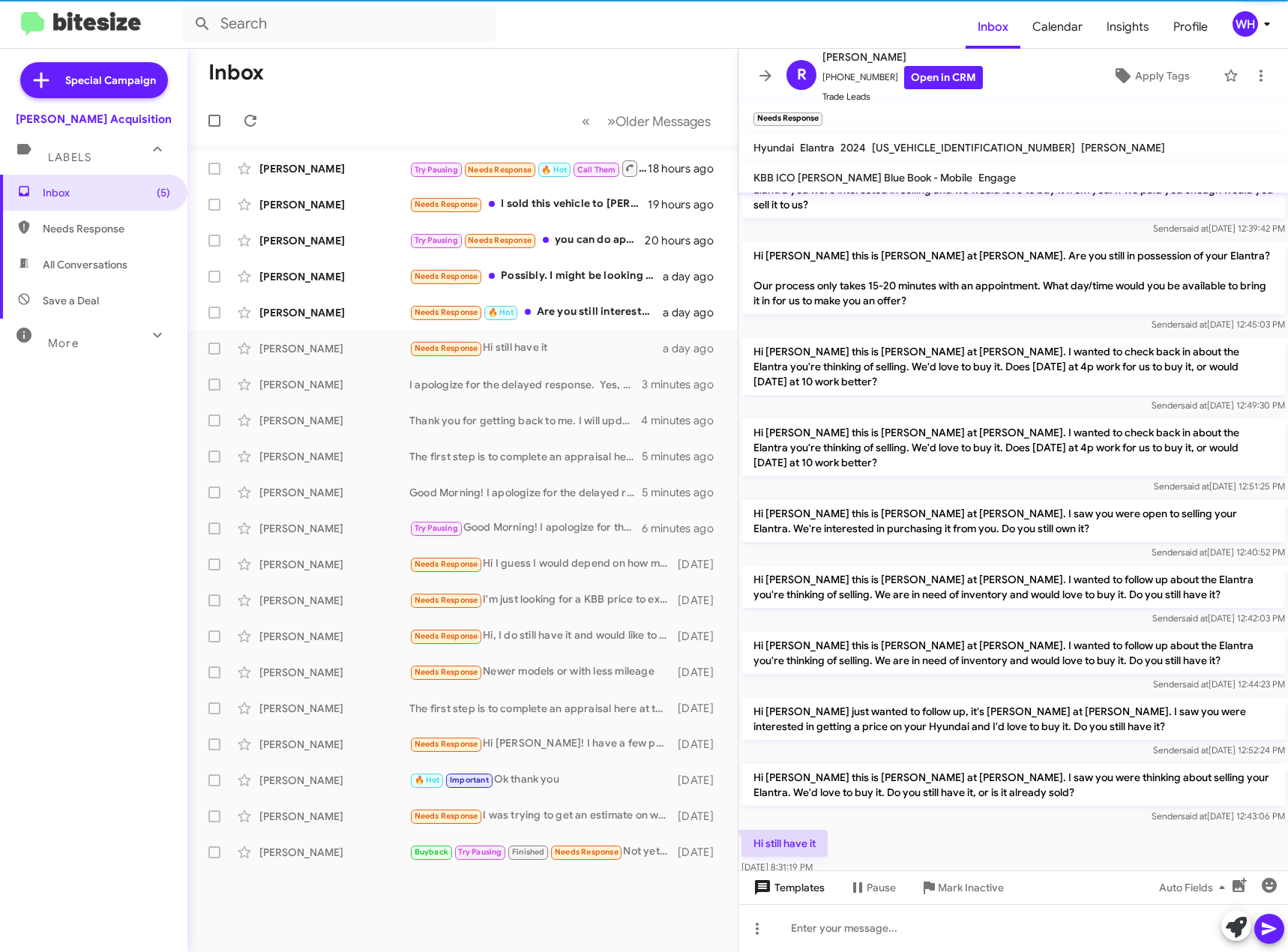
click at [802, 894] on span "Templates" at bounding box center [787, 887] width 74 height 27
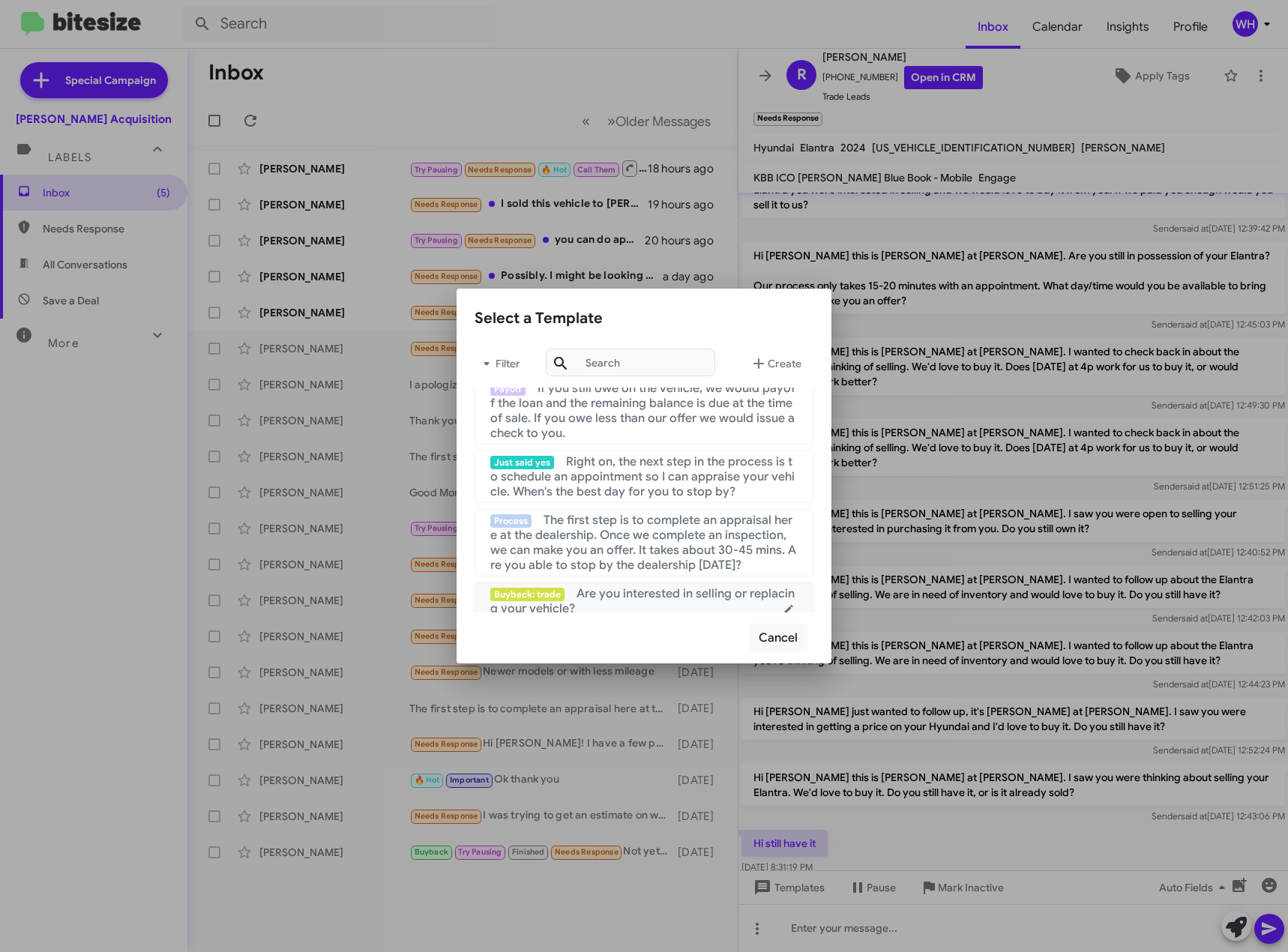
scroll to position [225, 0]
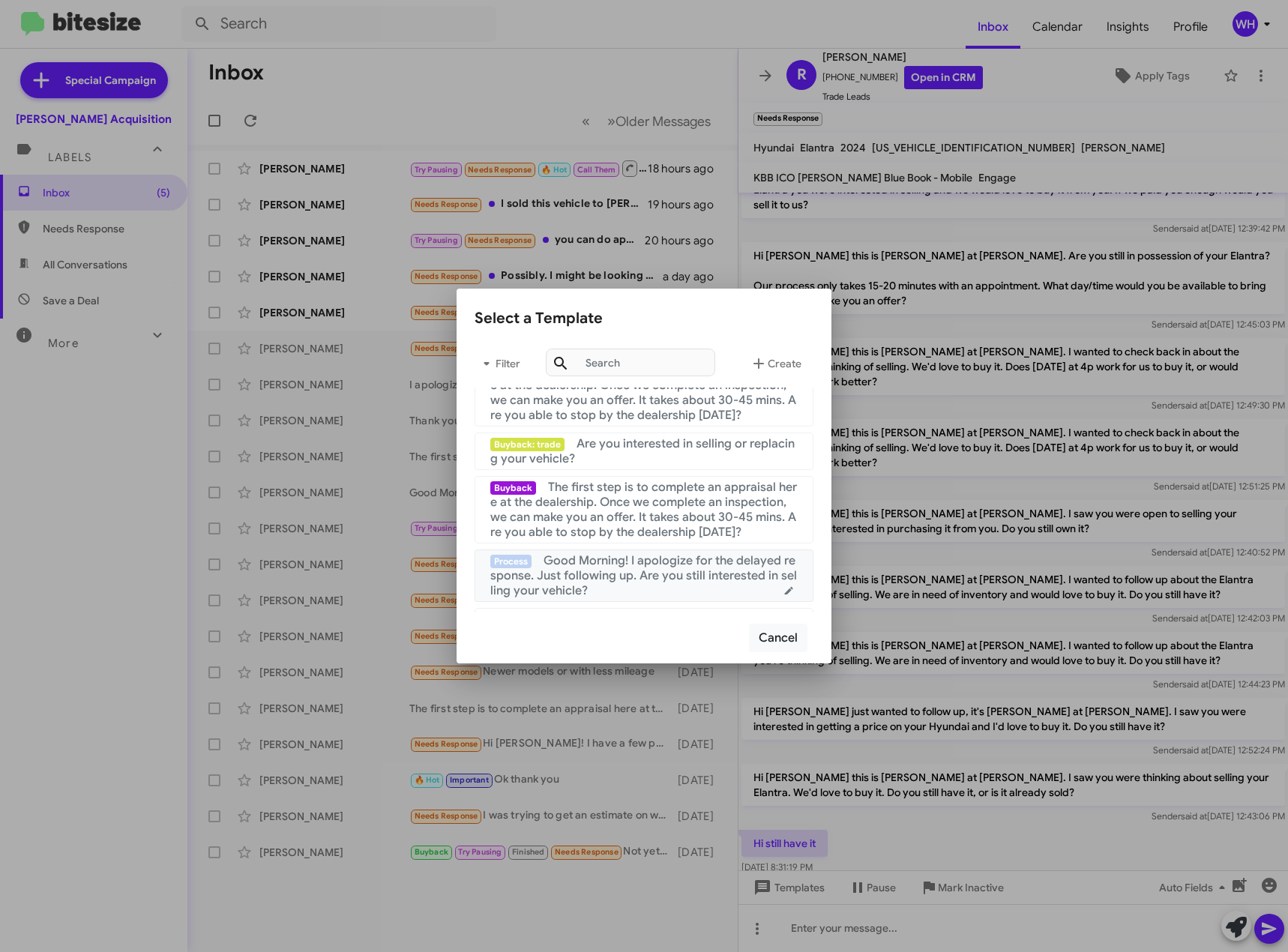
click at [629, 569] on span "Good Morning! I apologize for the delayed response. Just following up. Are you …" at bounding box center [644, 576] width 307 height 45
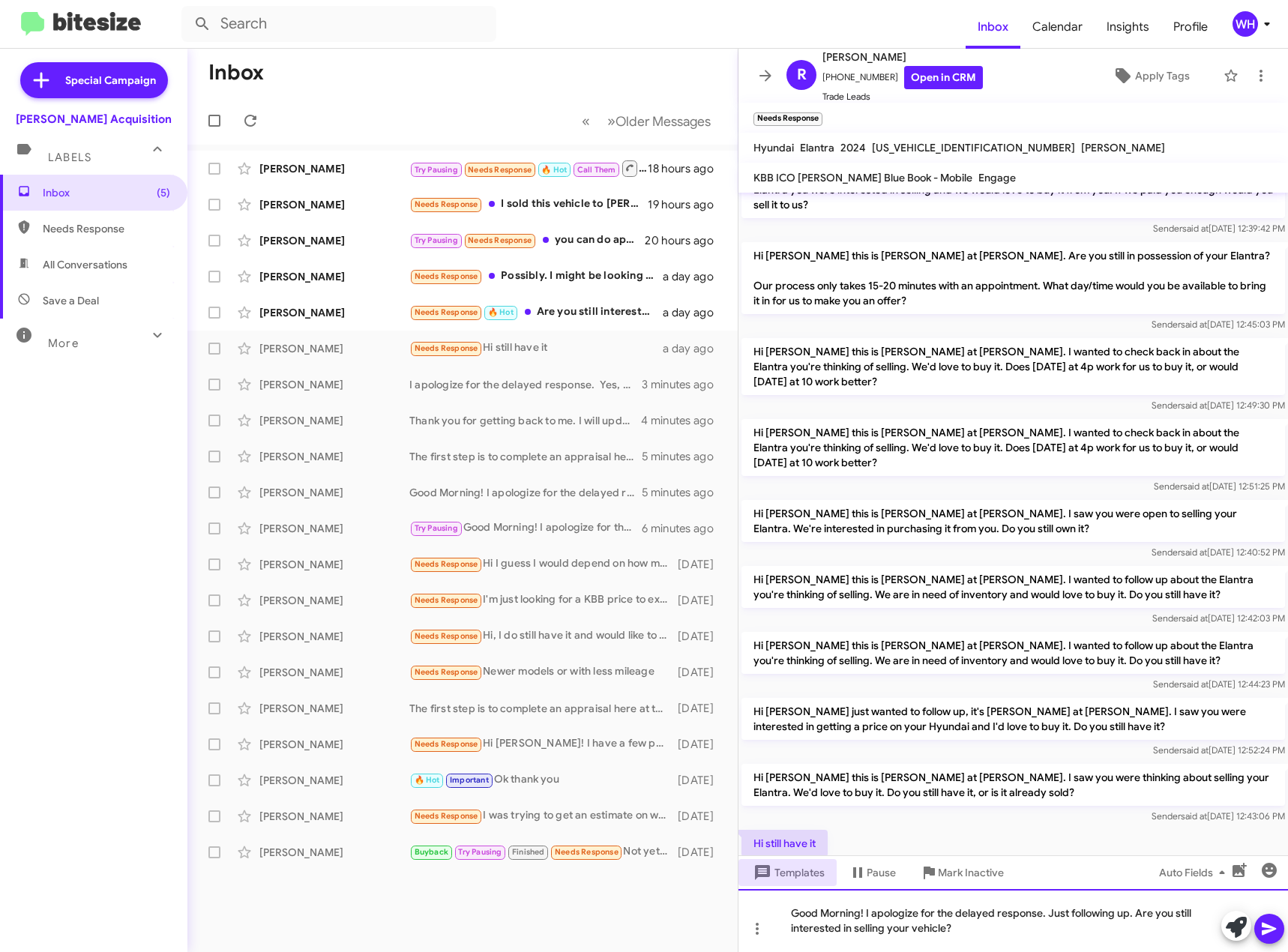
click at [1268, 944] on div "Good Morning! I apologize for the delayed response. Just following up. Are you …" at bounding box center [1013, 921] width 550 height 63
click at [1267, 923] on icon at bounding box center [1269, 928] width 18 height 18
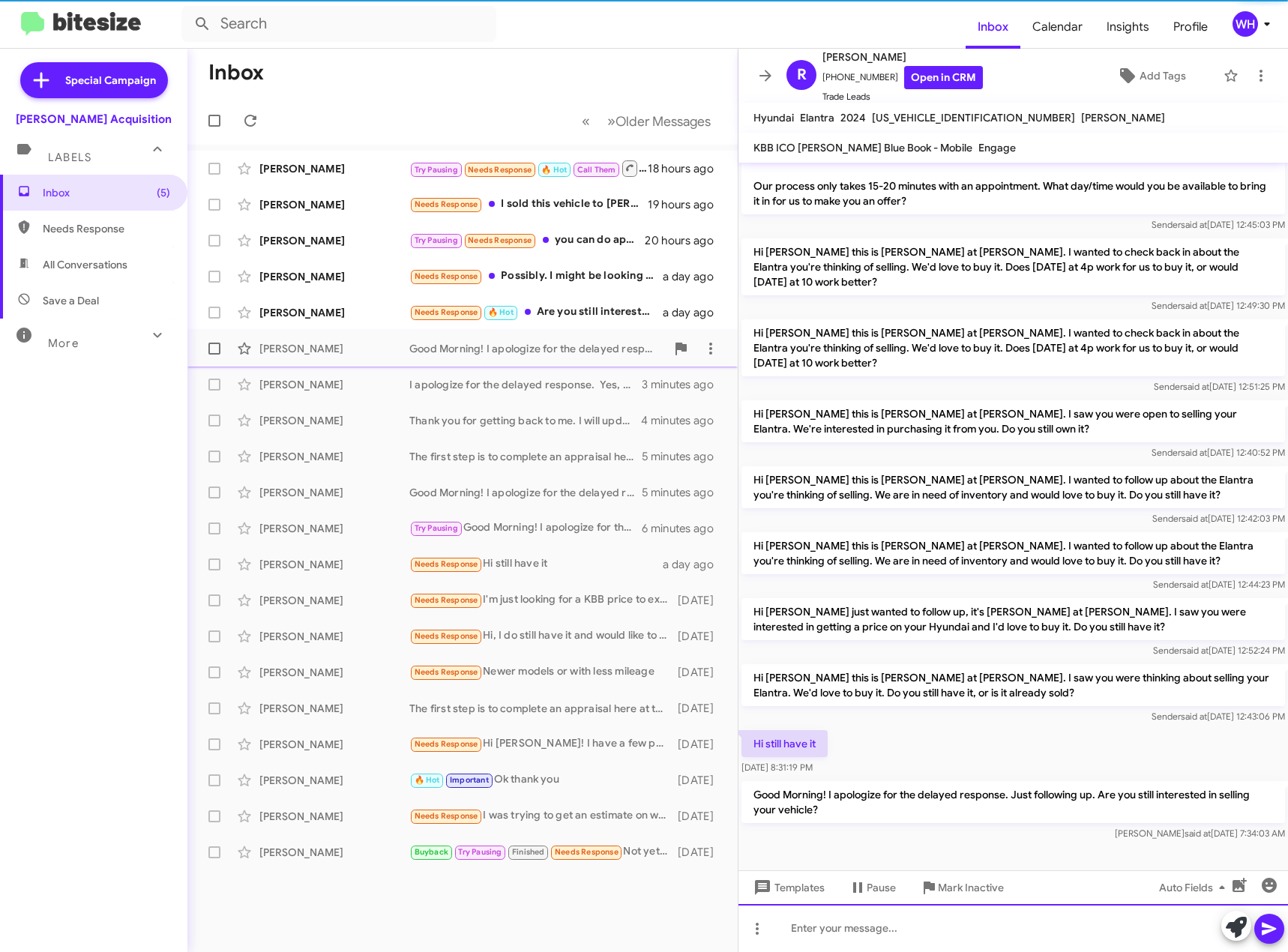
scroll to position [74, 0]
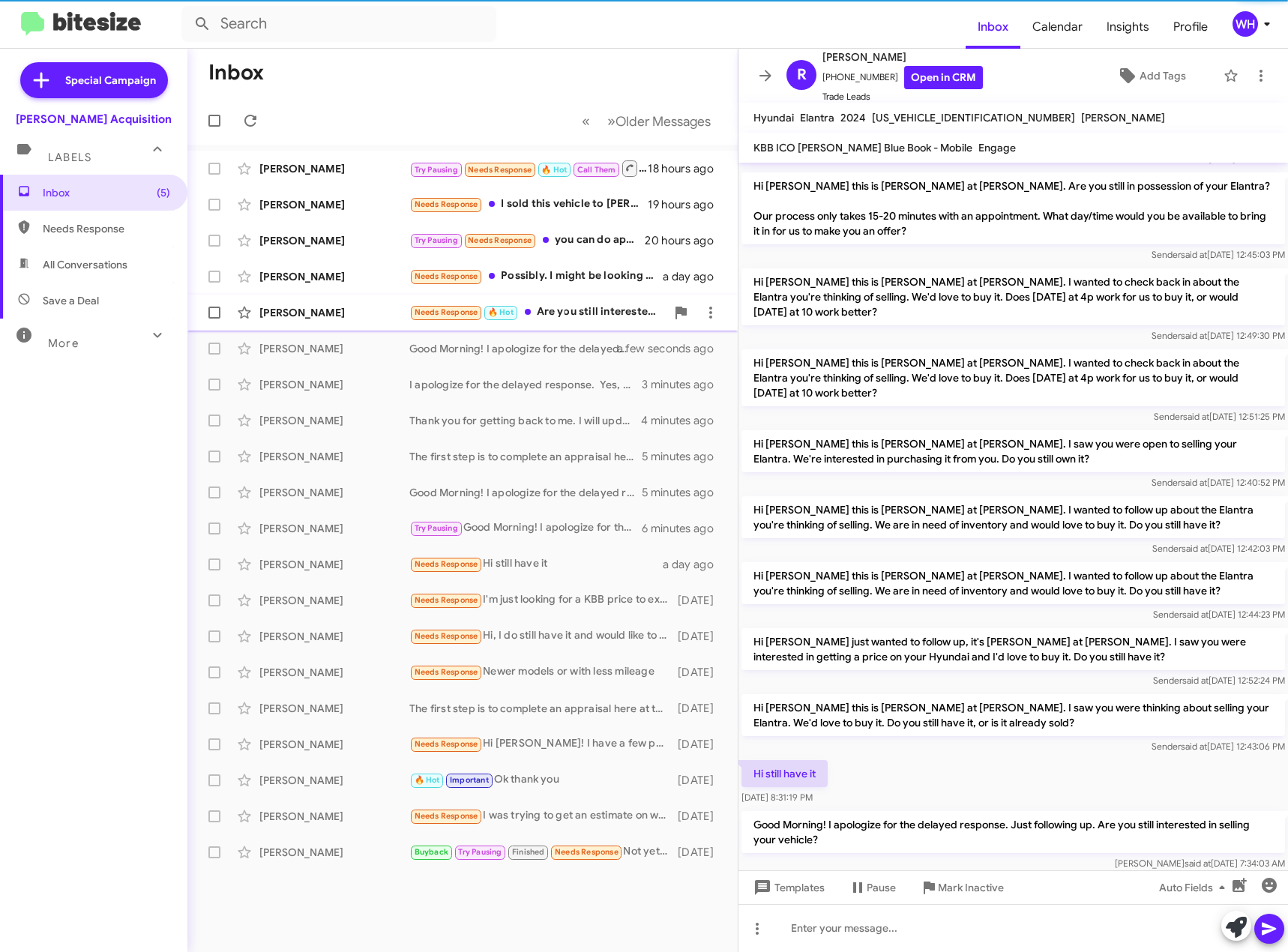
click at [297, 316] on div "[PERSON_NAME]" at bounding box center [334, 313] width 150 height 15
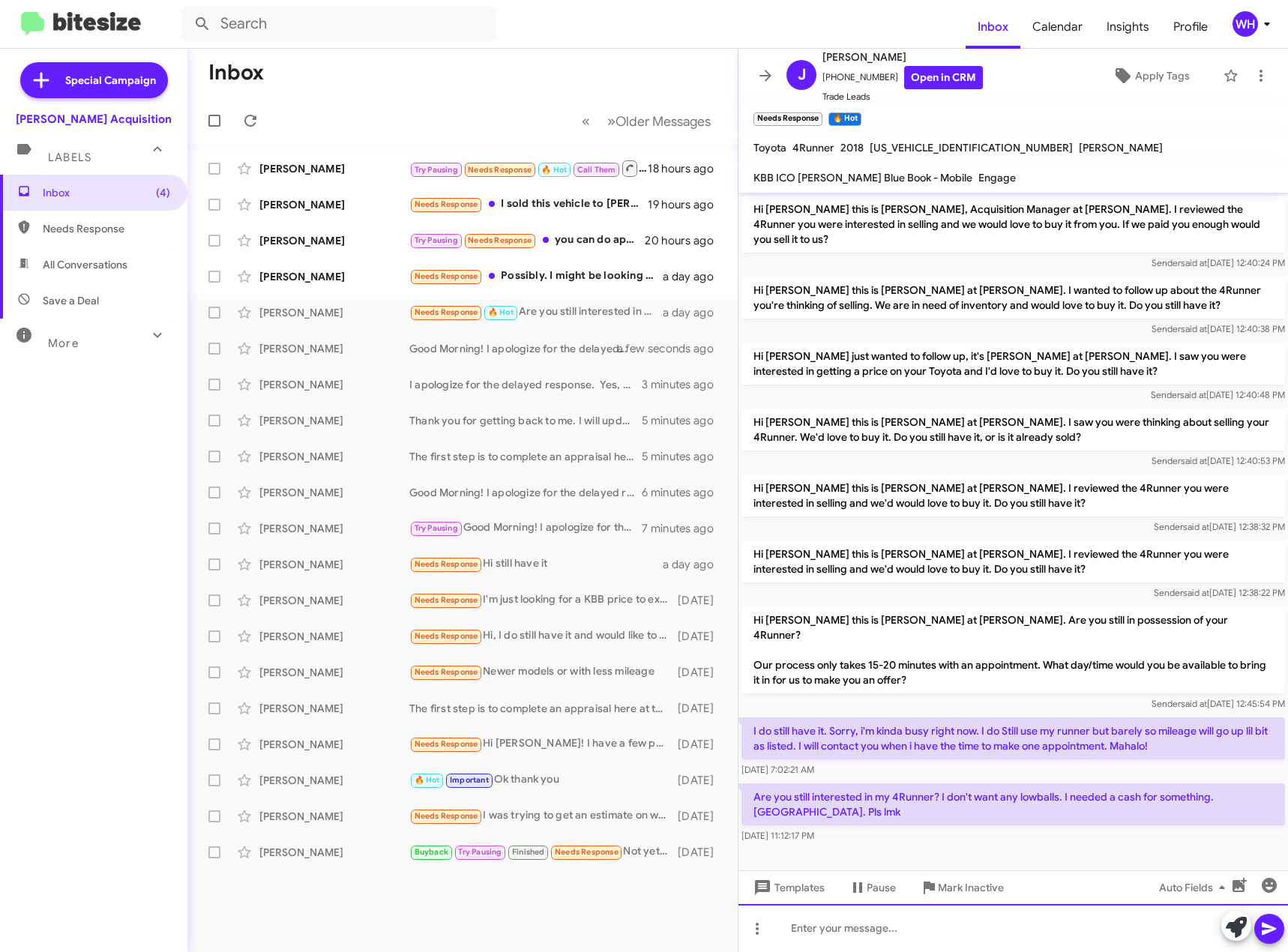
click at [912, 916] on div at bounding box center [1013, 928] width 550 height 48
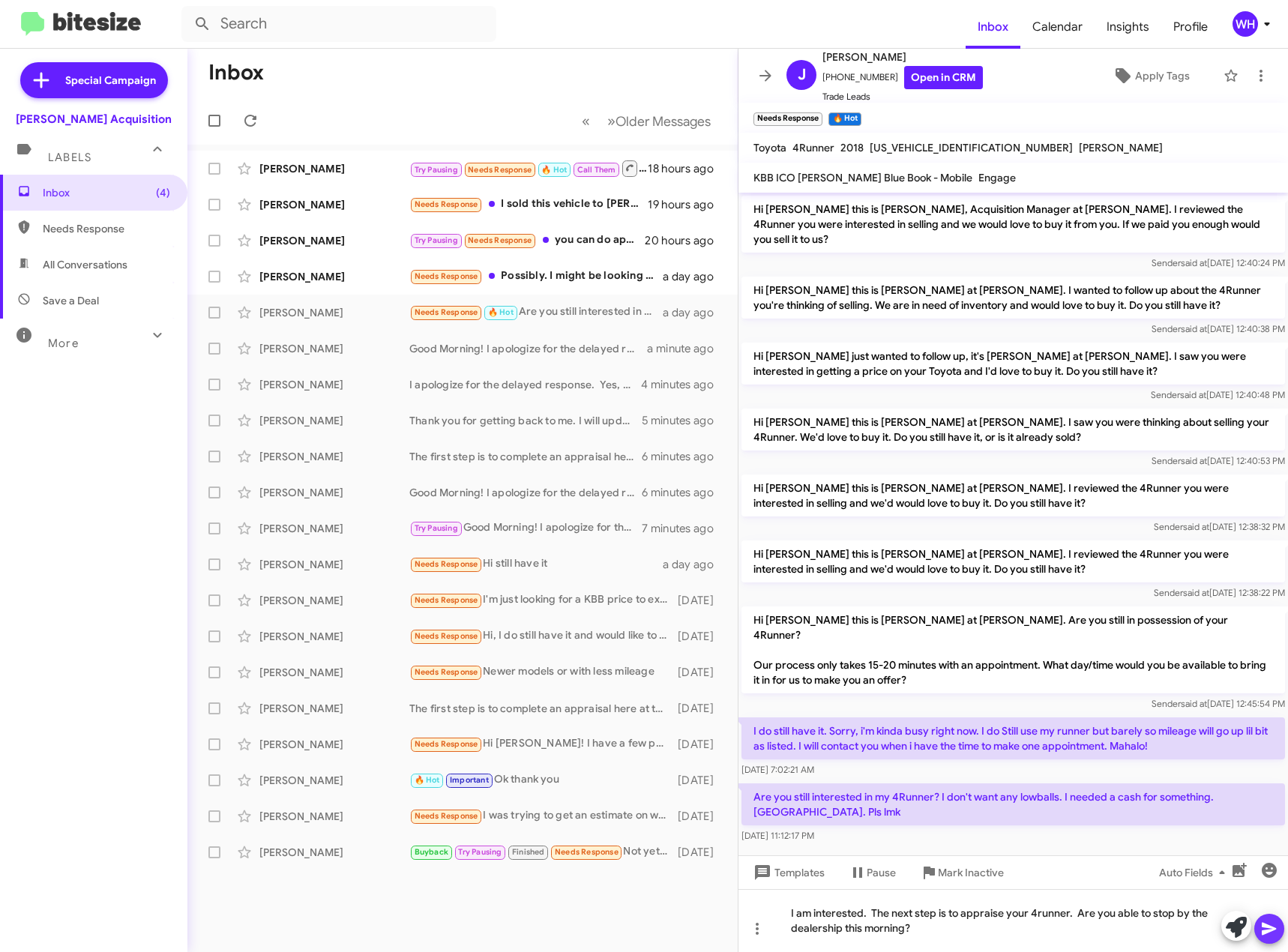
click at [1275, 932] on icon at bounding box center [1269, 928] width 18 height 18
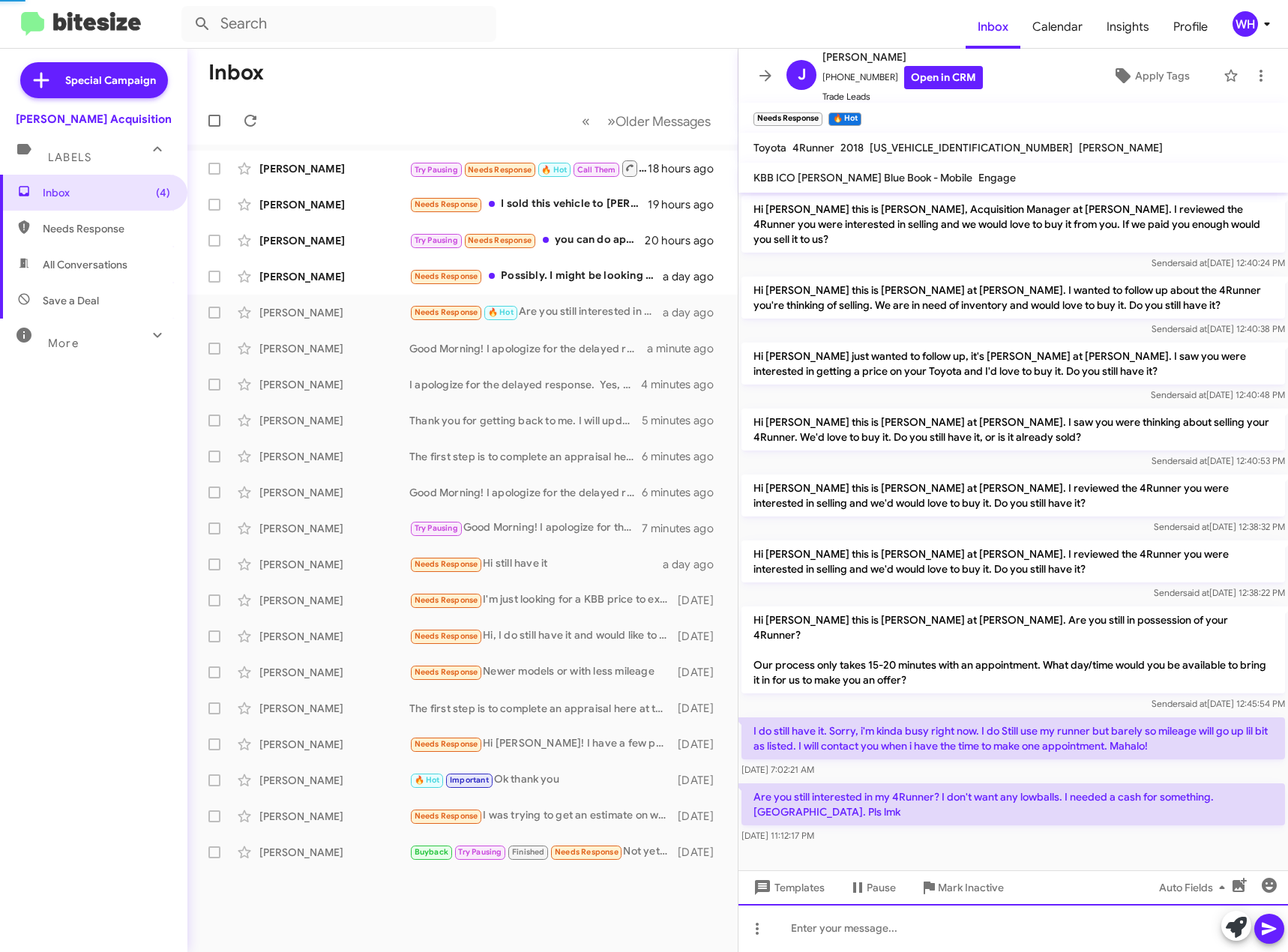
scroll to position [50, 0]
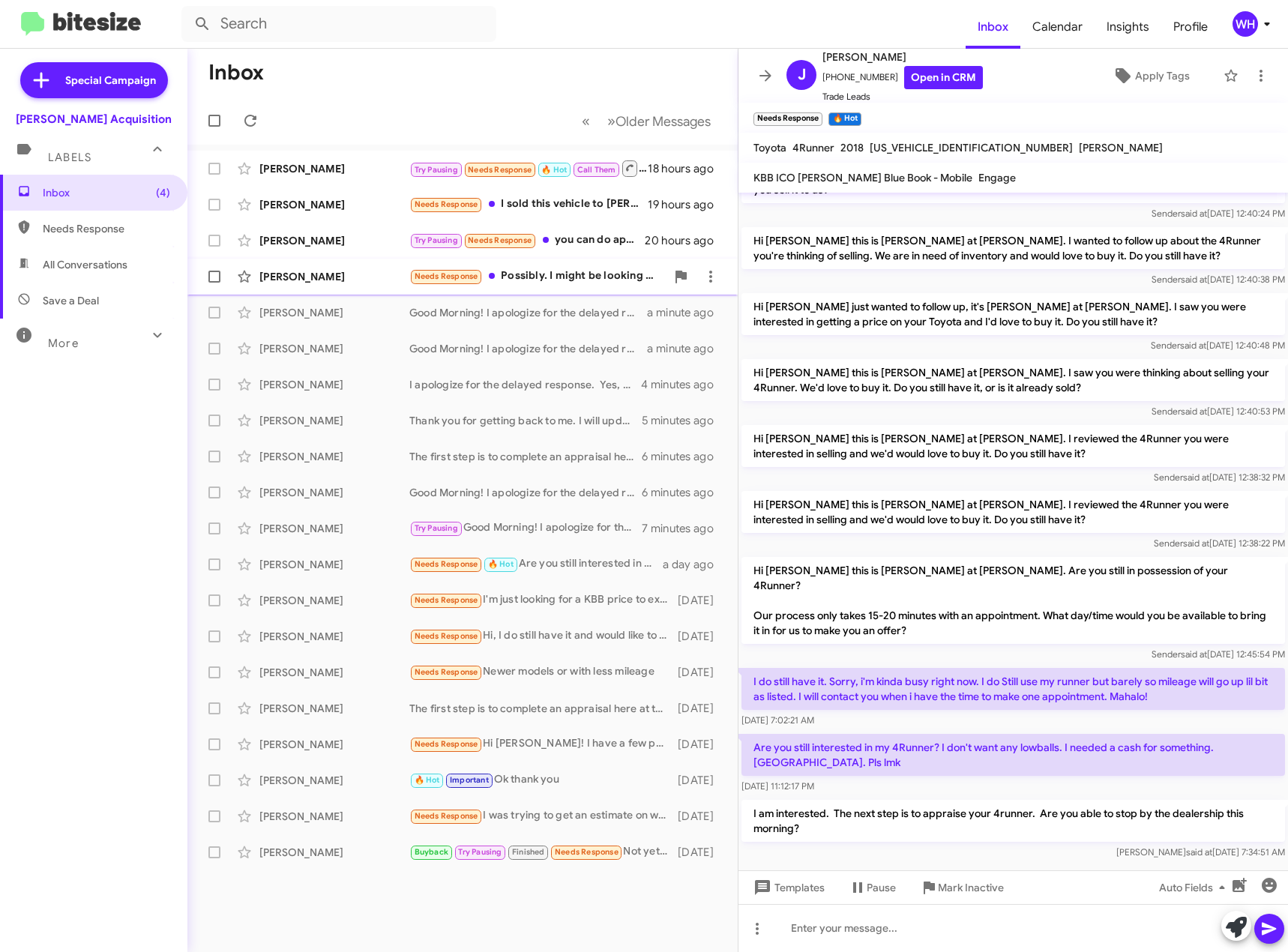
drag, startPoint x: 261, startPoint y: 284, endPoint x: 274, endPoint y: 277, distance: 14.8
click at [262, 284] on div "[PERSON_NAME]" at bounding box center [334, 277] width 150 height 15
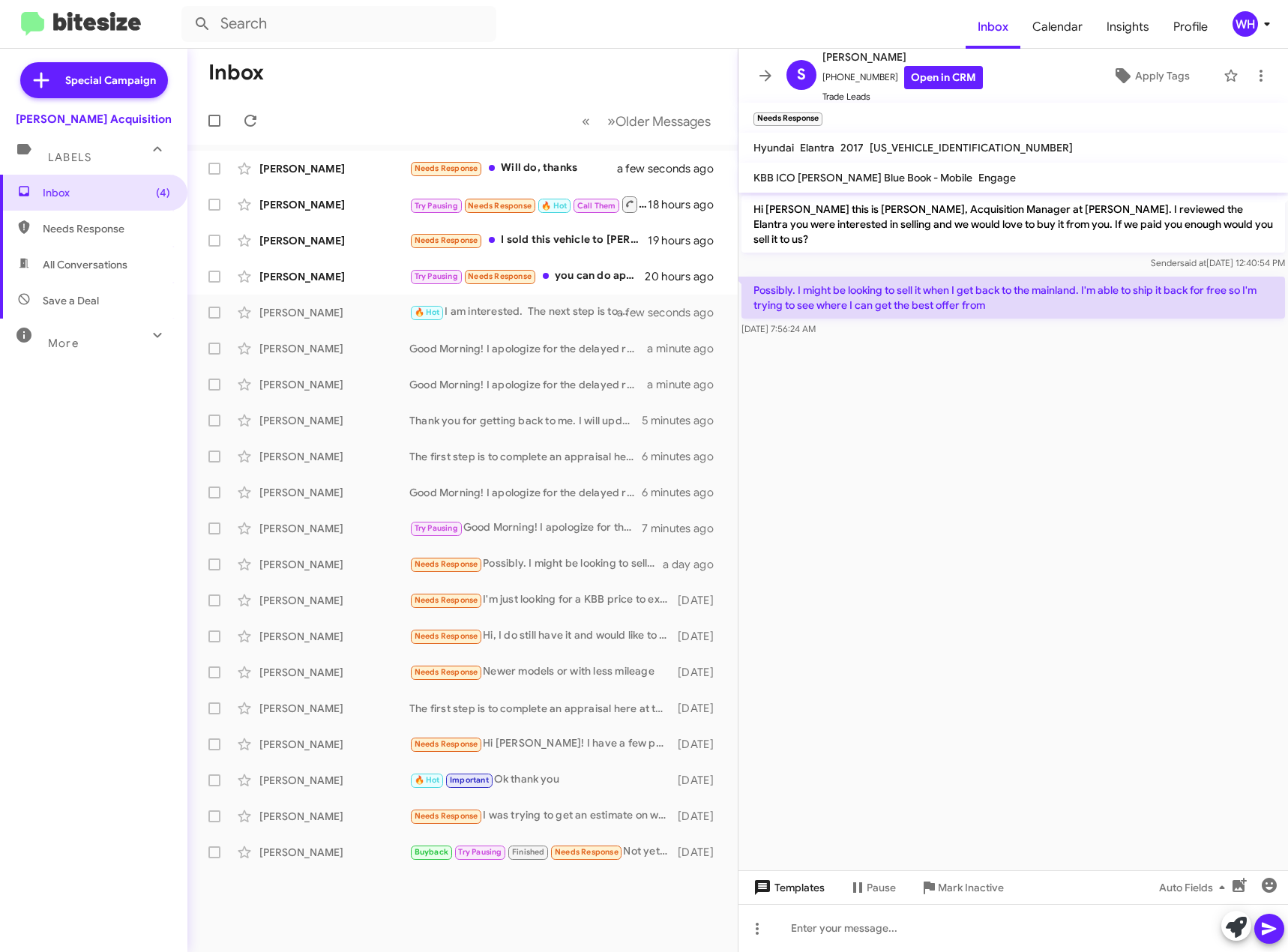
click at [806, 874] on span "Templates" at bounding box center [787, 887] width 74 height 27
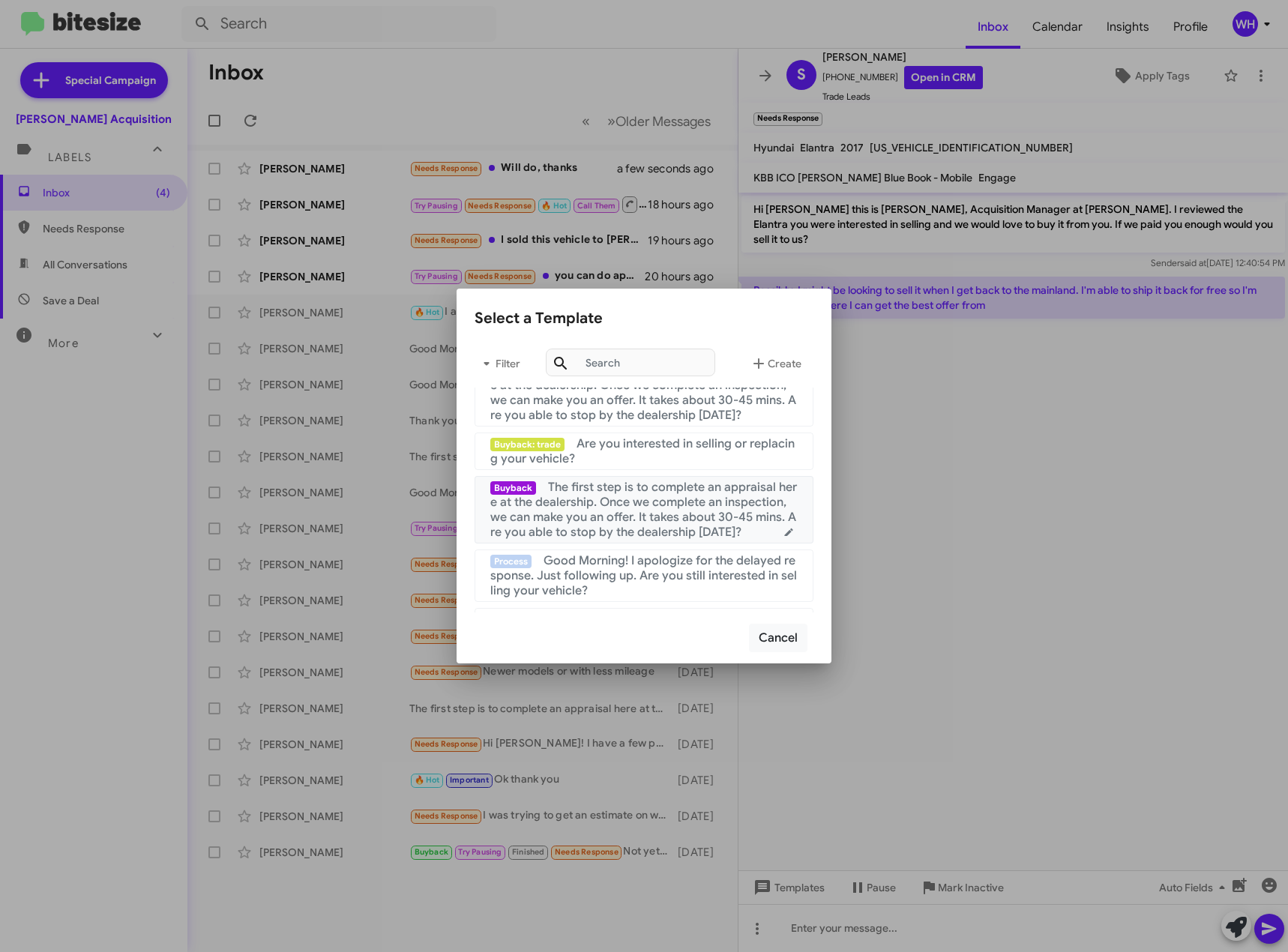
scroll to position [375, 0]
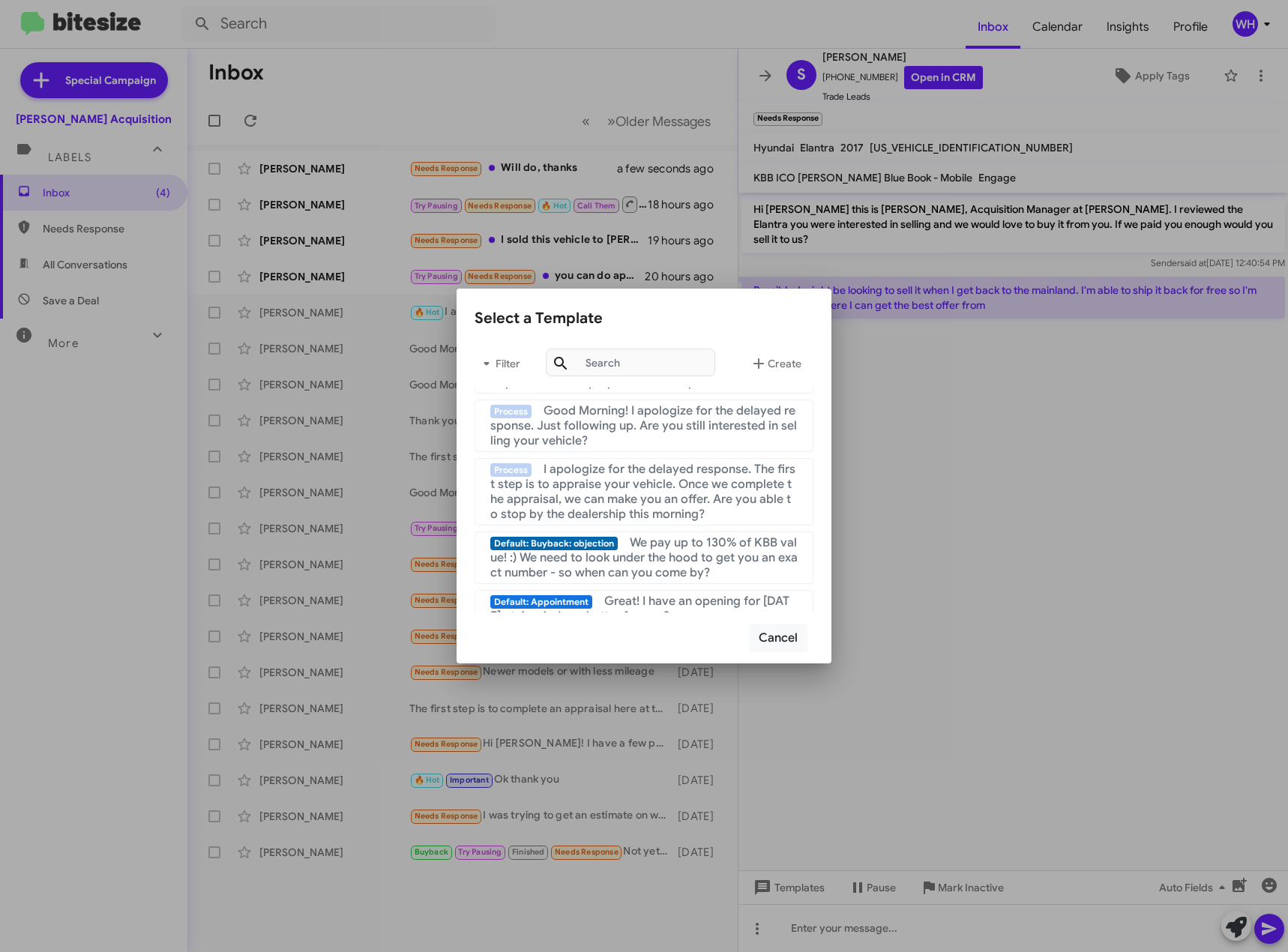
click at [660, 424] on span "Good Morning! I apologize for the delayed response. Just following up. Are you …" at bounding box center [644, 425] width 307 height 45
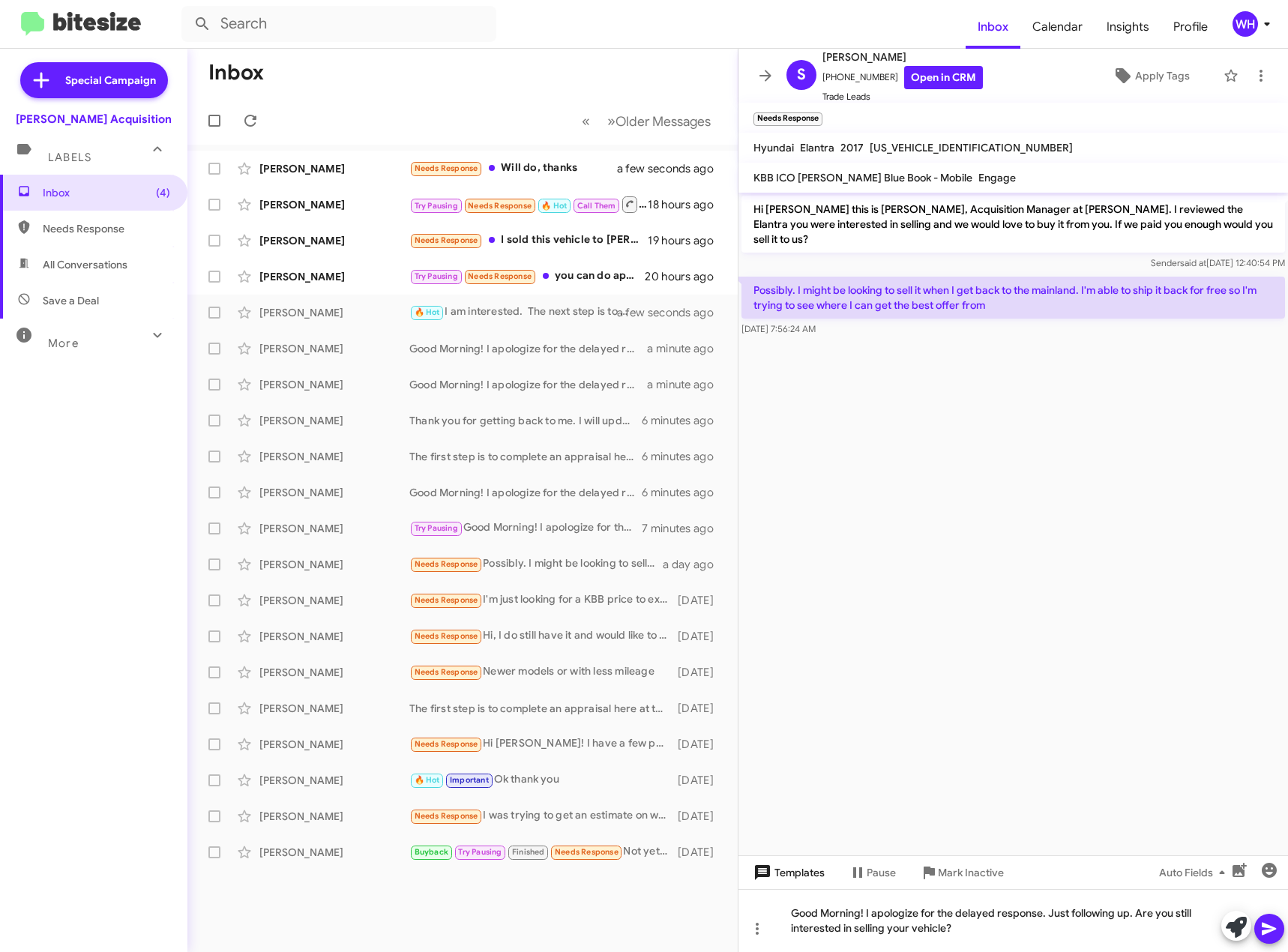
click at [784, 875] on span "Templates" at bounding box center [787, 872] width 74 height 27
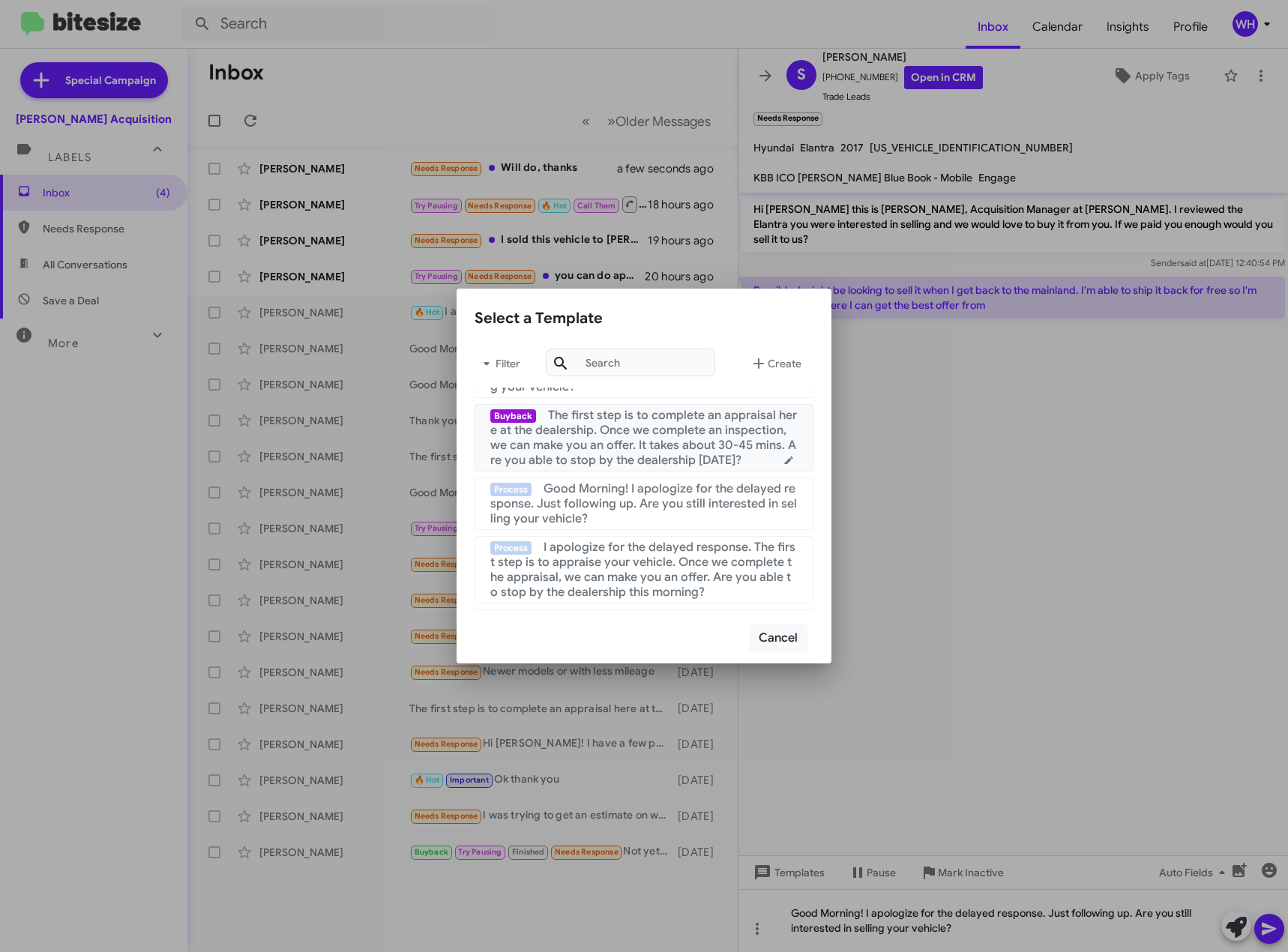
scroll to position [300, 0]
click at [695, 563] on span "I apologize for the delayed response. The first step is to appraise your vehicl…" at bounding box center [643, 566] width 305 height 60
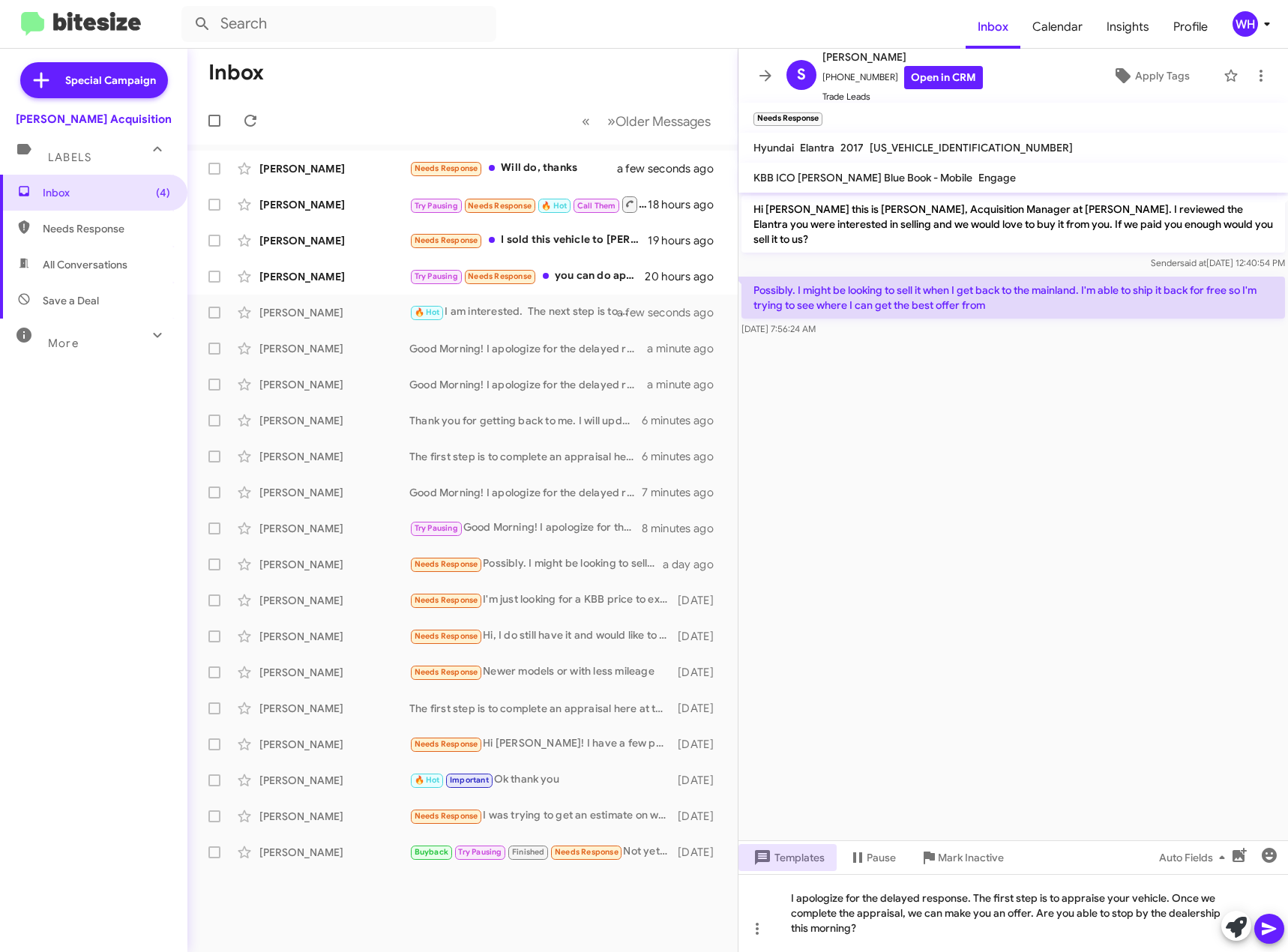
click at [1273, 938] on span at bounding box center [1269, 928] width 18 height 30
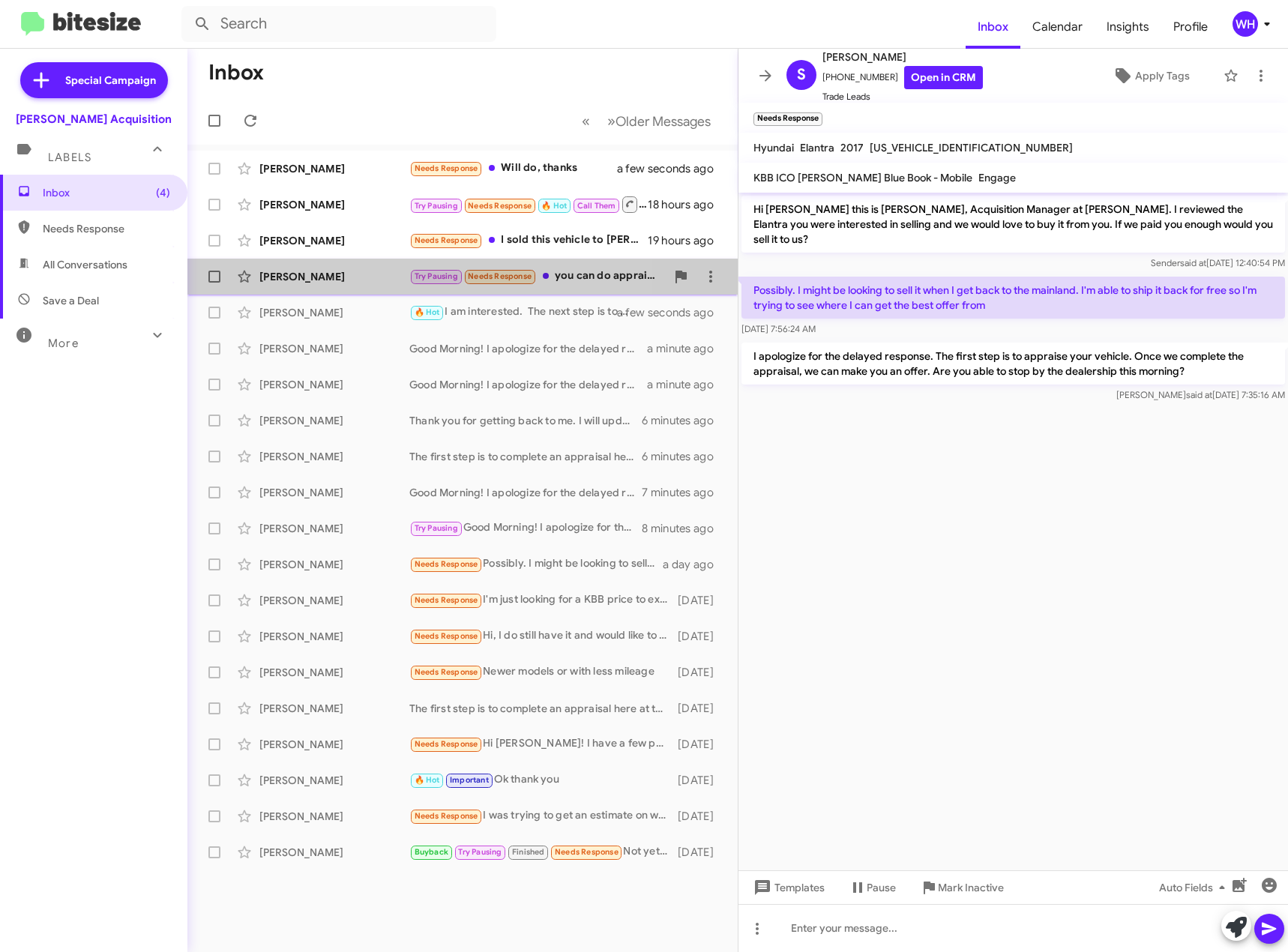
click at [314, 275] on div "[PERSON_NAME]" at bounding box center [334, 277] width 150 height 15
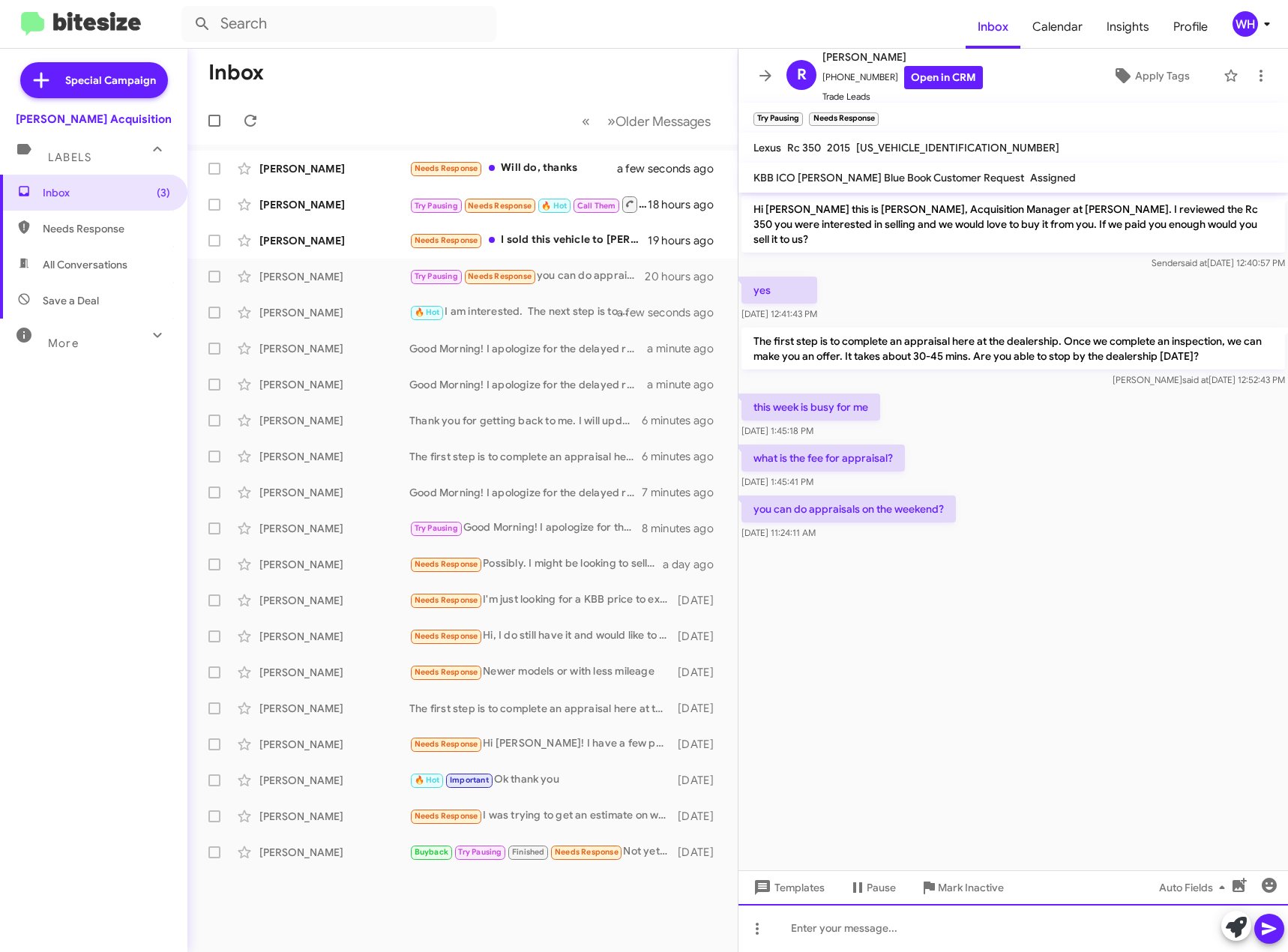
click at [800, 932] on div at bounding box center [1013, 928] width 550 height 48
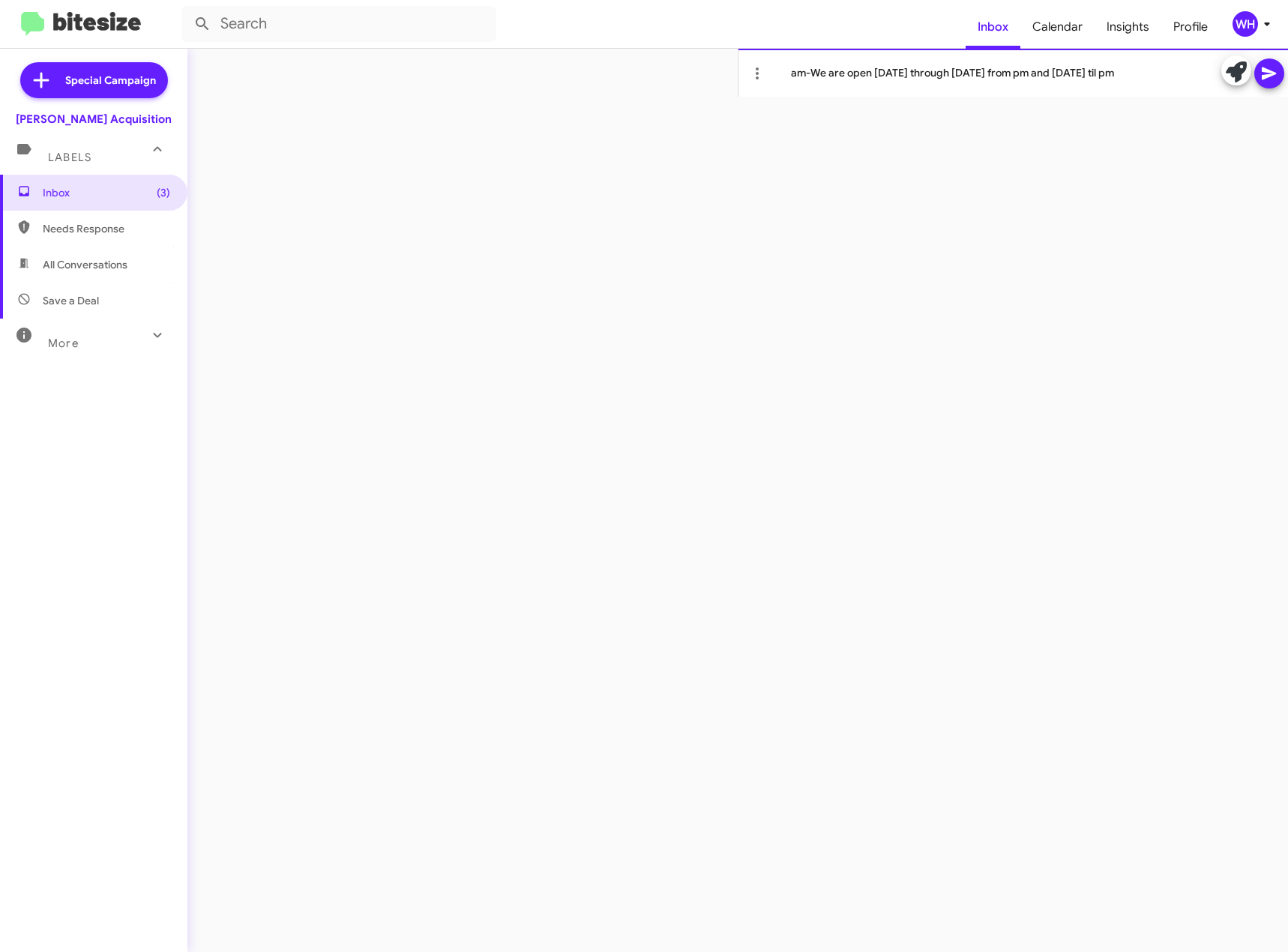
click at [1111, 74] on div "am-We are open [DATE] through [DATE] from pm and [DATE] til pm" at bounding box center [1013, 73] width 550 height 48
click at [1280, 56] on div at bounding box center [1253, 71] width 63 height 33
click at [1270, 70] on icon at bounding box center [1269, 73] width 18 height 18
click at [77, 200] on span "Inbox (3)" at bounding box center [94, 192] width 188 height 36
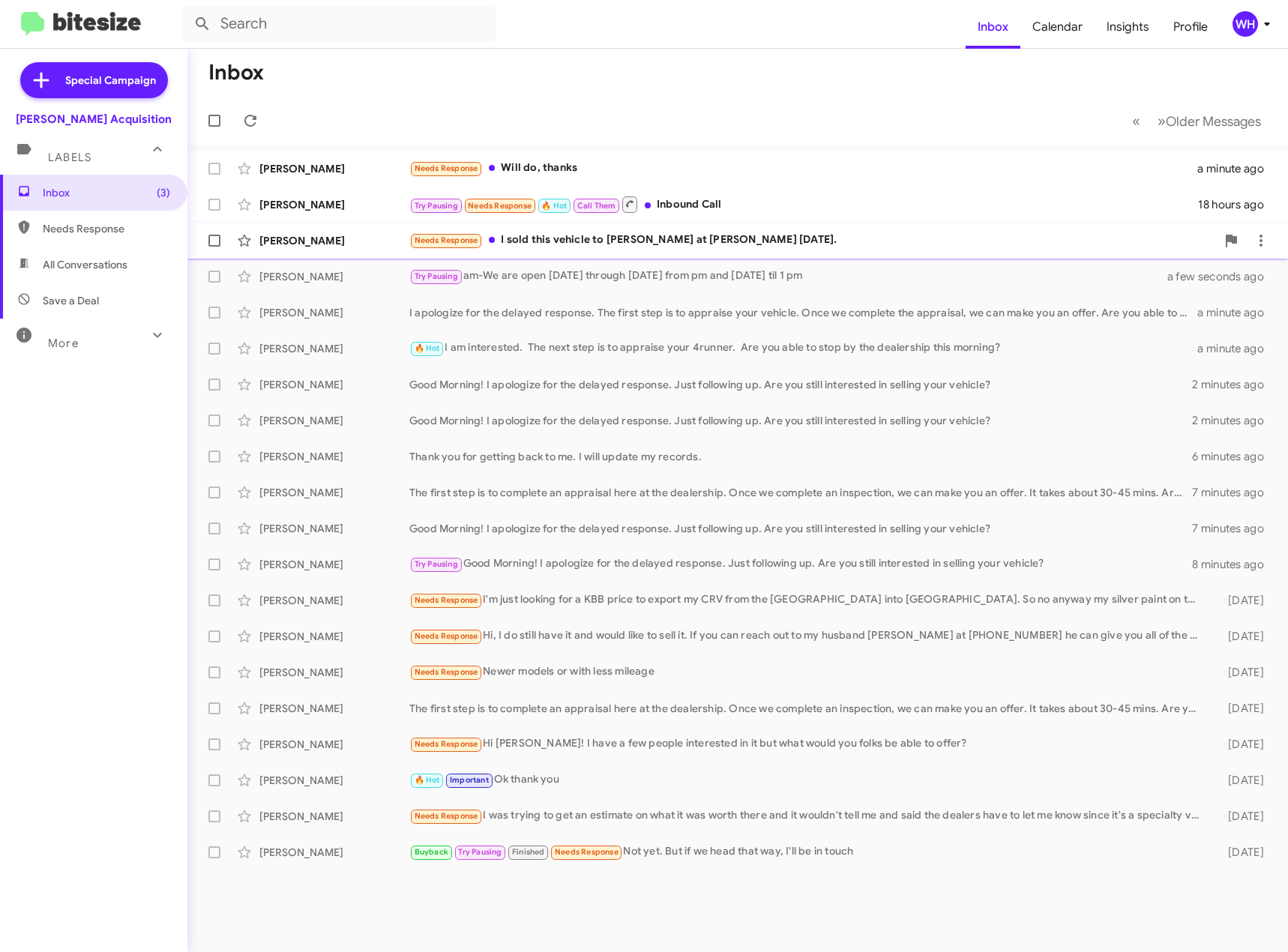
click at [285, 242] on div "[PERSON_NAME]" at bounding box center [334, 241] width 150 height 15
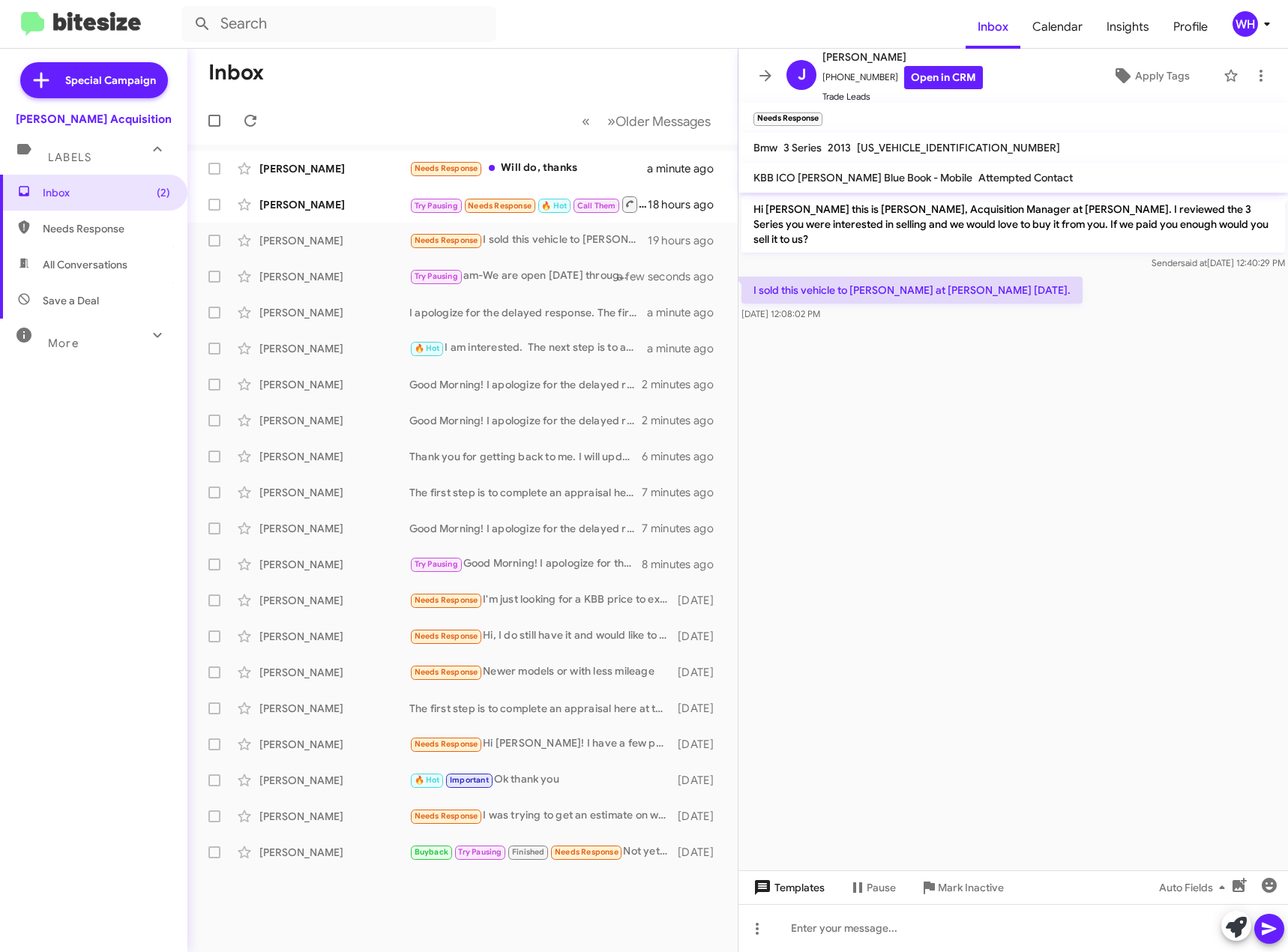
click at [801, 892] on span "Templates" at bounding box center [787, 887] width 74 height 27
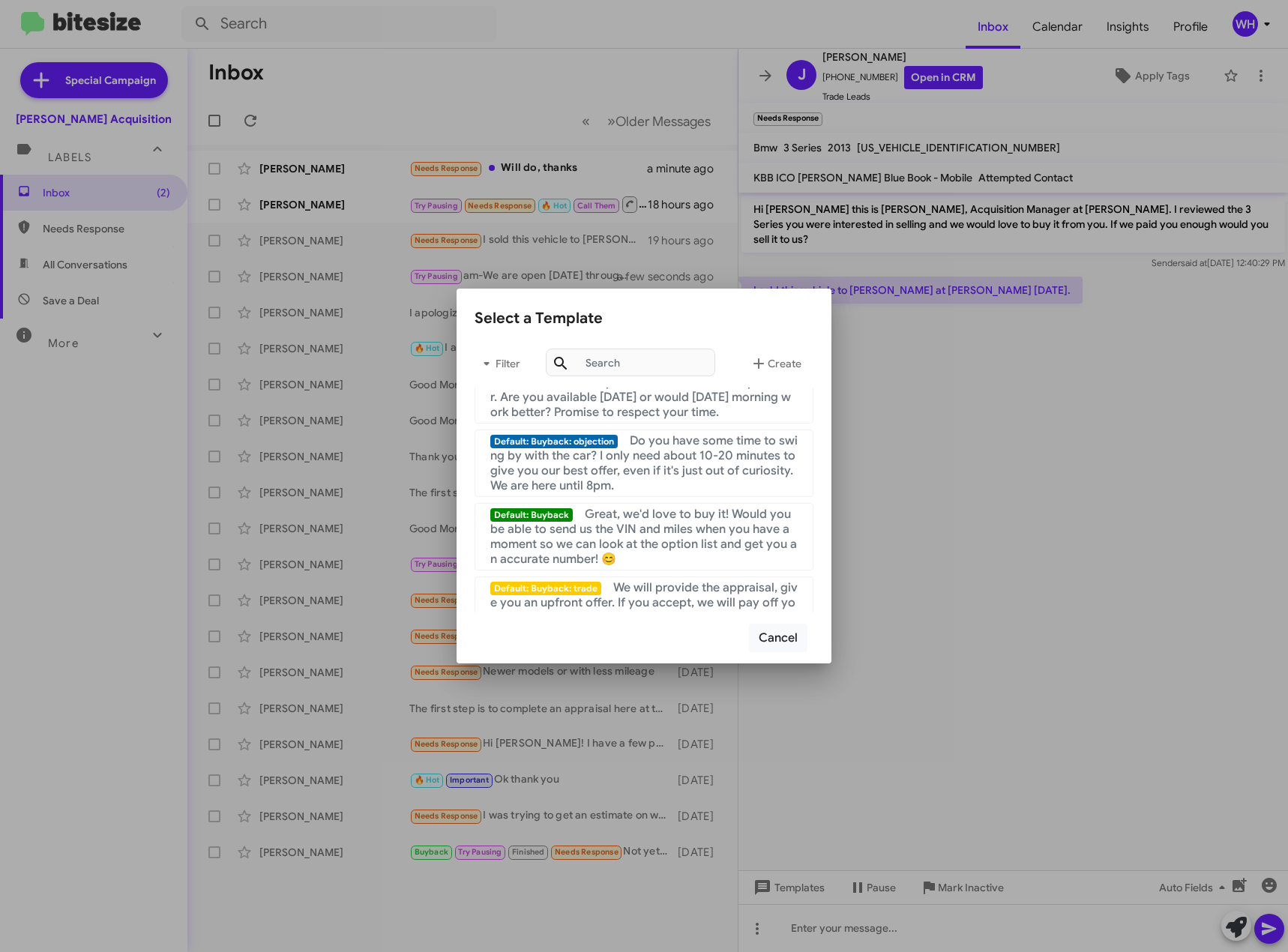
scroll to position [1519, 0]
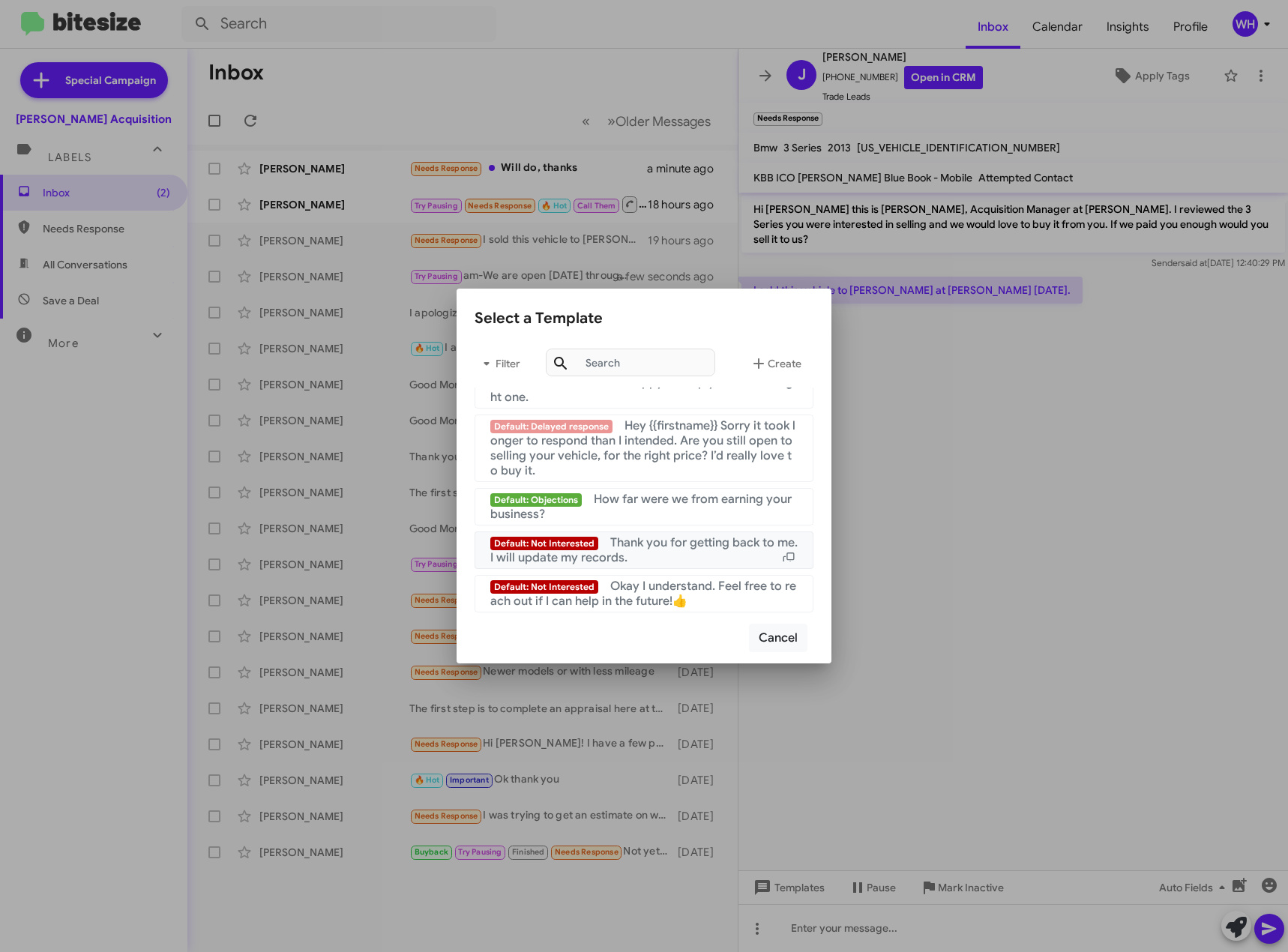
click at [615, 562] on span "Thank you for getting back to me. I will update my records." at bounding box center [644, 550] width 307 height 30
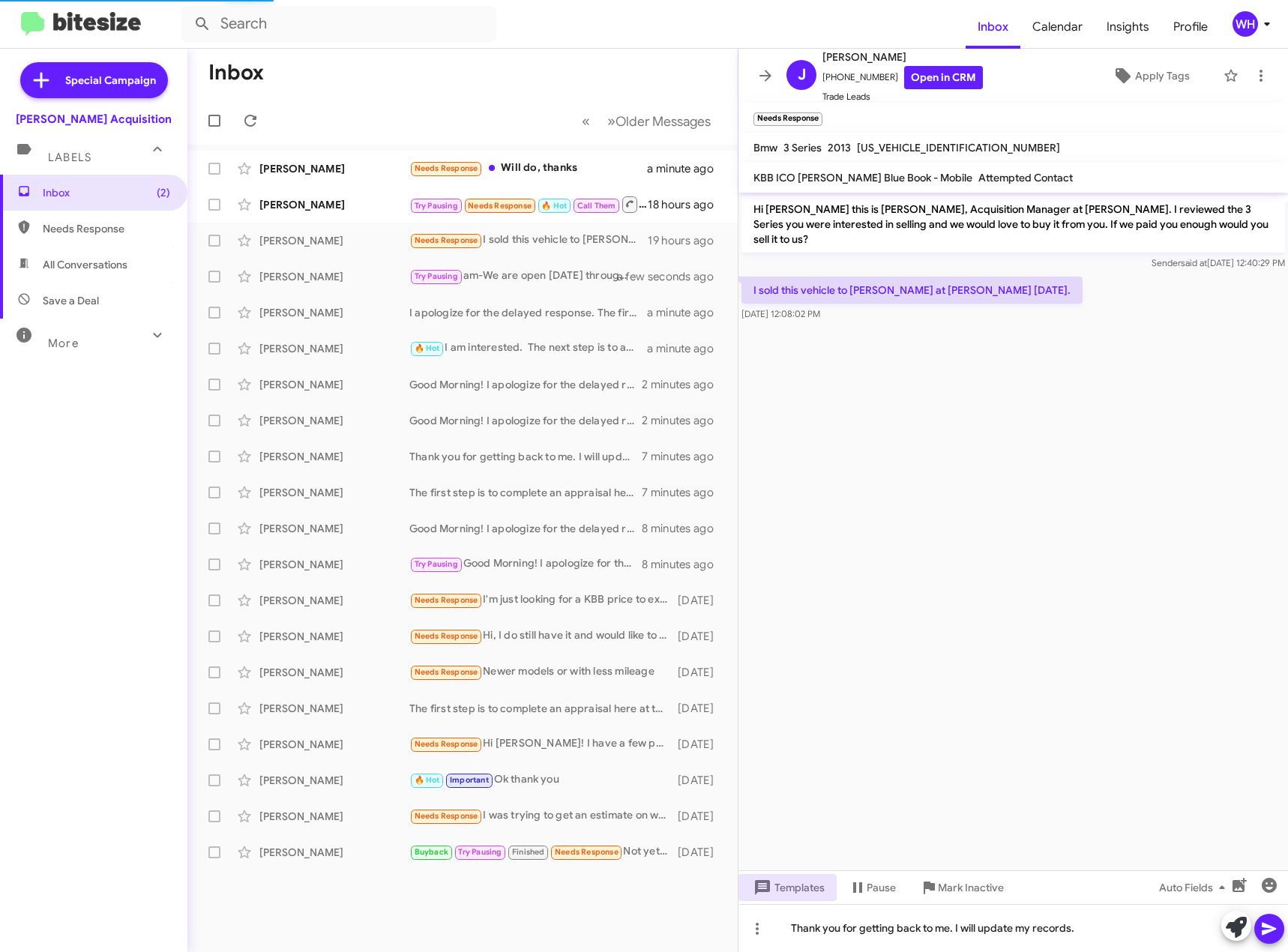
drag, startPoint x: 1267, startPoint y: 932, endPoint x: 1280, endPoint y: 926, distance: 14.3
click at [1268, 932] on icon at bounding box center [1269, 929] width 15 height 13
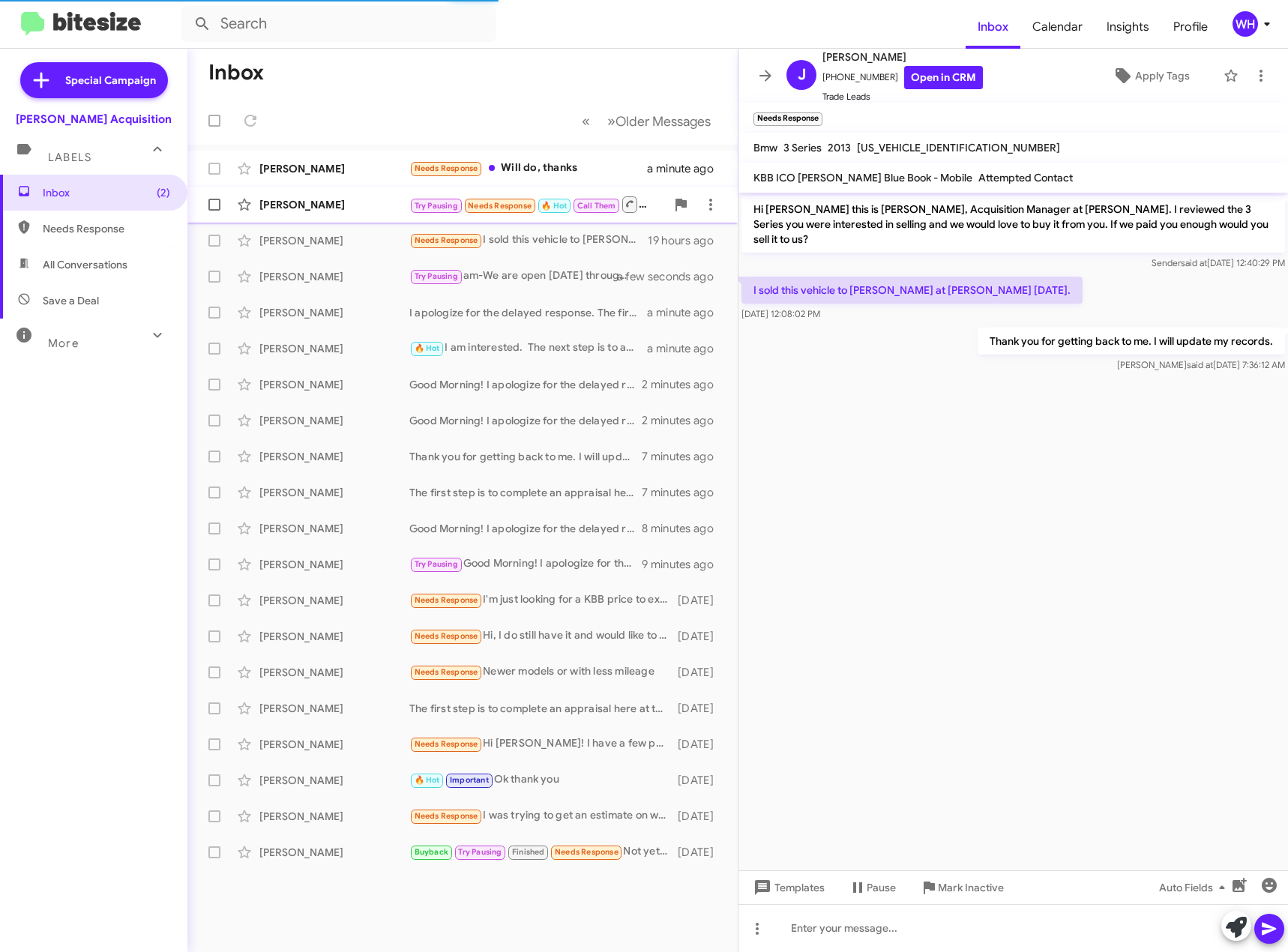
click at [282, 205] on div "[PERSON_NAME]" at bounding box center [334, 205] width 150 height 15
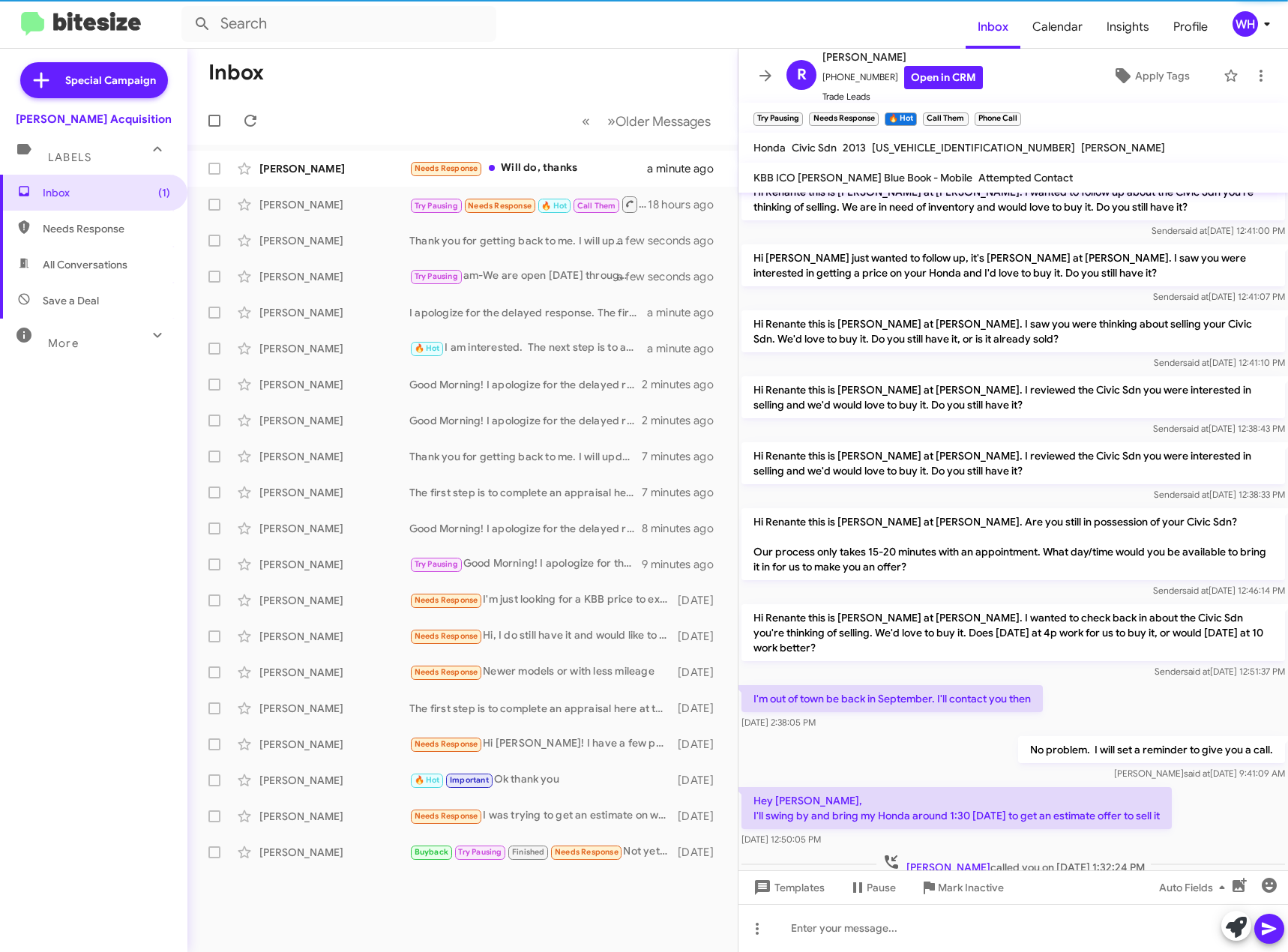
scroll to position [260, 0]
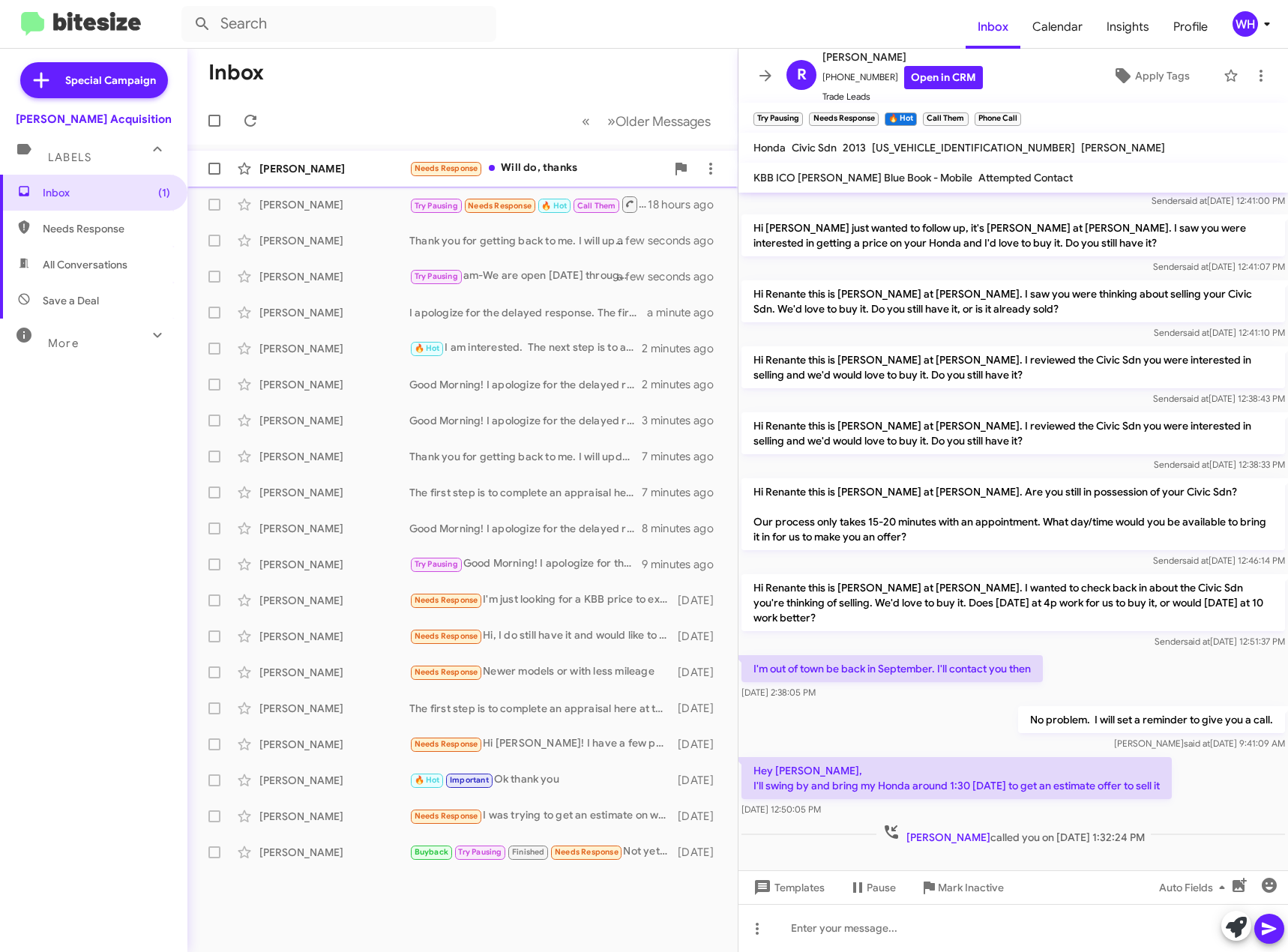
click at [288, 161] on div "[PERSON_NAME]" at bounding box center [334, 169] width 150 height 15
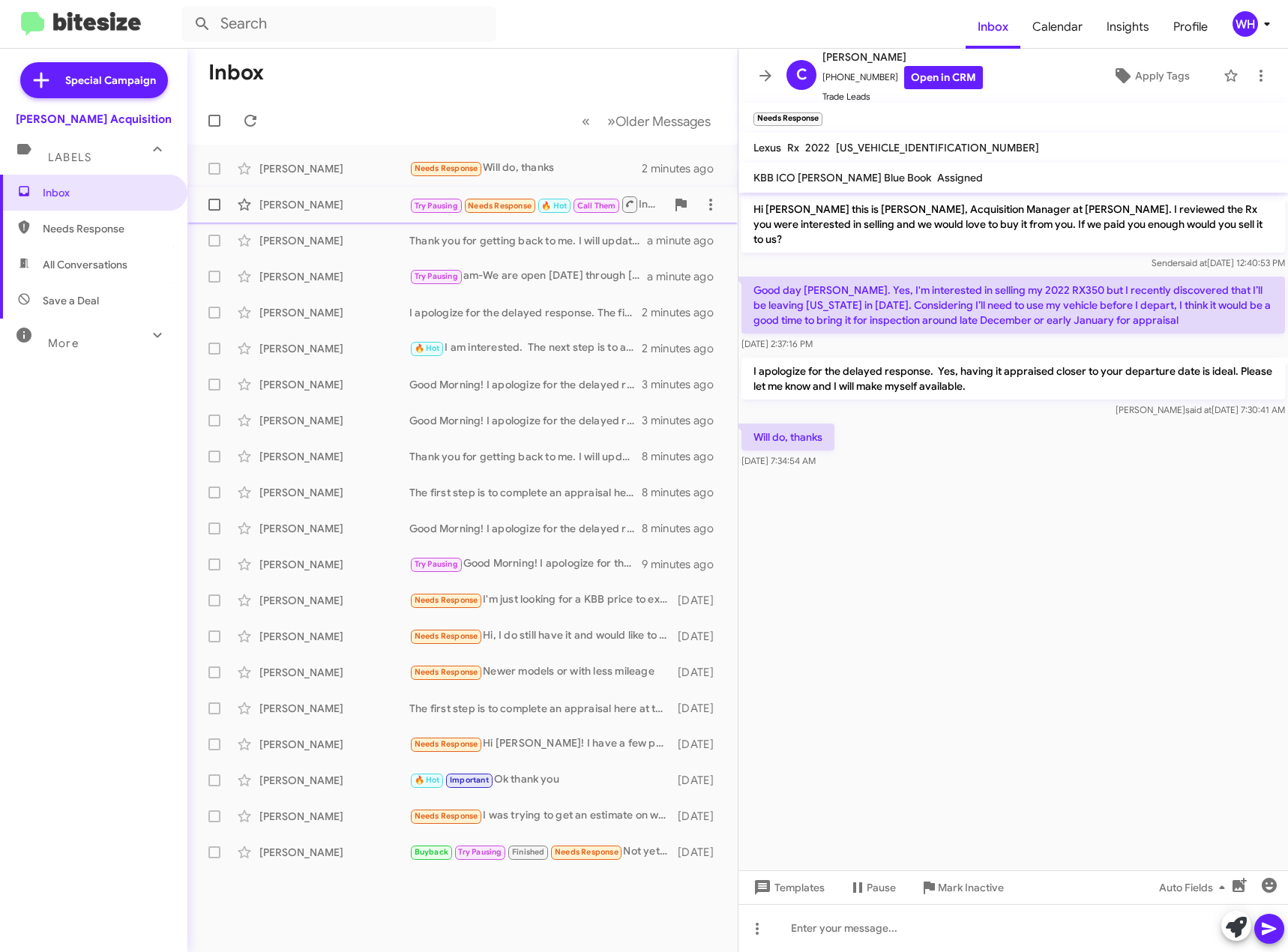
click at [309, 212] on div "[PERSON_NAME] Try Pausing Needs Response 🔥 Hot Call Them Inbound Call 18 hours …" at bounding box center [462, 204] width 527 height 30
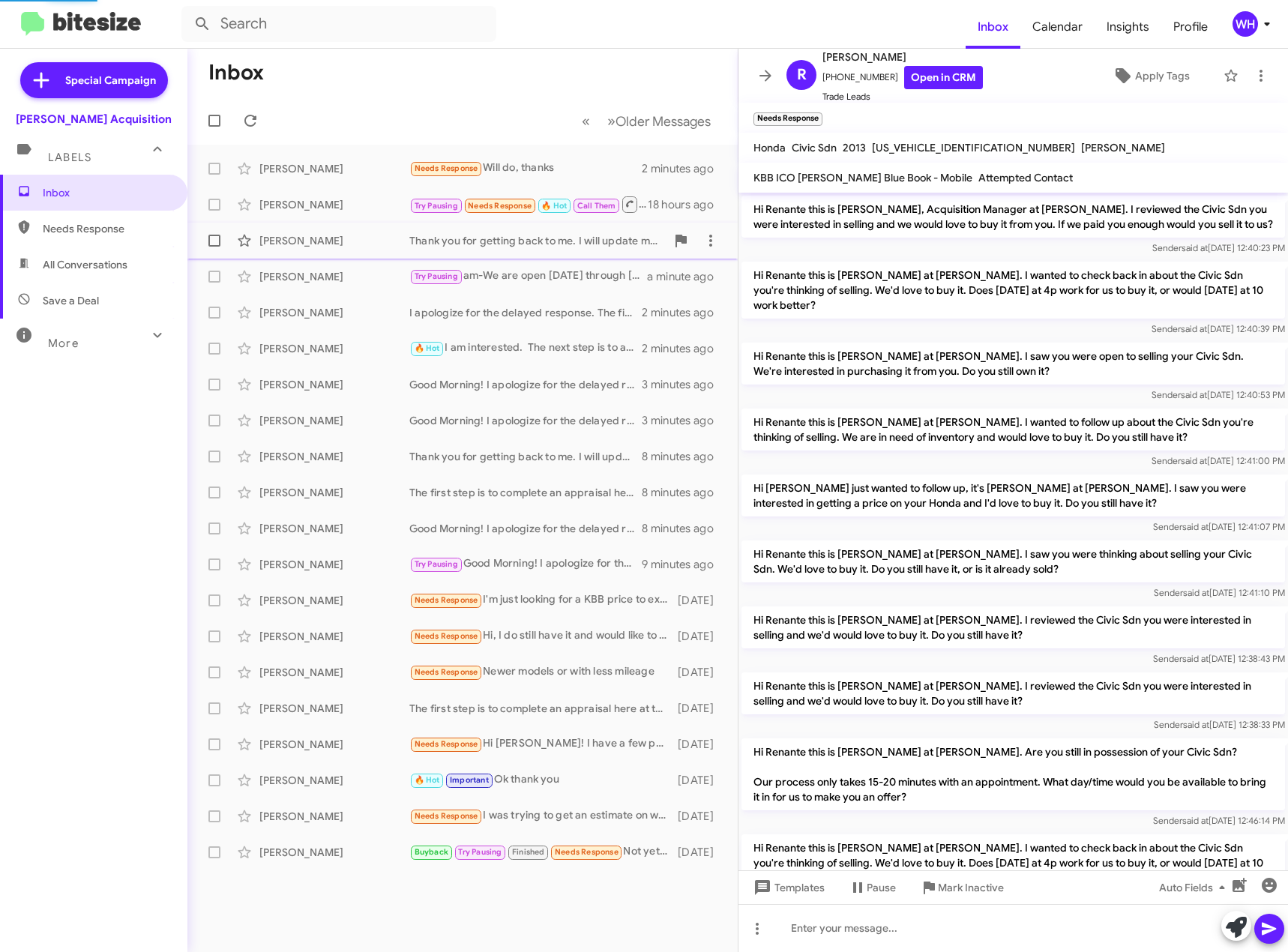
scroll to position [260, 0]
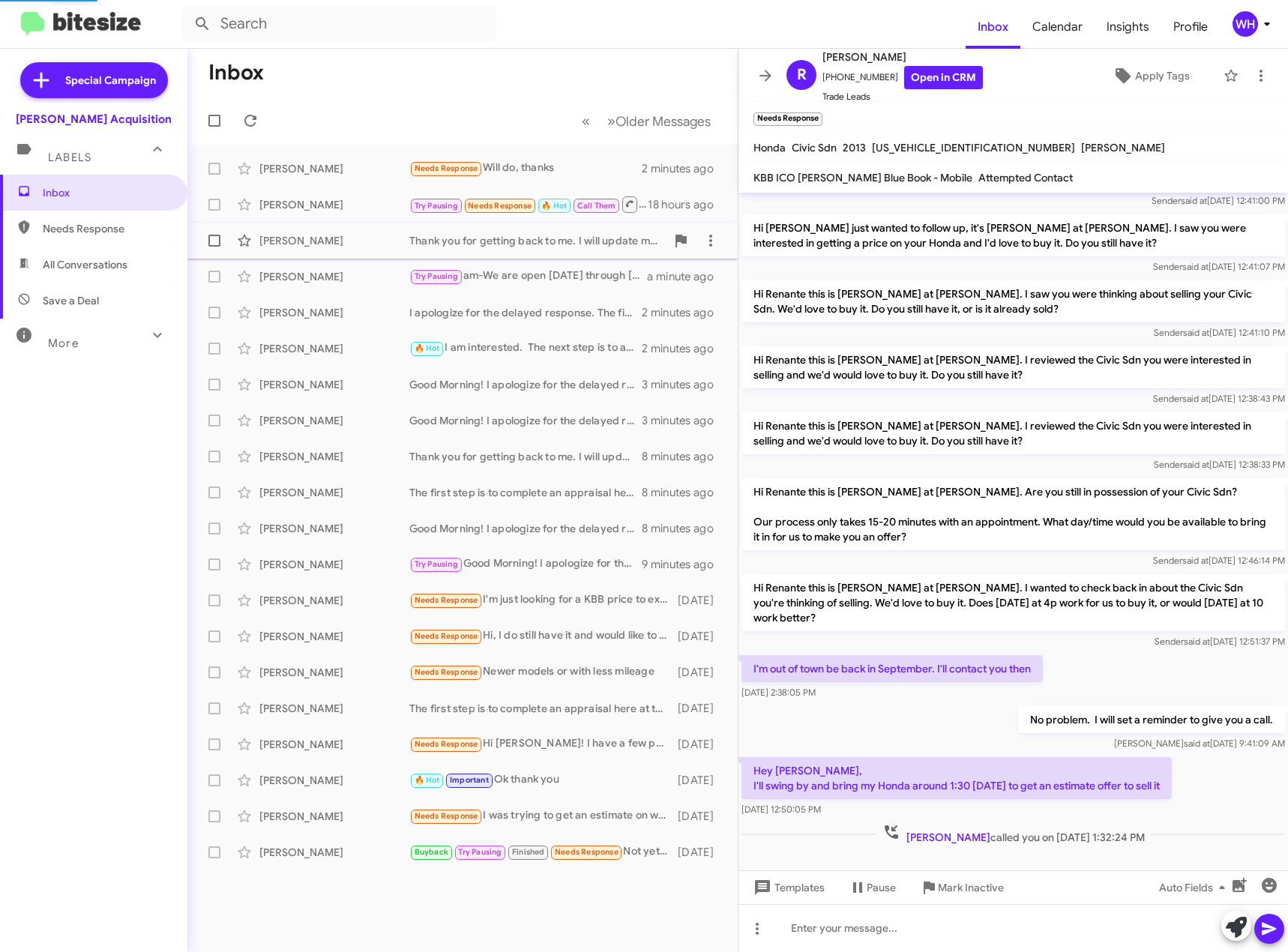
click at [297, 245] on div "[PERSON_NAME]" at bounding box center [334, 241] width 150 height 15
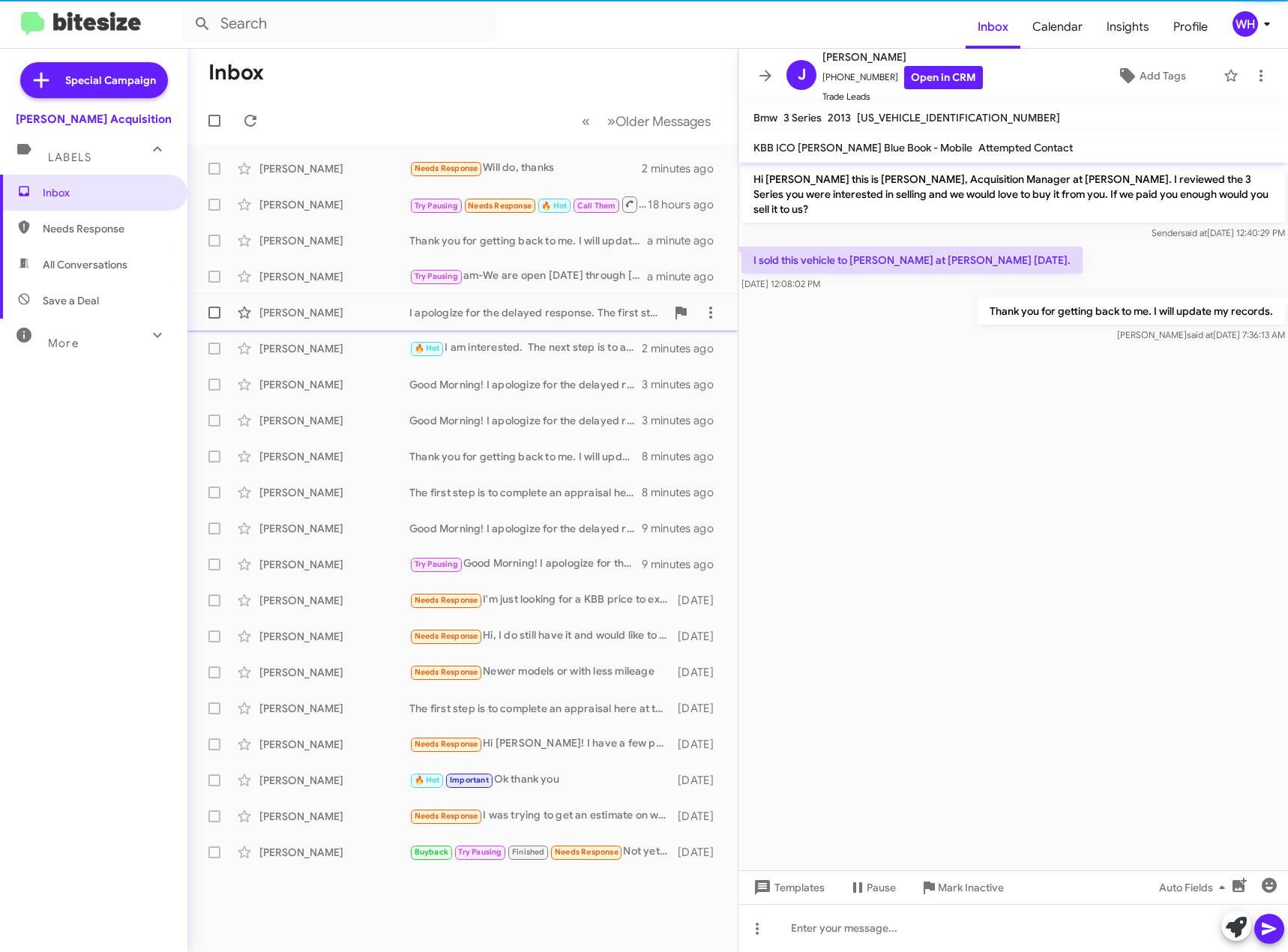
click at [316, 323] on div "[PERSON_NAME] I apologize for the delayed response. The first step is to apprai…" at bounding box center [462, 312] width 527 height 30
